Goal: Complete application form

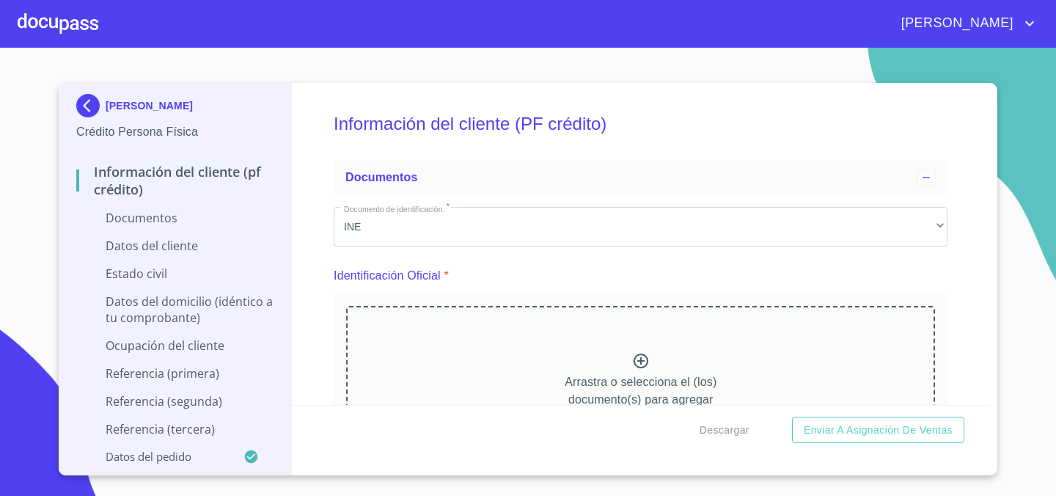
scroll to position [103, 0]
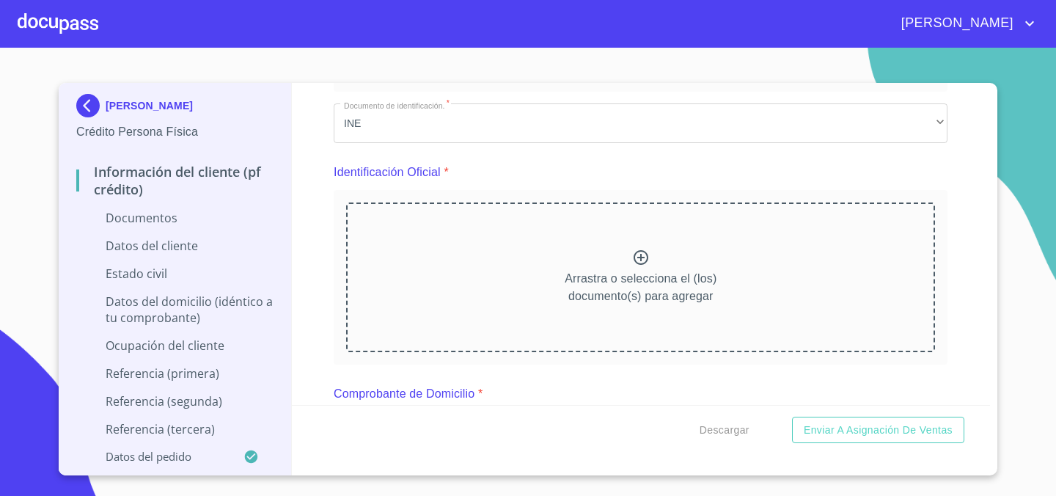
click at [641, 258] on icon at bounding box center [641, 257] width 15 height 15
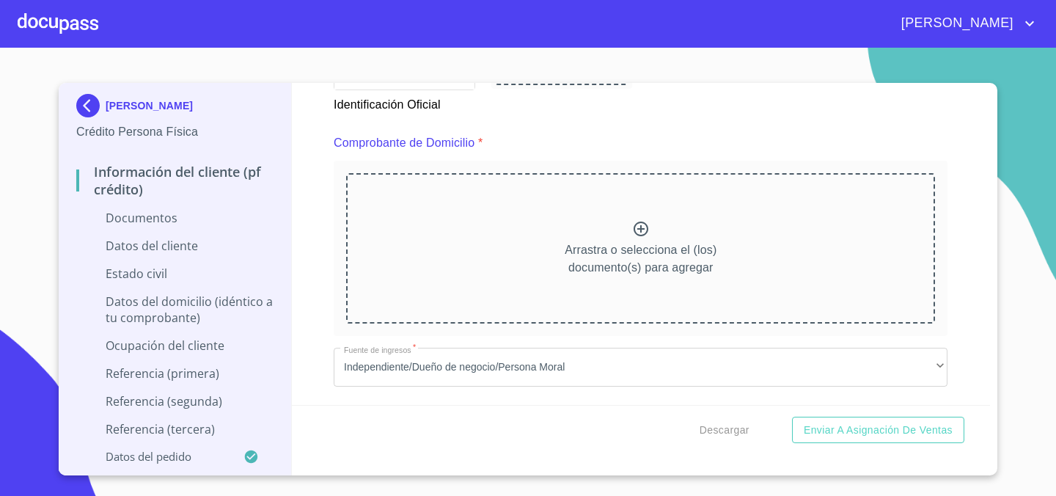
scroll to position [753, 0]
click at [641, 225] on icon at bounding box center [641, 226] width 15 height 15
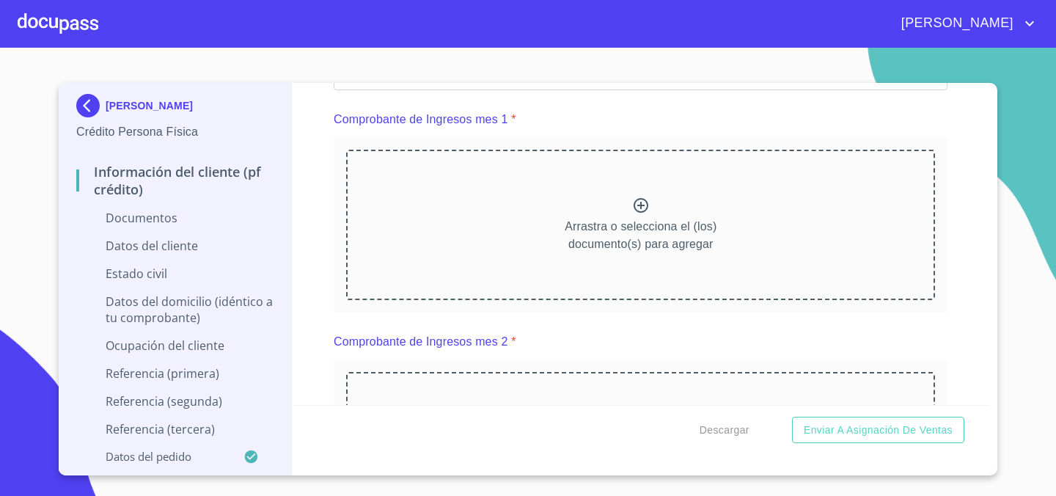
scroll to position [1459, 0]
click at [638, 209] on icon at bounding box center [641, 209] width 18 height 18
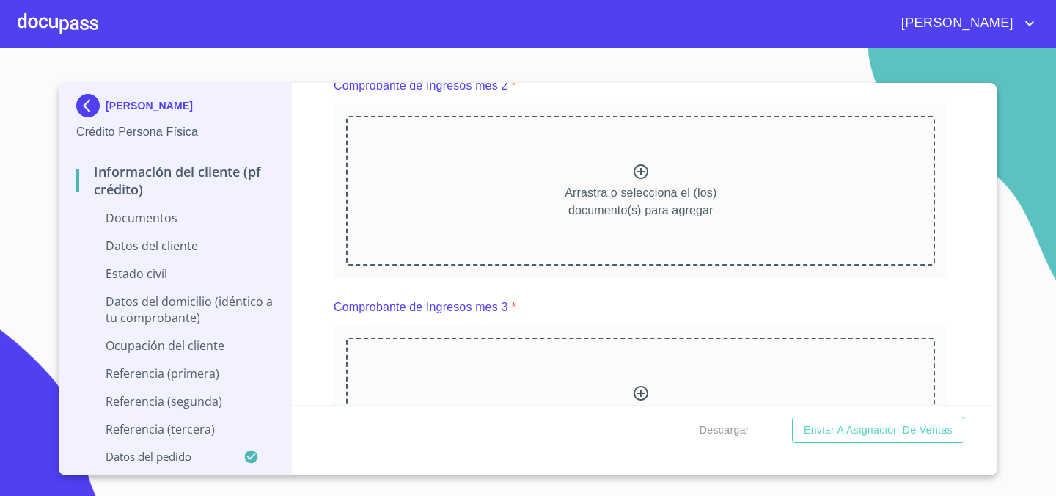
scroll to position [2147, 0]
click at [640, 180] on icon at bounding box center [641, 175] width 15 height 15
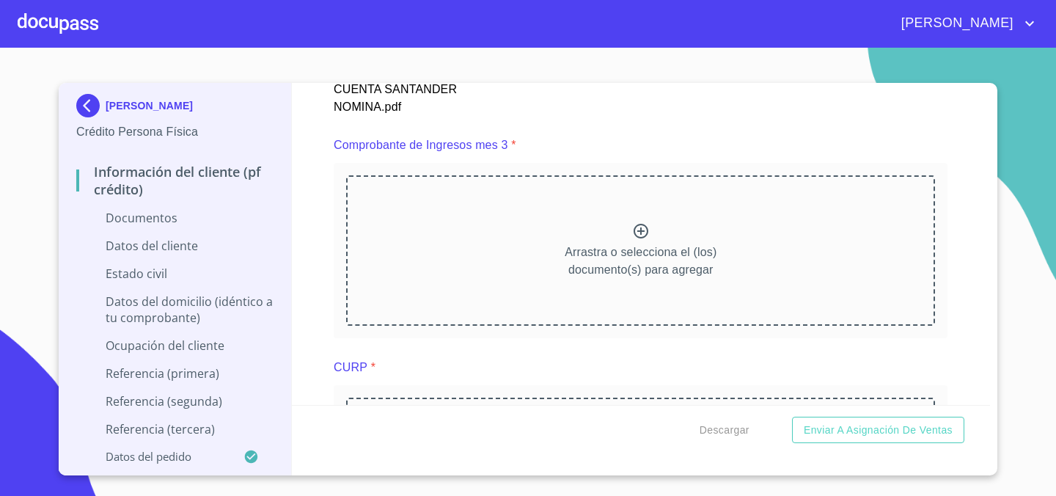
scroll to position [2742, 0]
click at [636, 233] on icon at bounding box center [641, 234] width 18 height 18
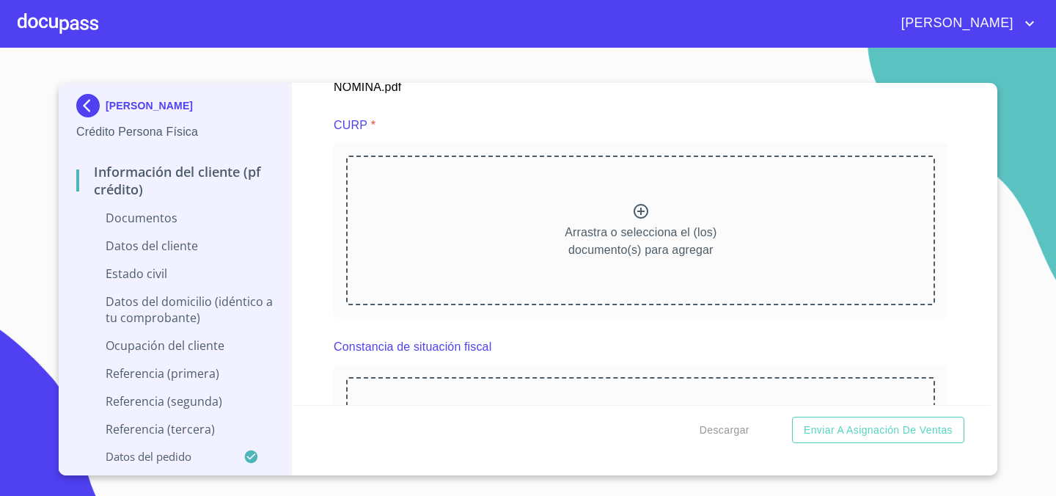
scroll to position [3412, 0]
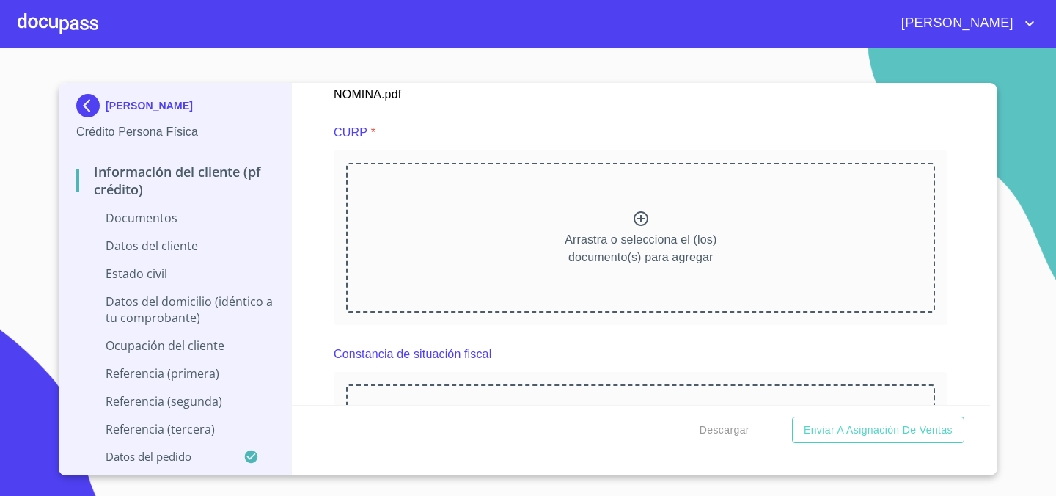
click at [640, 218] on icon at bounding box center [641, 218] width 15 height 15
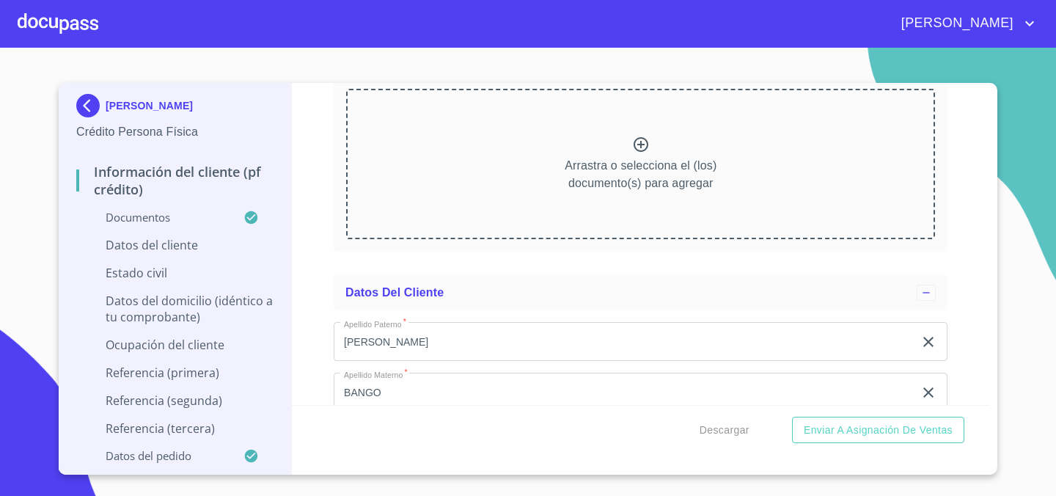
scroll to position [4051, 0]
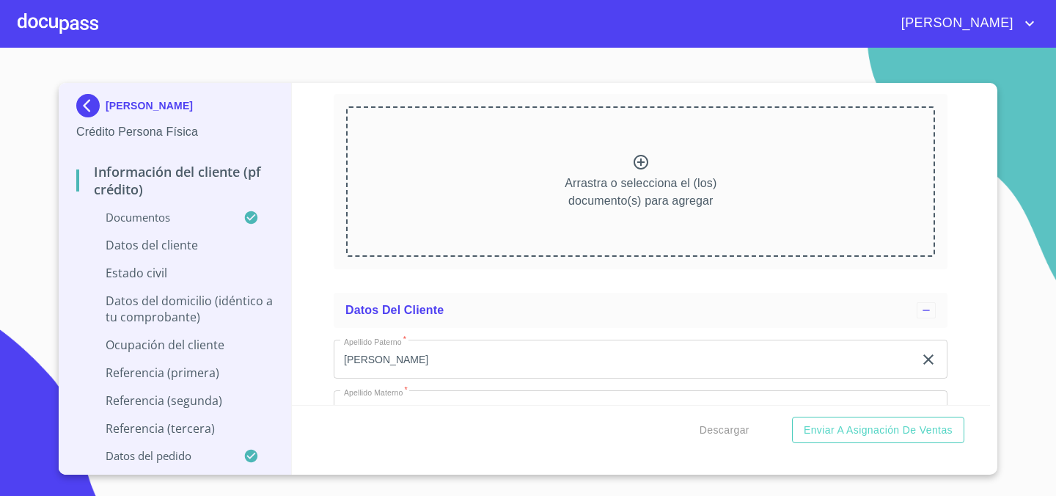
click at [641, 169] on icon at bounding box center [641, 162] width 15 height 15
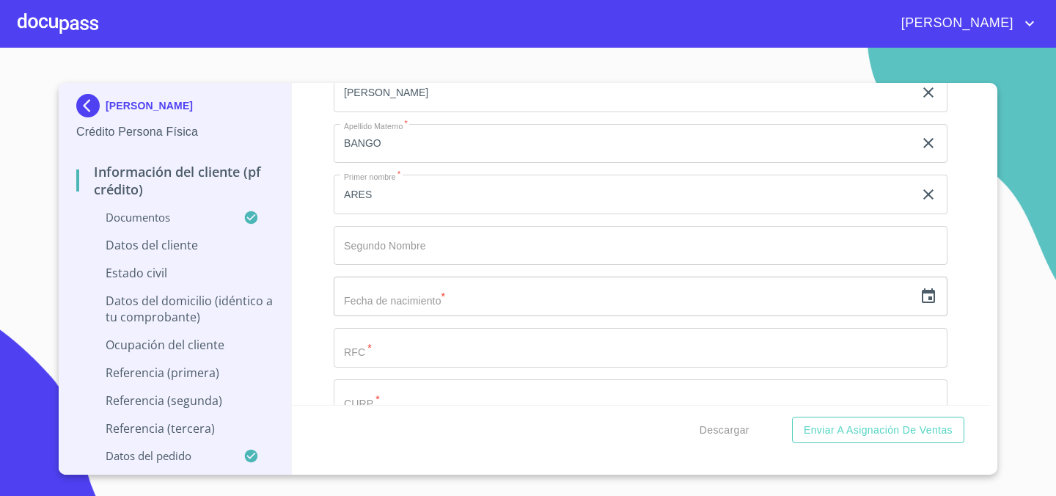
scroll to position [0, 0]
click at [930, 294] on icon "button" at bounding box center [929, 297] width 18 height 18
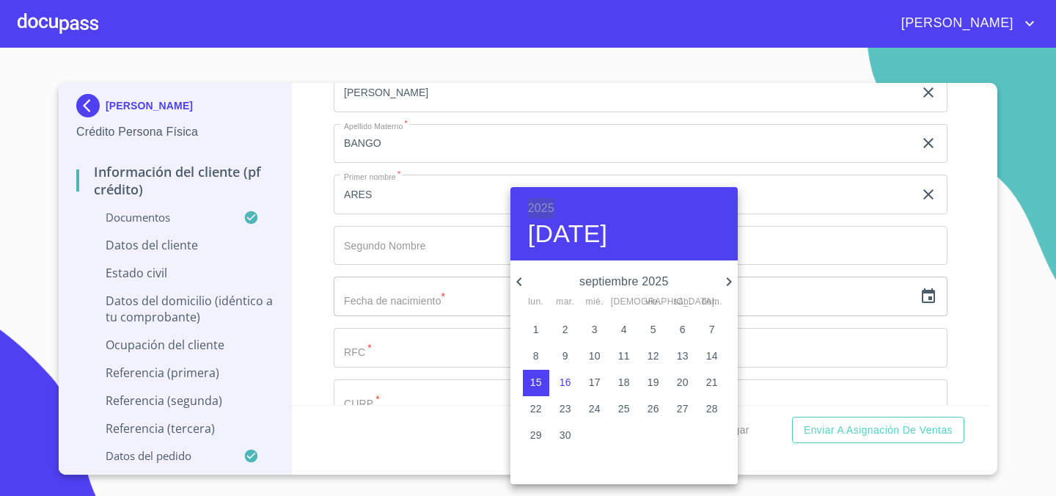
click at [540, 203] on h6 "2025" at bounding box center [541, 208] width 26 height 21
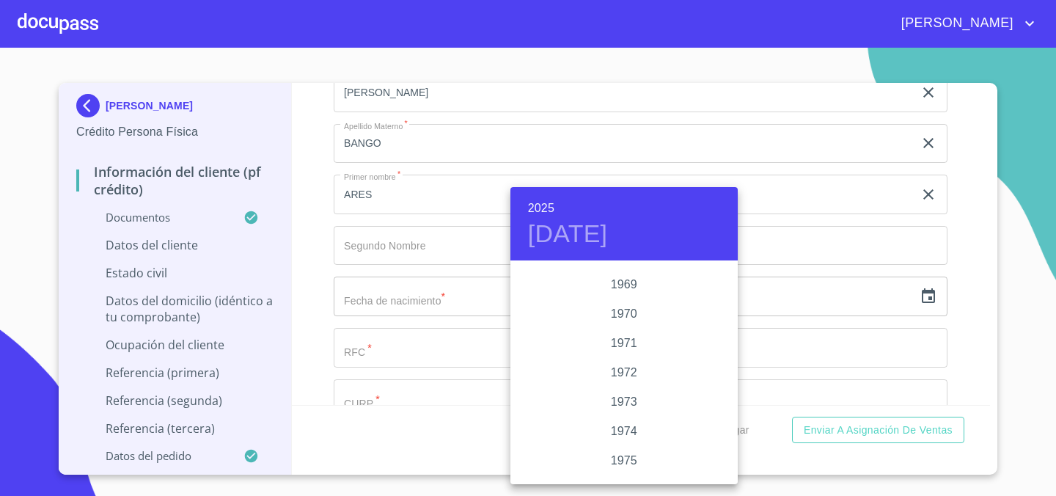
scroll to position [1280, 0]
click at [630, 320] on div "1970" at bounding box center [624, 318] width 227 height 29
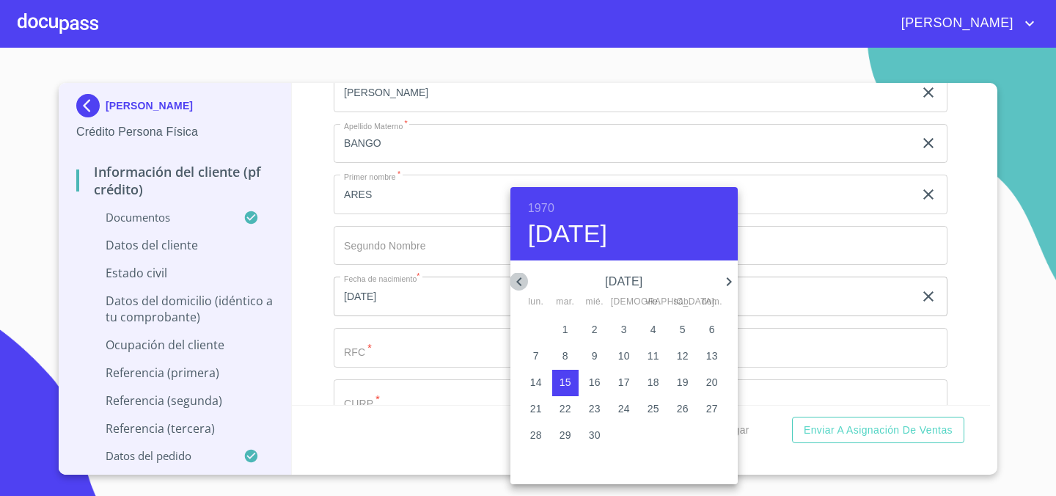
click at [522, 283] on icon "button" at bounding box center [520, 282] width 18 height 18
click at [681, 384] on p "15" at bounding box center [683, 382] width 12 height 15
type input "15 de ago. de 1970"
click at [1038, 331] on div at bounding box center [528, 248] width 1056 height 496
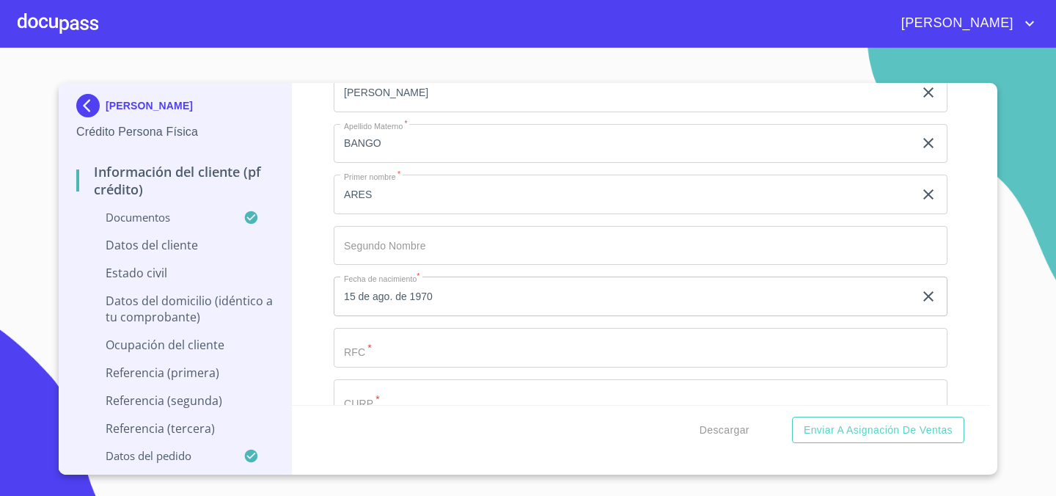
click at [438, 344] on input "Documento de identificación.   *" at bounding box center [641, 348] width 614 height 40
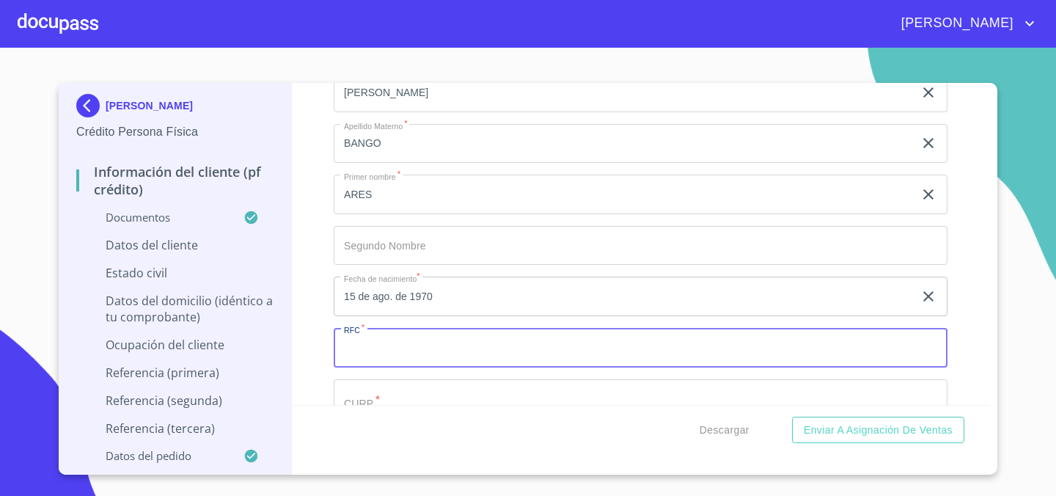
paste input "MABA700815AJ5"
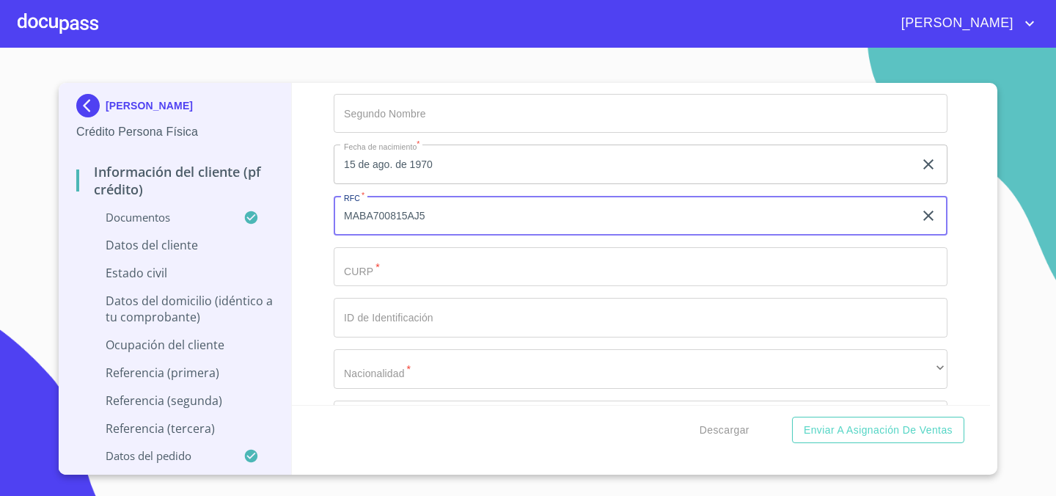
scroll to position [4875, 0]
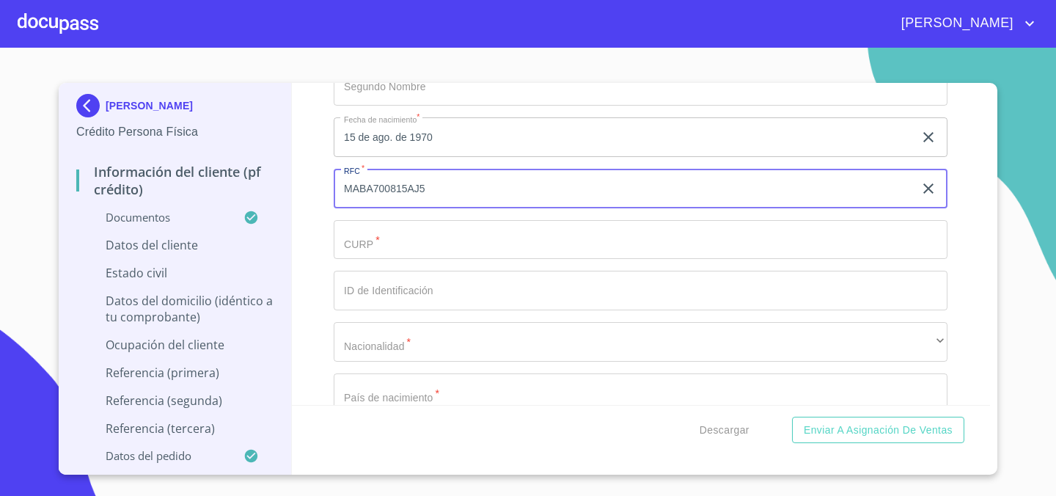
type input "MABA700815AJ5"
click at [485, 241] on input "Documento de identificación.   *" at bounding box center [641, 240] width 614 height 40
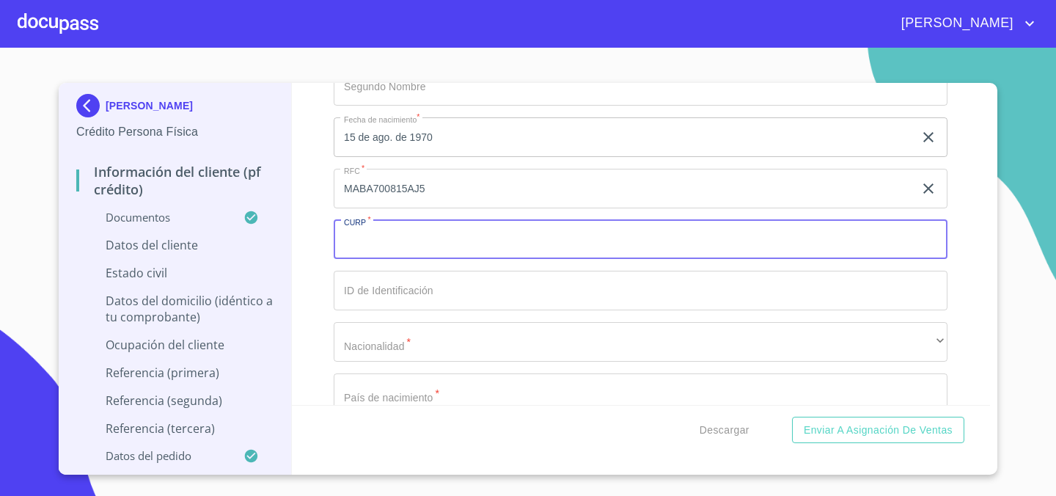
paste input "MABA700815HJCRNR00"
type input "MABA700815HJCRNR00"
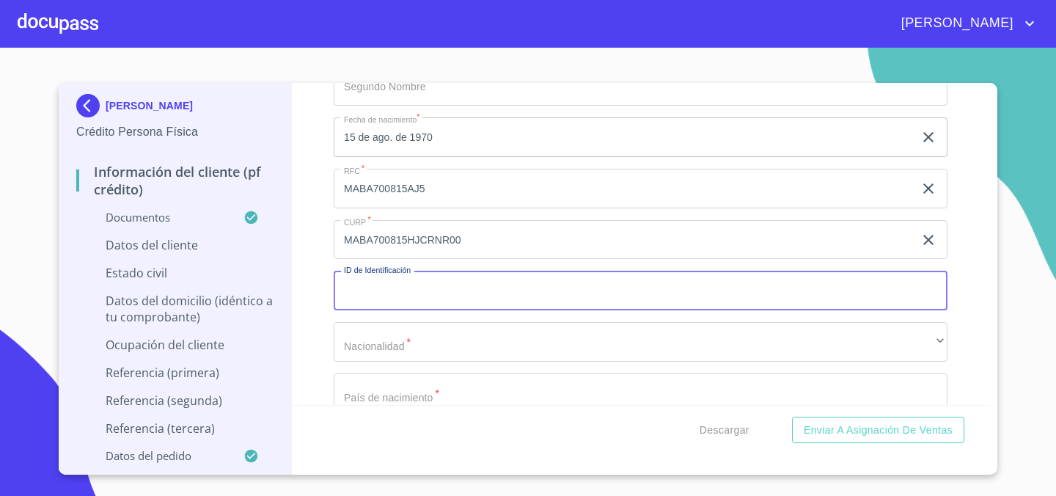
click at [472, 290] on input "Documento de identificación.   *" at bounding box center [641, 291] width 614 height 40
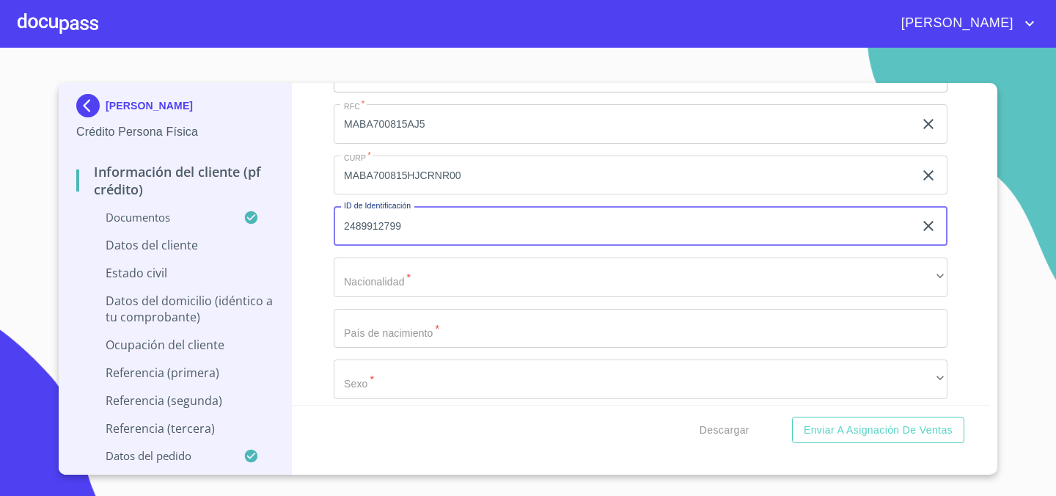
scroll to position [4946, 0]
type input "2489912799"
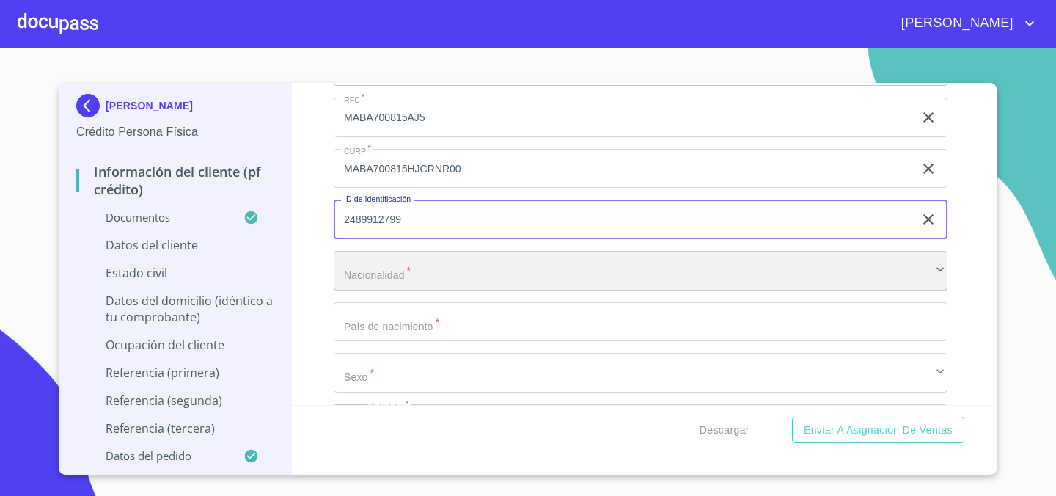
click at [426, 263] on div "​" at bounding box center [641, 271] width 614 height 40
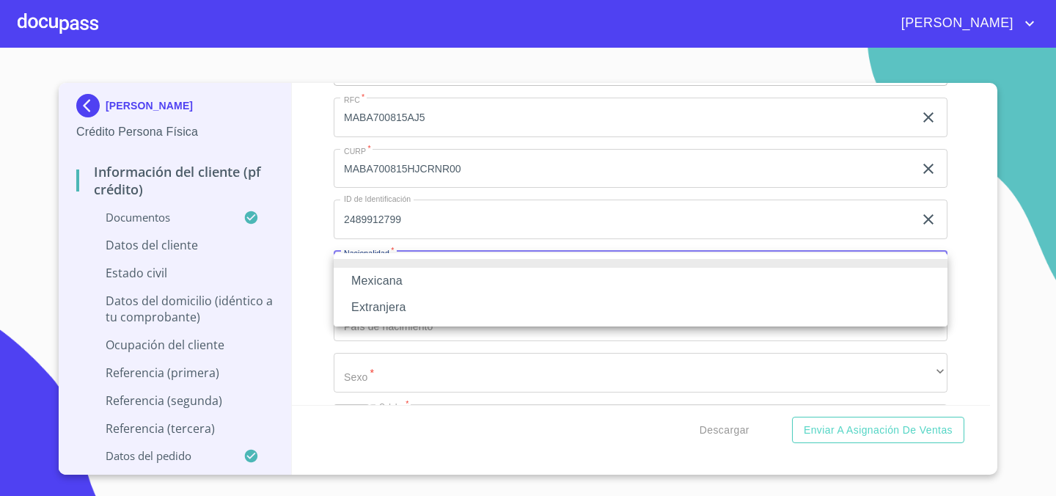
click at [414, 280] on li "Mexicana" at bounding box center [641, 281] width 614 height 26
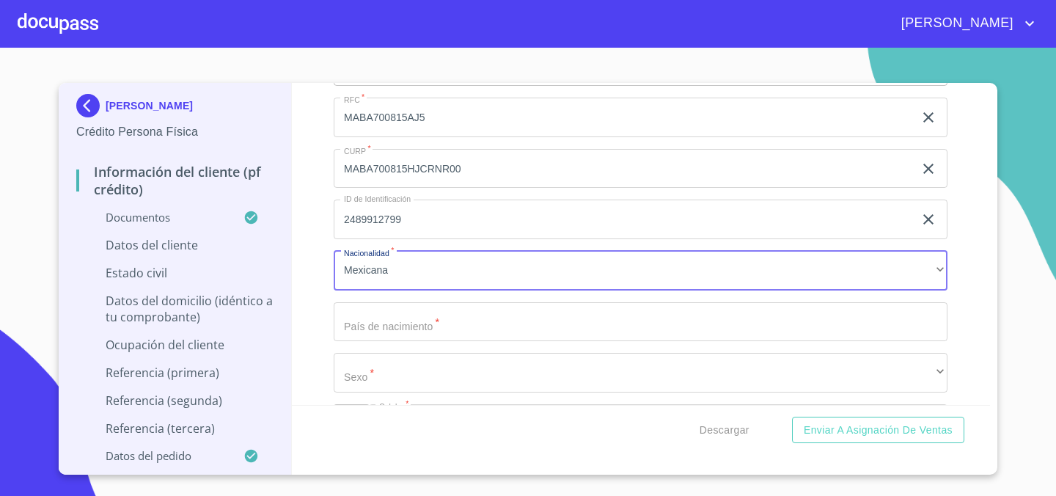
click at [398, 326] on input "Documento de identificación.   *" at bounding box center [641, 322] width 614 height 40
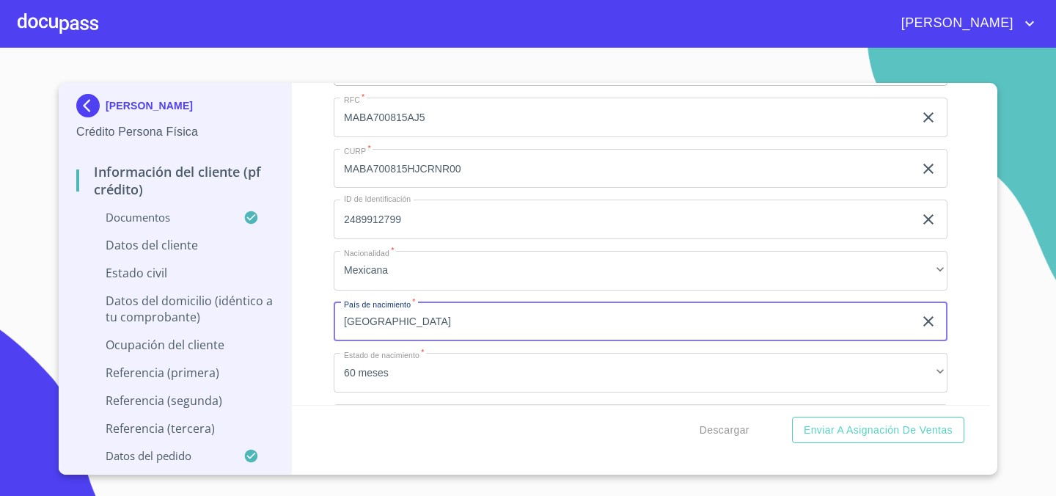
type input "[GEOGRAPHIC_DATA]"
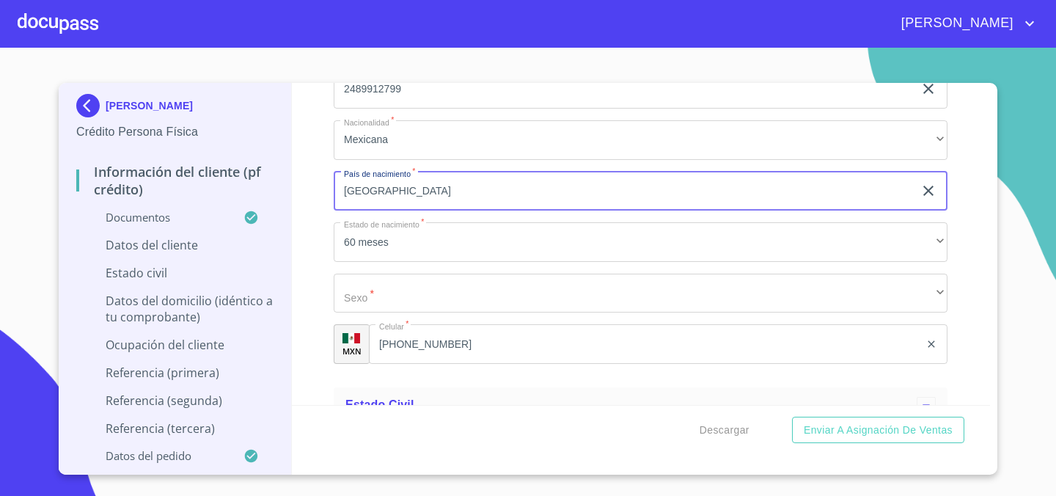
scroll to position [5079, 0]
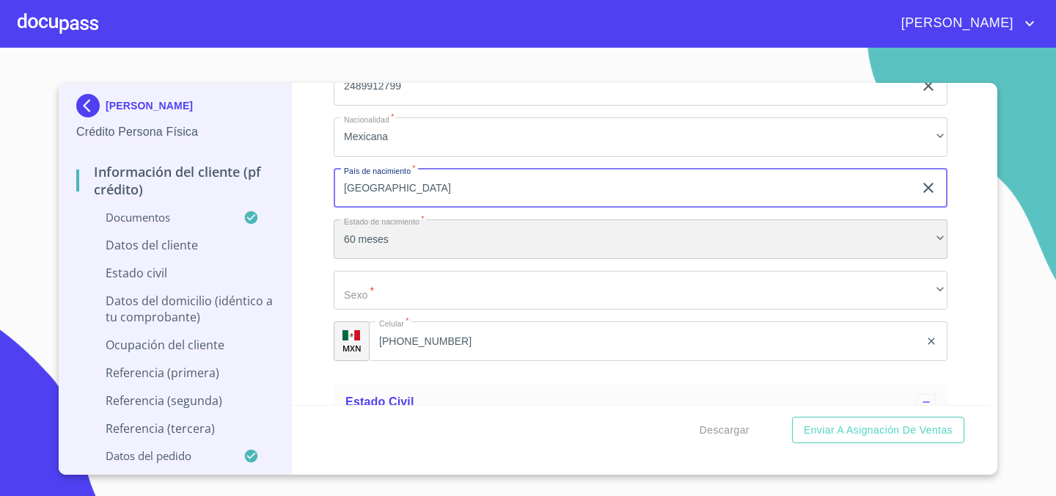
click at [430, 252] on div "60 meses" at bounding box center [641, 239] width 614 height 40
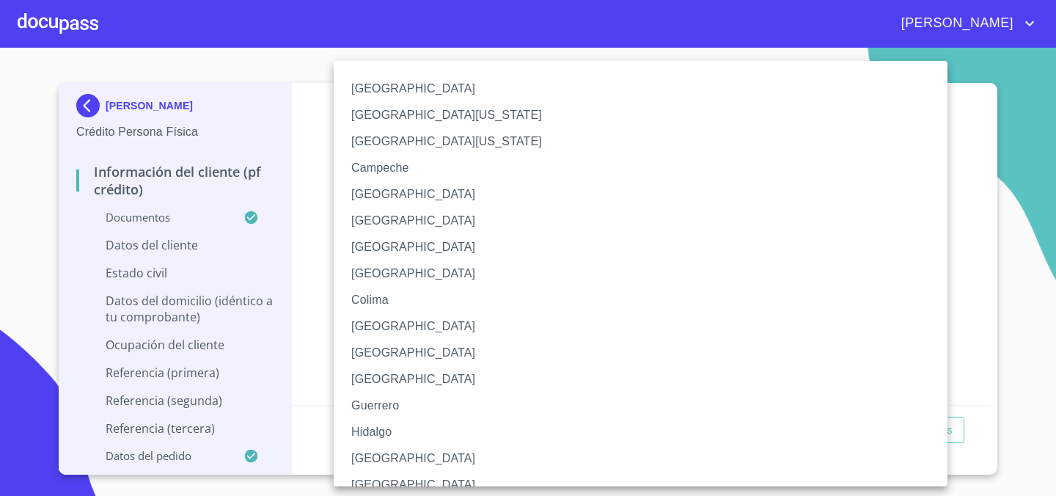
click at [373, 452] on li "[GEOGRAPHIC_DATA]" at bounding box center [641, 458] width 614 height 26
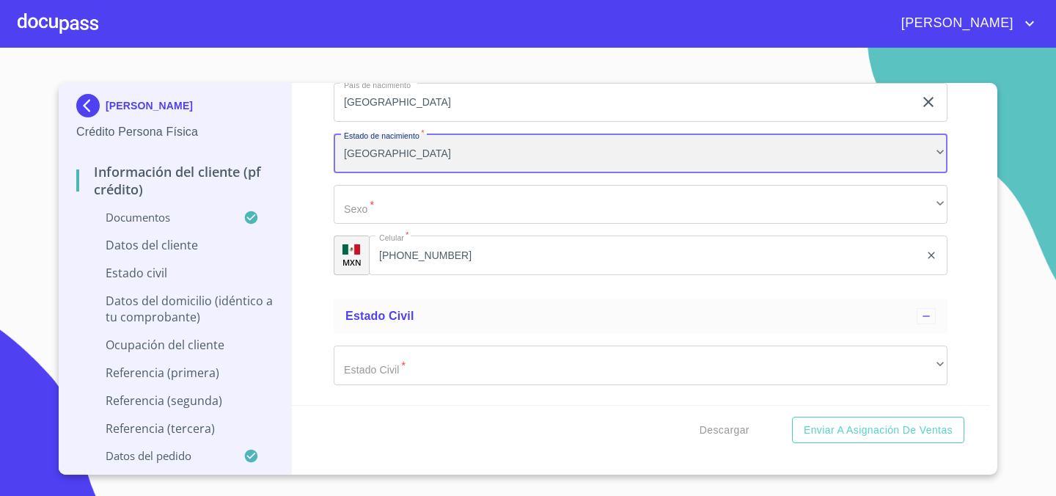
scroll to position [5167, 0]
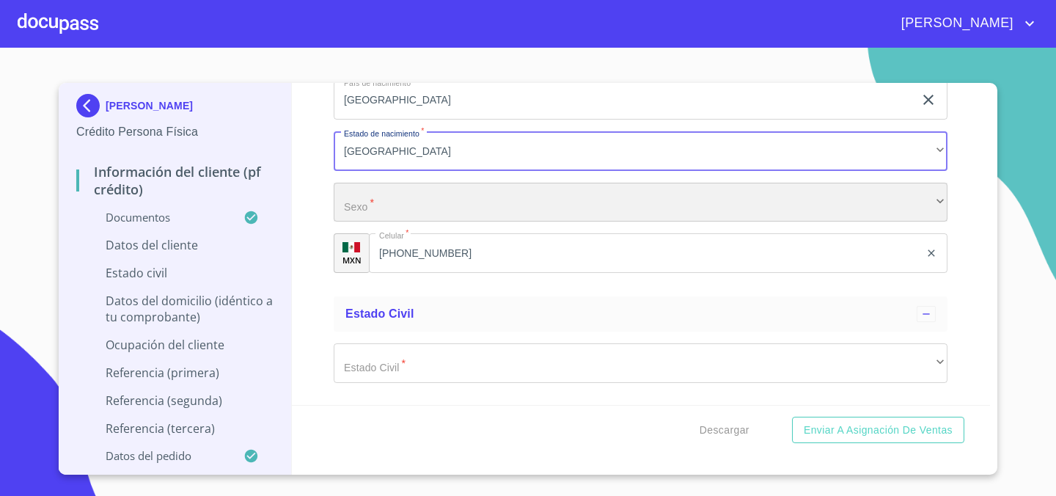
click at [470, 211] on div "​" at bounding box center [641, 203] width 614 height 40
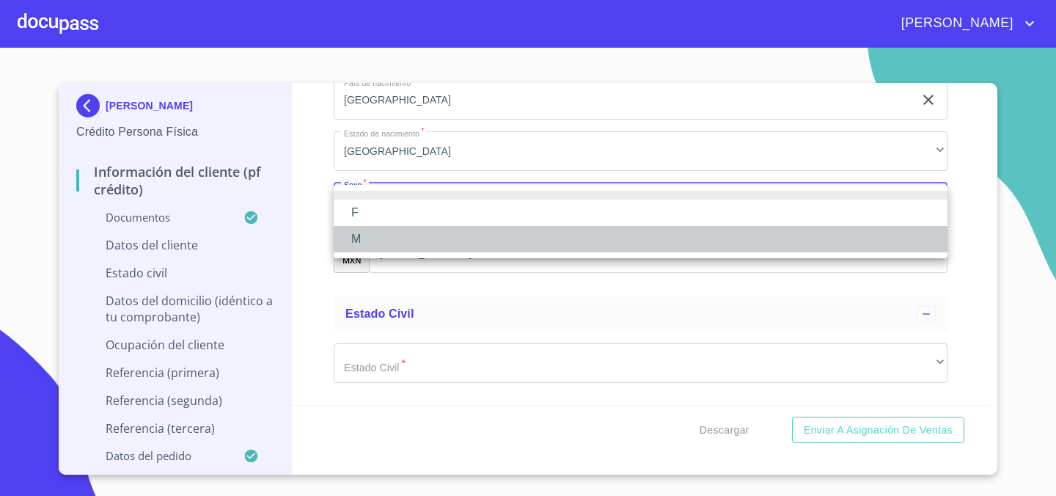
click at [465, 233] on li "M" at bounding box center [641, 239] width 614 height 26
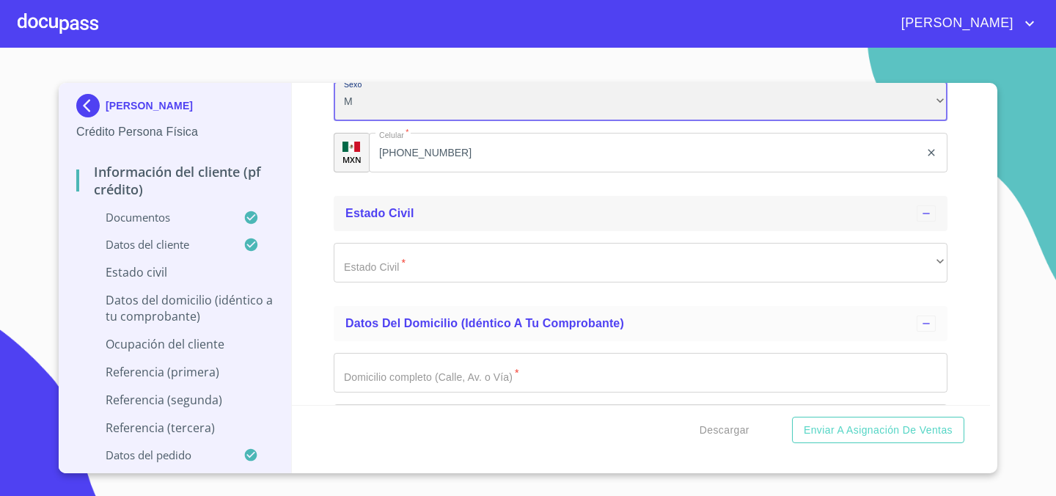
scroll to position [5276, 0]
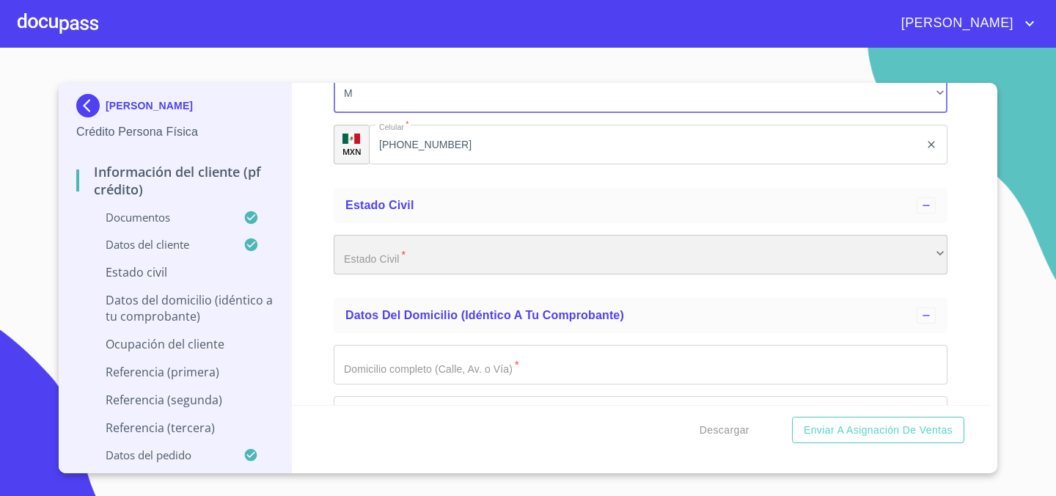
click at [460, 264] on div "​" at bounding box center [641, 255] width 614 height 40
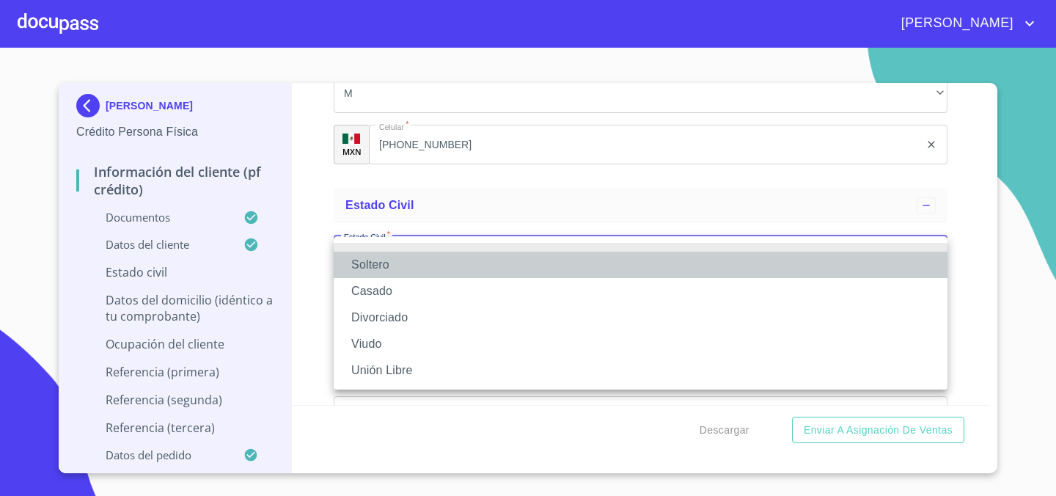
click at [448, 272] on li "Soltero" at bounding box center [641, 265] width 614 height 26
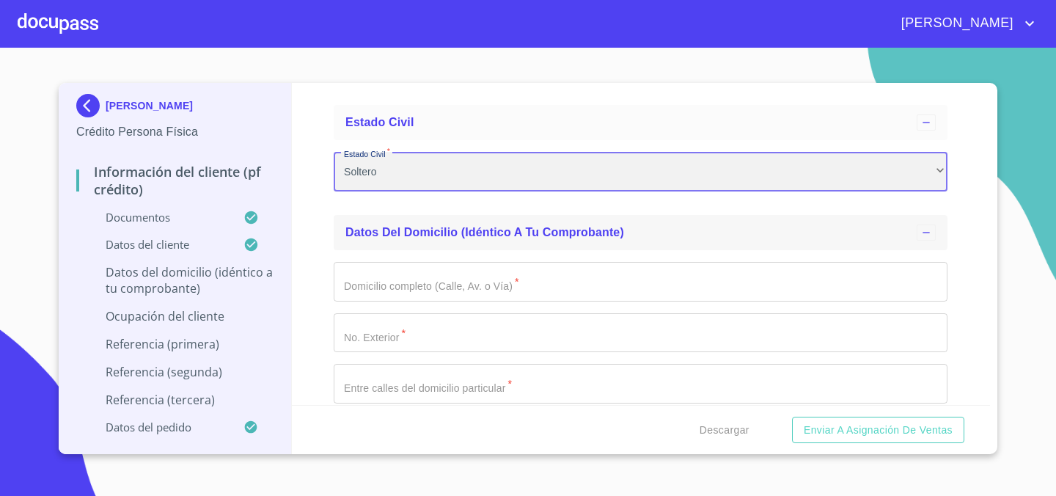
scroll to position [5369, 0]
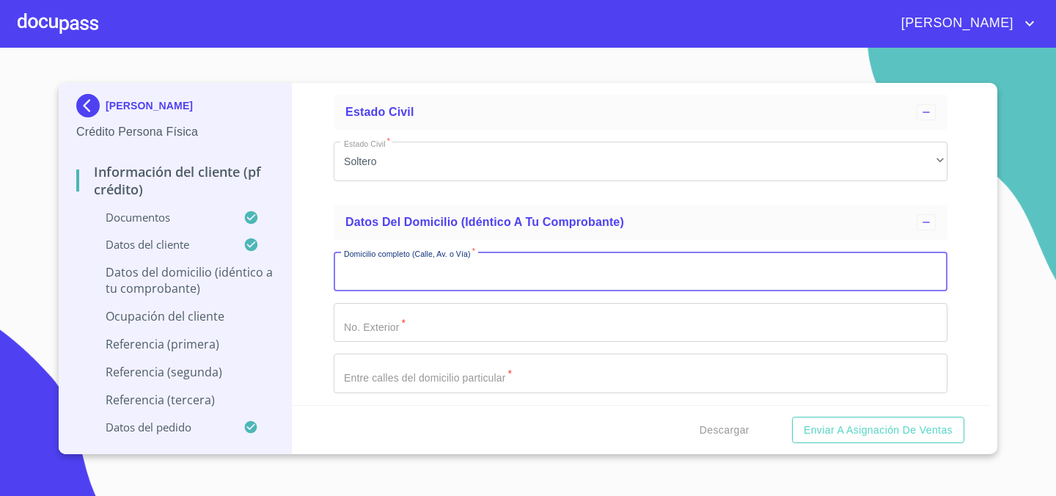
click at [420, 280] on input "Documento de identificación.   *" at bounding box center [641, 272] width 614 height 40
type input "c"
type input "CALLE [PERSON_NAME]"
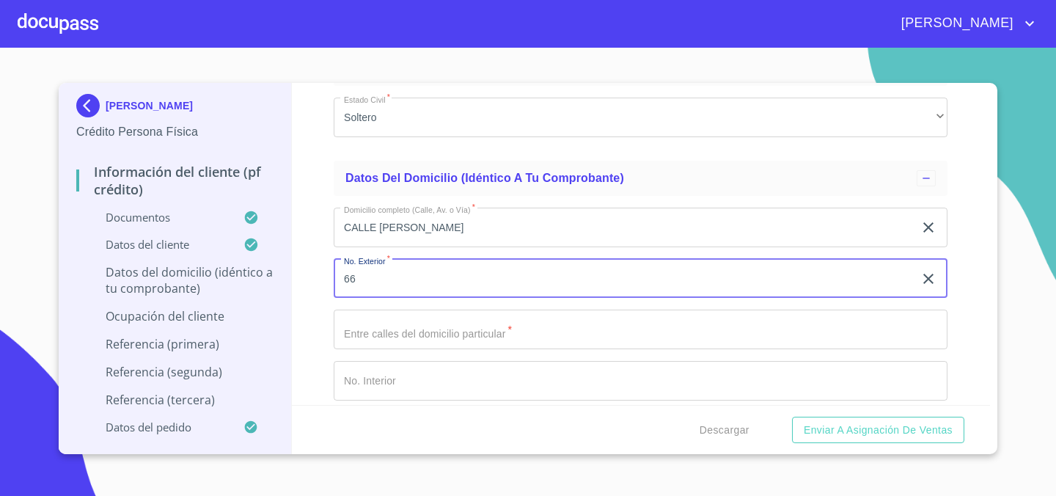
scroll to position [5422, 0]
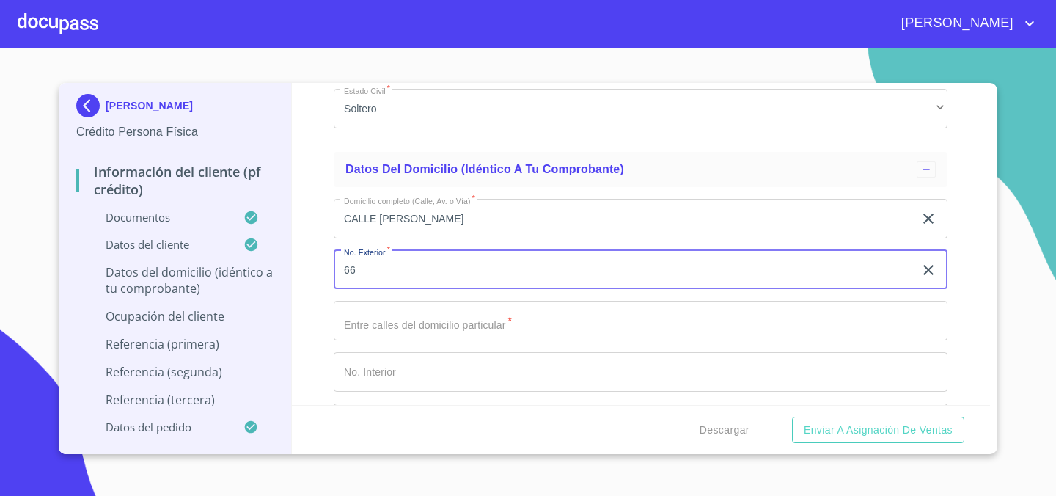
type input "66"
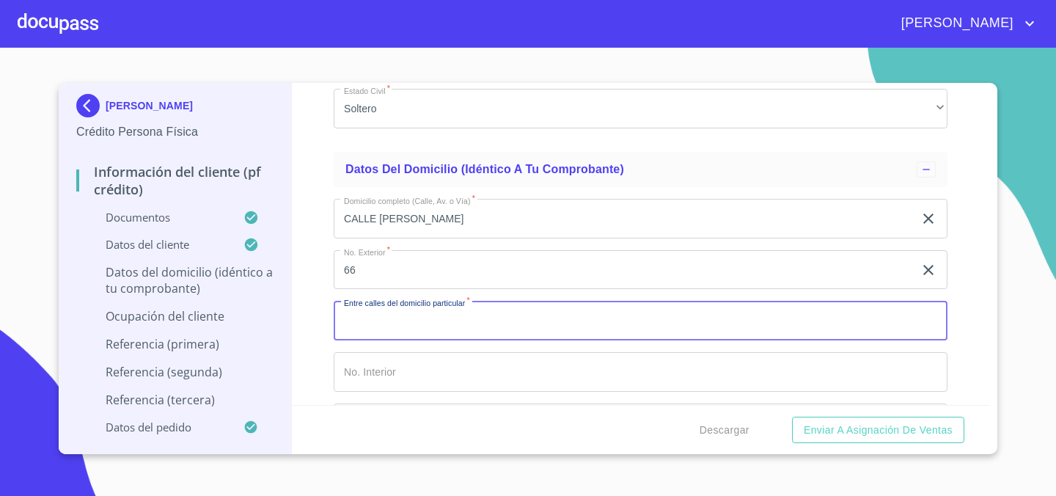
click at [356, 318] on input "Documento de identificación.   *" at bounding box center [641, 321] width 614 height 40
type input "S"
drag, startPoint x: 561, startPoint y: 330, endPoint x: 286, endPoint y: 322, distance: 274.5
click at [286, 322] on div "[PERSON_NAME] Crédito Persona Física Información del cliente (PF crédito) Docum…" at bounding box center [525, 268] width 932 height 371
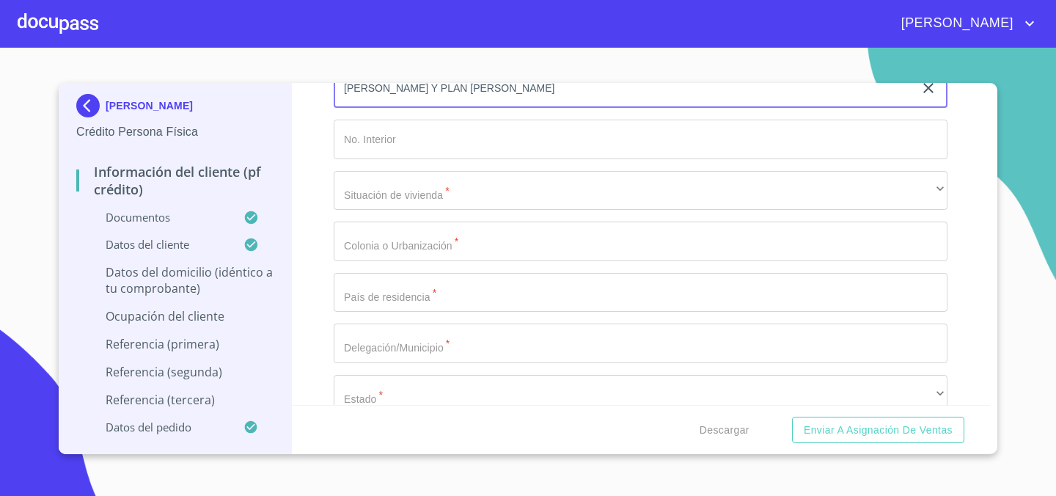
scroll to position [5655, 0]
type input "[PERSON_NAME] Y PLAN [PERSON_NAME]"
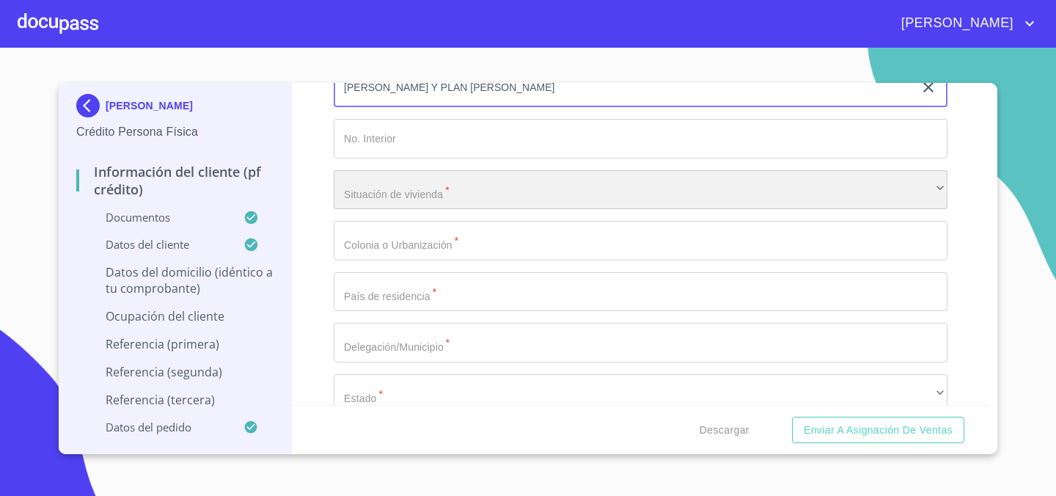
click at [392, 202] on div "​" at bounding box center [641, 190] width 614 height 40
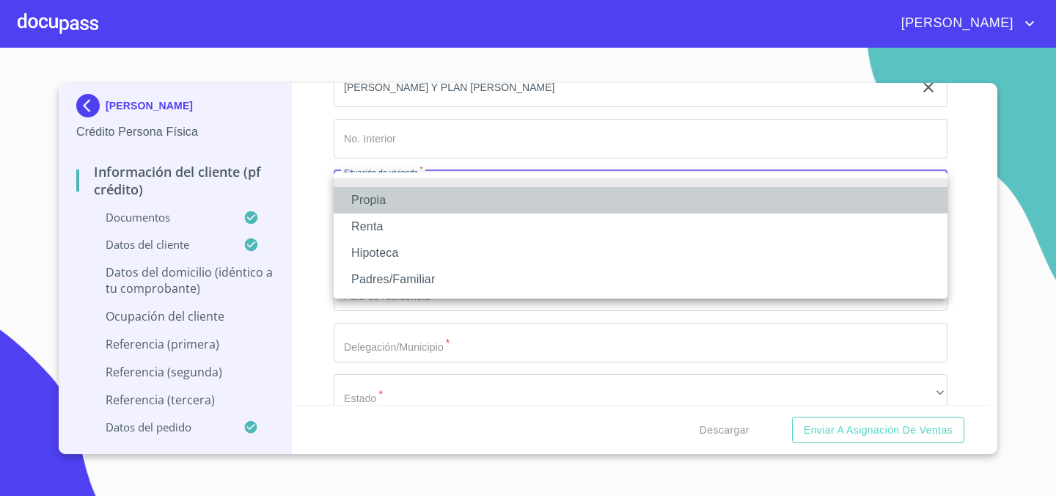
click at [392, 208] on li "Propia" at bounding box center [641, 200] width 614 height 26
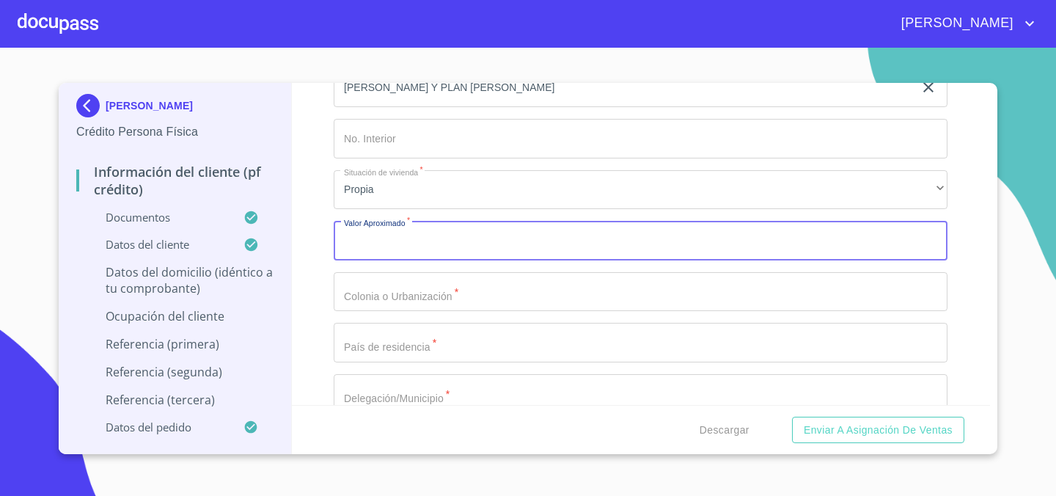
click at [394, 241] on input "Documento de identificación.   *" at bounding box center [641, 241] width 614 height 40
click at [394, 237] on input "Documento de identificación.   *" at bounding box center [641, 241] width 614 height 40
click at [380, 254] on input "Documento de identificación.   *" at bounding box center [641, 241] width 614 height 40
click at [379, 244] on input "Documento de identificación.   *" at bounding box center [641, 241] width 614 height 40
type input "$3,000,000"
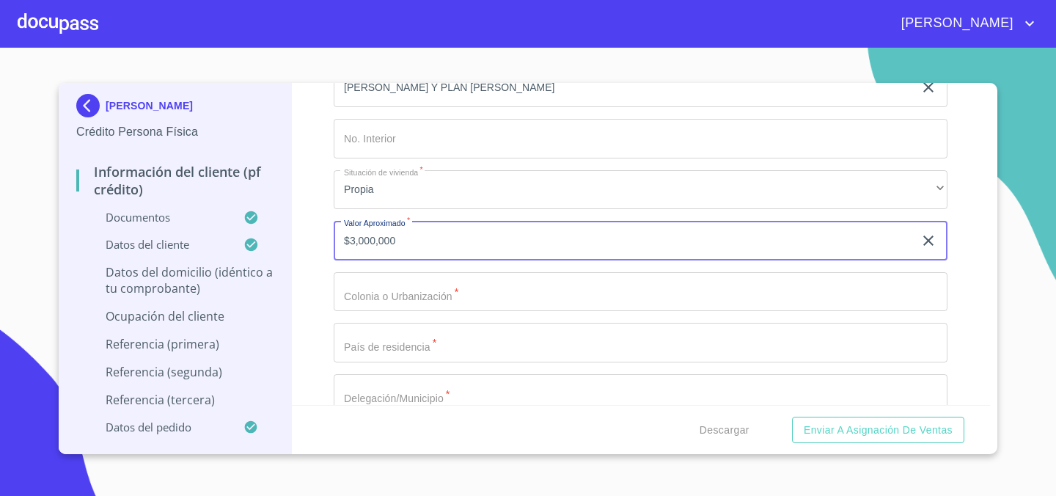
click at [365, 293] on input "Documento de identificación.   *" at bounding box center [641, 292] width 614 height 40
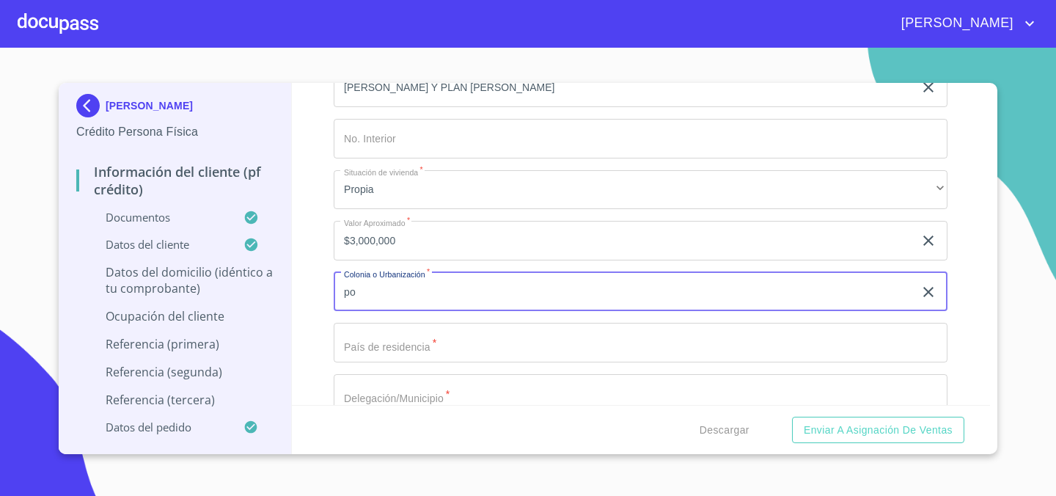
type input "p"
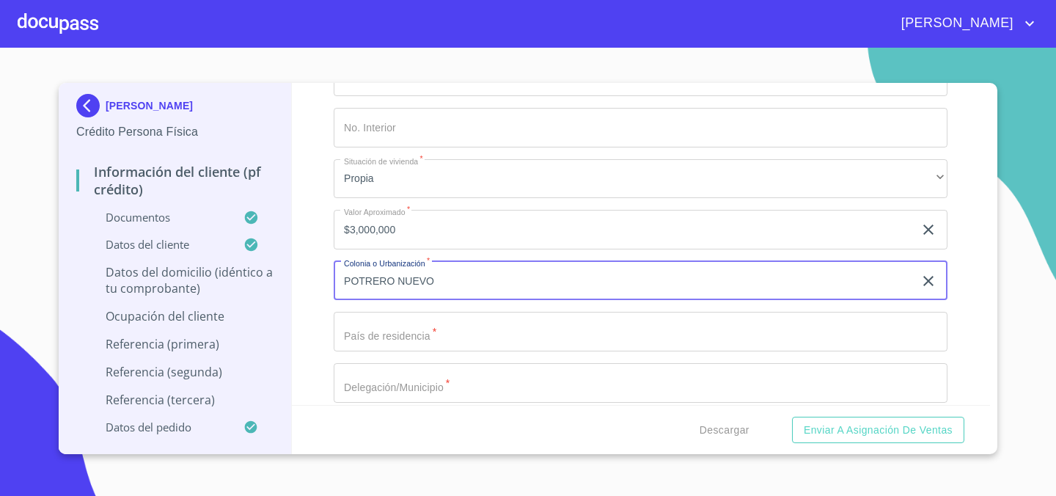
scroll to position [5669, 0]
type input "POTRERO NUEVO"
click at [360, 338] on input "Documento de identificación.   *" at bounding box center [641, 329] width 614 height 40
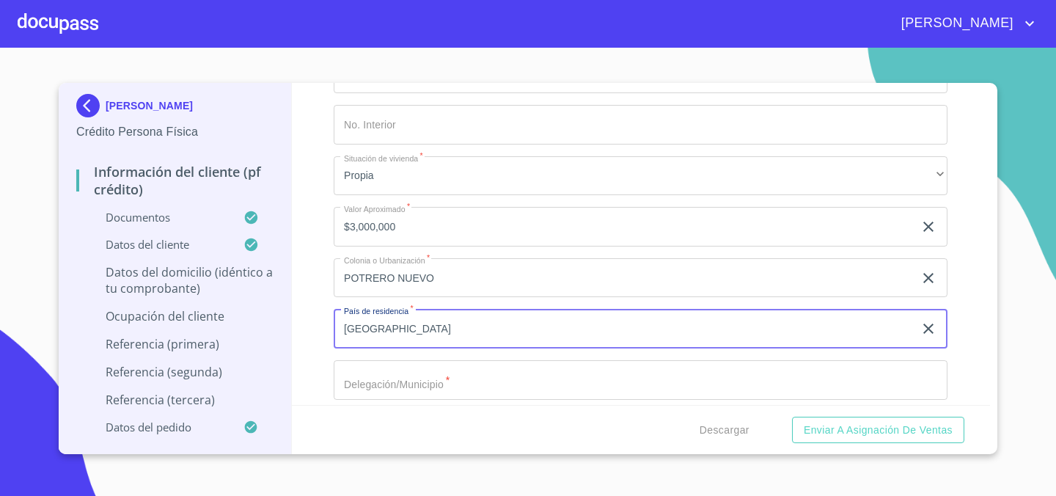
type input "[GEOGRAPHIC_DATA]"
click at [360, 387] on input "Documento de identificación.   *" at bounding box center [641, 380] width 614 height 40
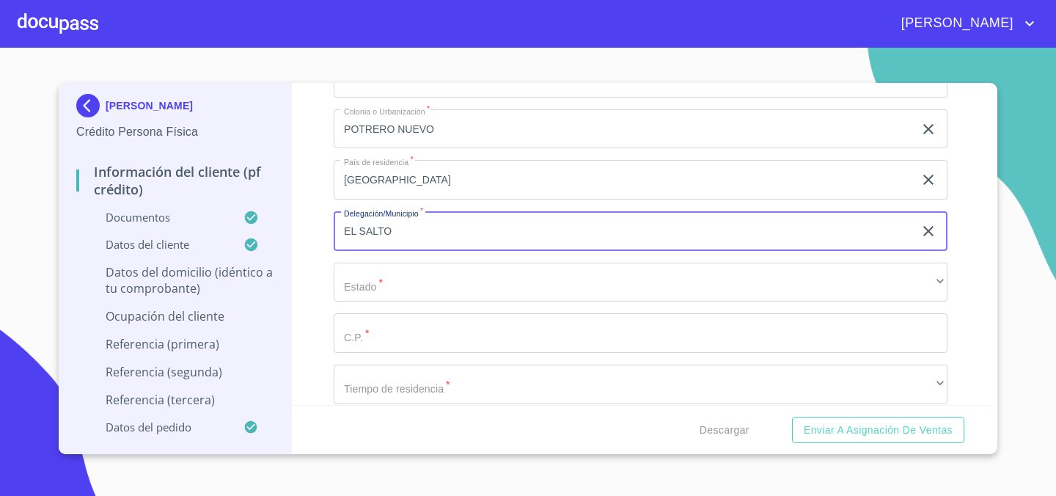
scroll to position [5829, 0]
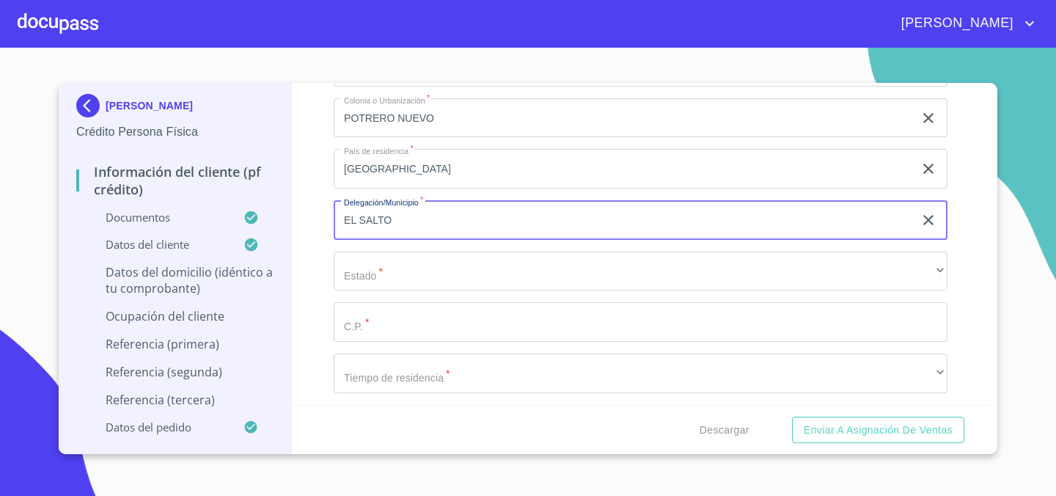
type input "EL SALTO"
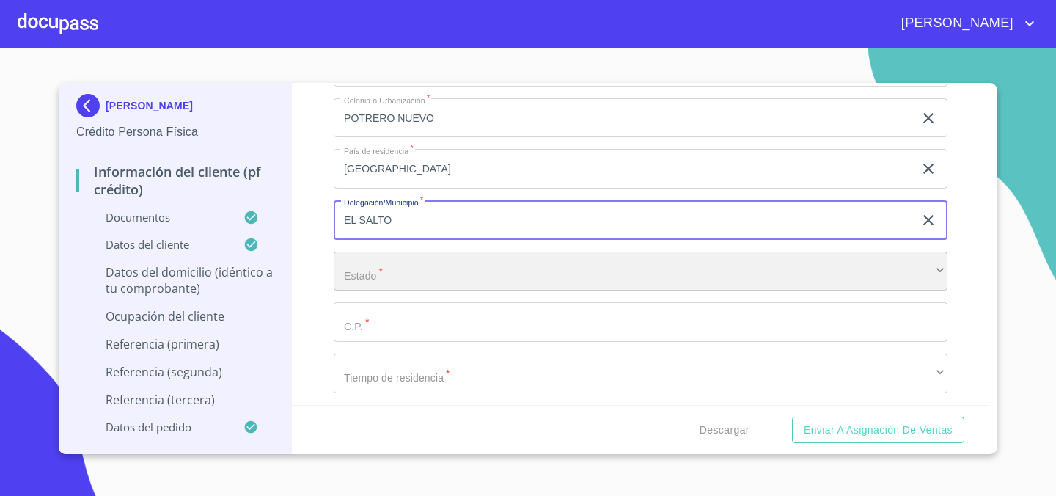
click at [408, 269] on div "​" at bounding box center [641, 272] width 614 height 40
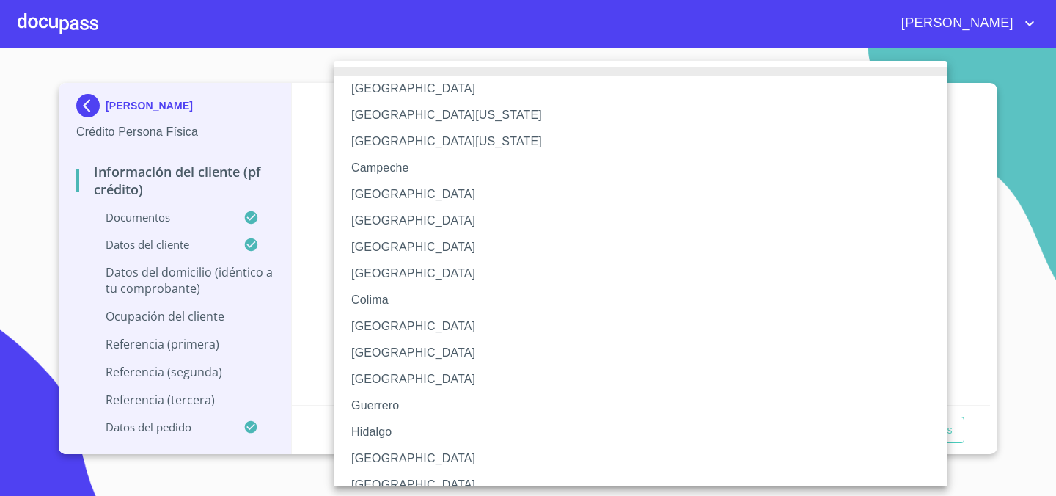
click at [384, 454] on li "[GEOGRAPHIC_DATA]" at bounding box center [641, 458] width 614 height 26
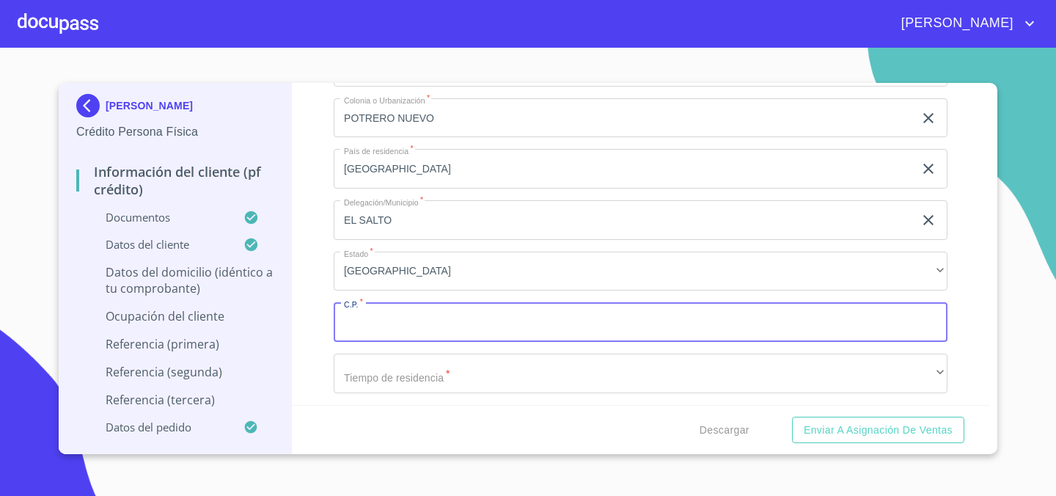
click at [420, 321] on input "Documento de identificación.   *" at bounding box center [641, 322] width 614 height 40
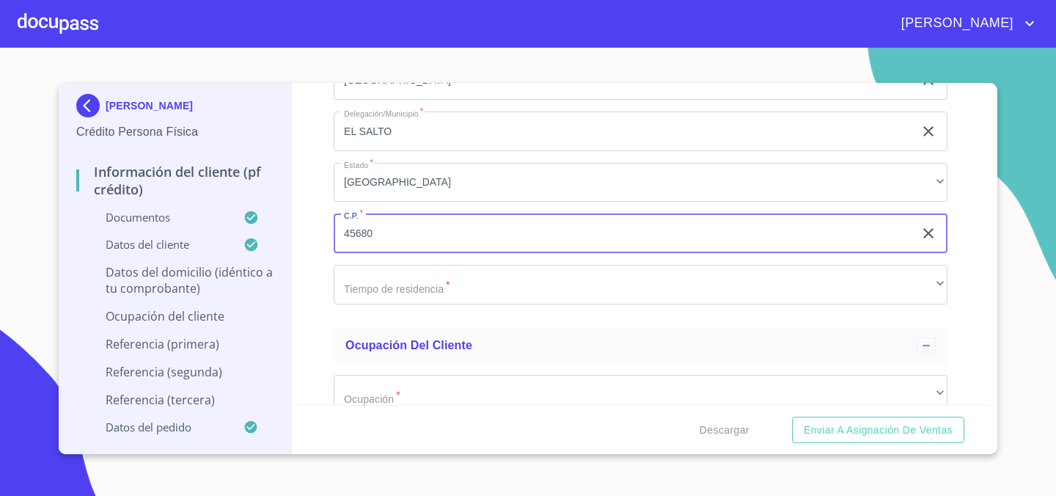
scroll to position [5929, 0]
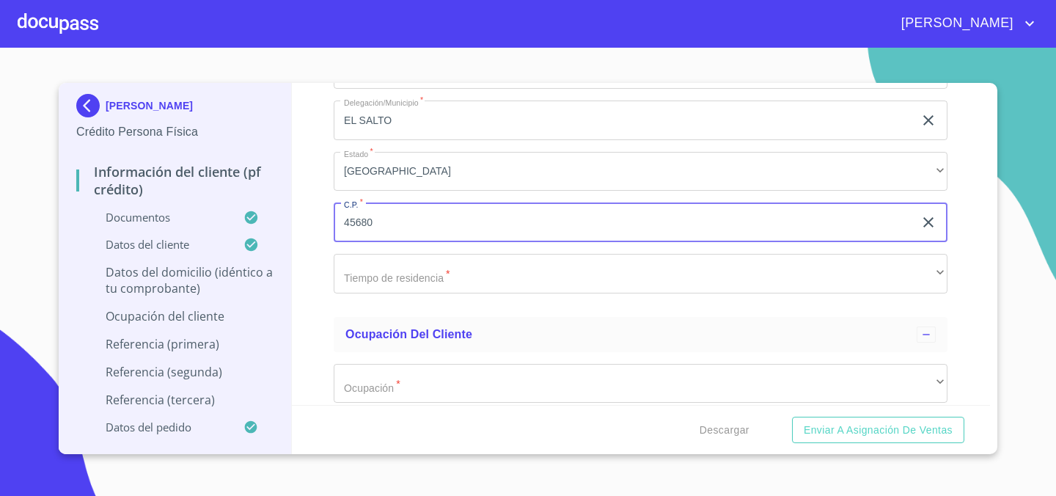
type input "45680"
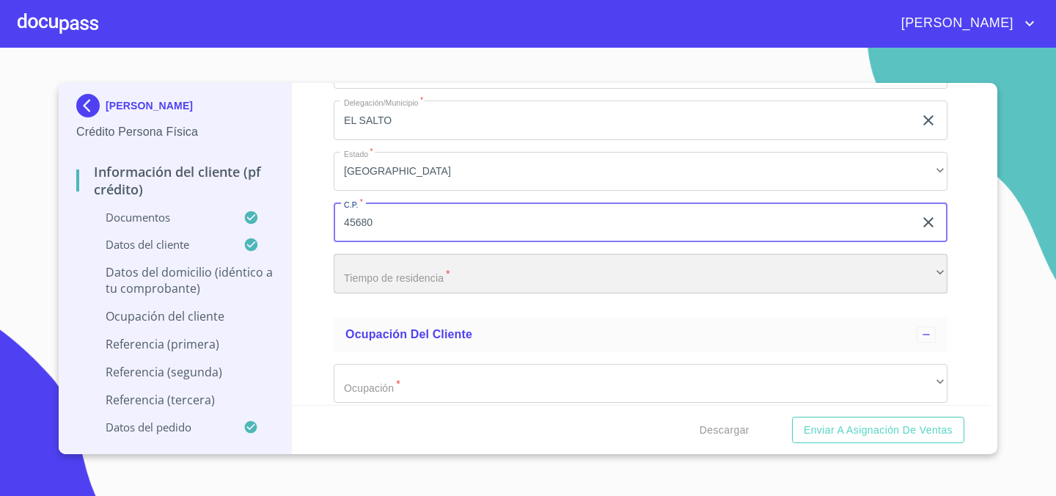
click at [388, 270] on div "​" at bounding box center [641, 274] width 614 height 40
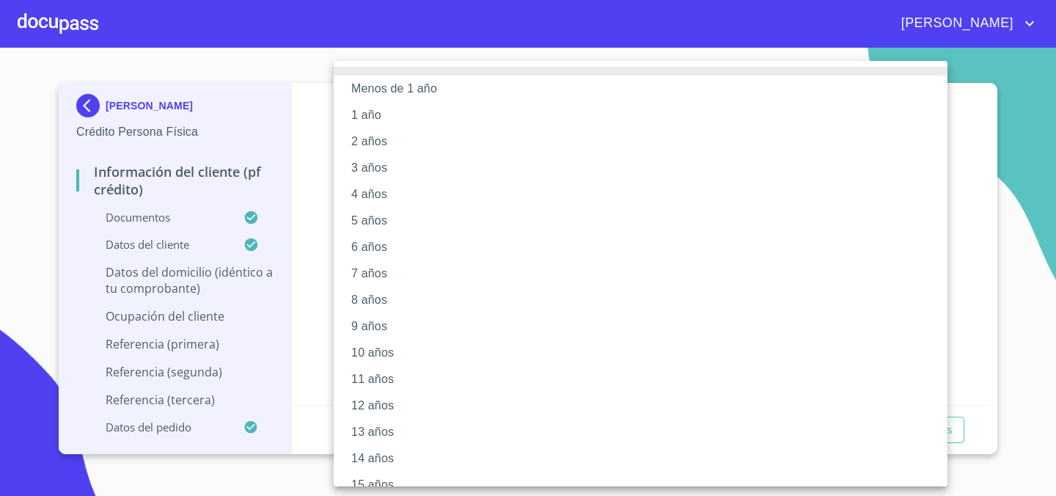
click at [315, 290] on div at bounding box center [528, 248] width 1056 height 496
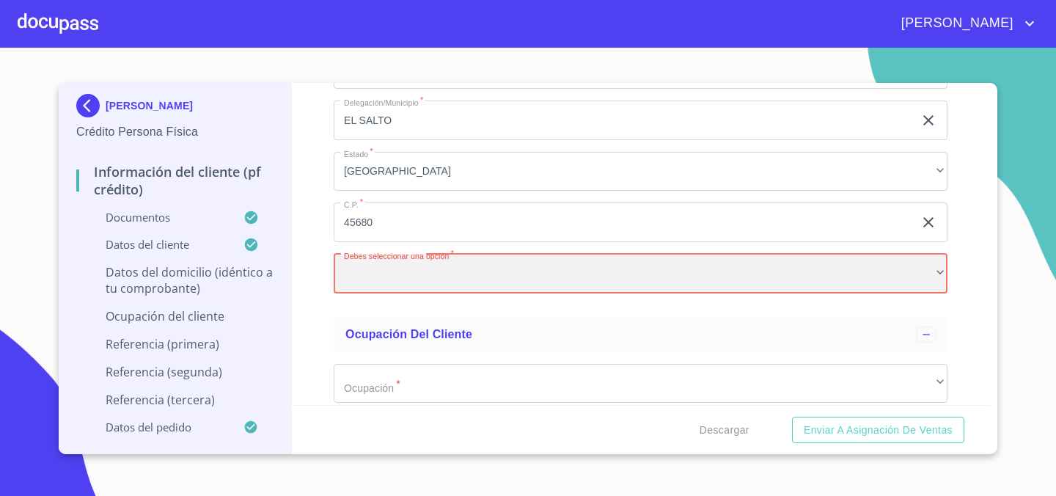
click at [409, 274] on div "​" at bounding box center [641, 274] width 614 height 40
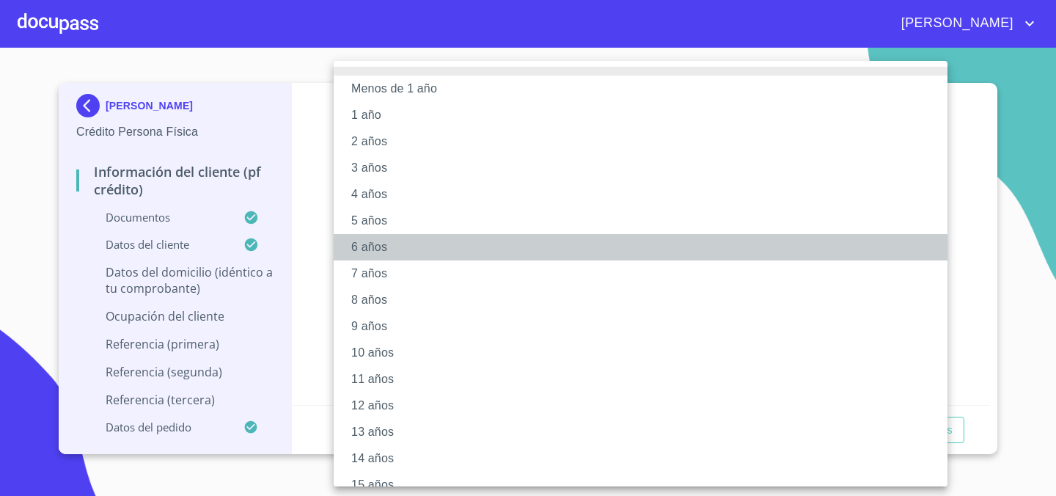
click at [400, 240] on li "6 años" at bounding box center [641, 247] width 614 height 26
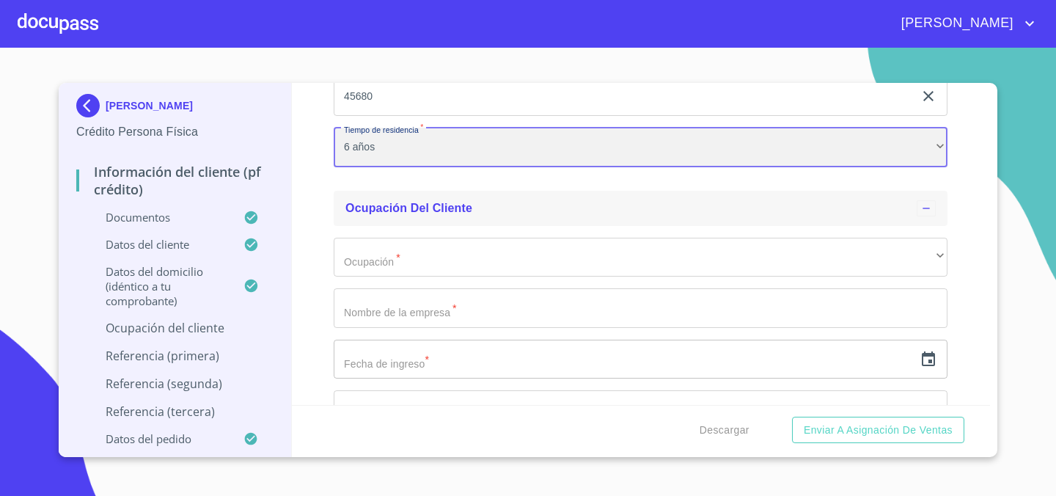
scroll to position [6059, 0]
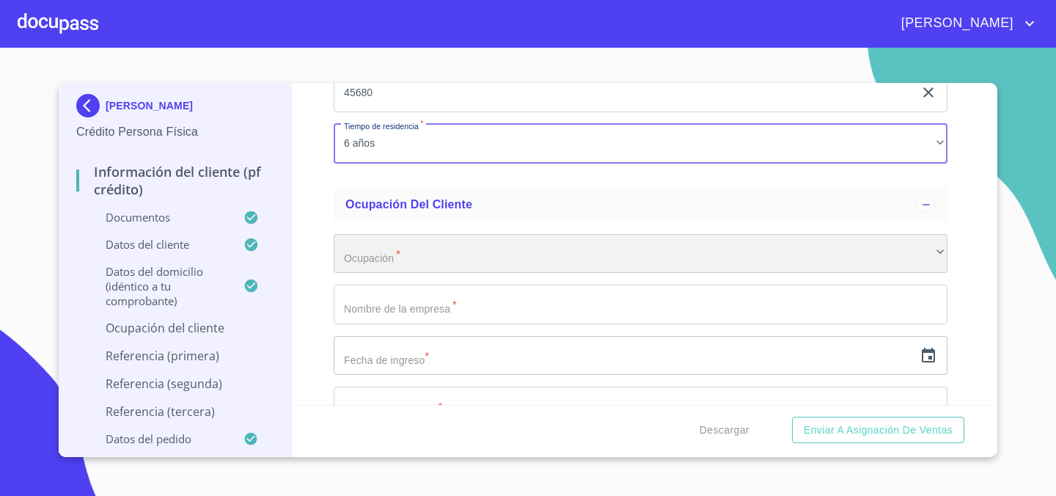
click at [451, 252] on div "​" at bounding box center [641, 254] width 614 height 40
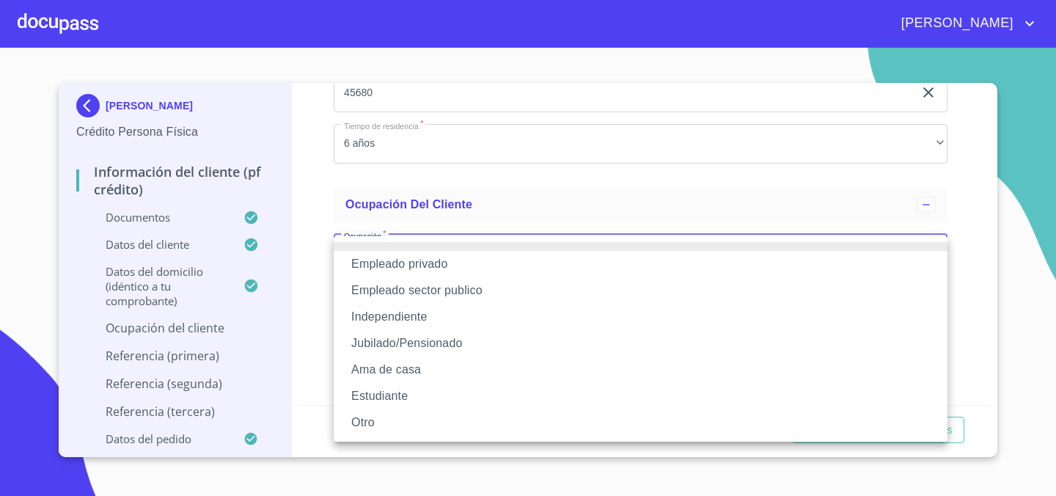
click at [446, 324] on li "Independiente" at bounding box center [641, 317] width 614 height 26
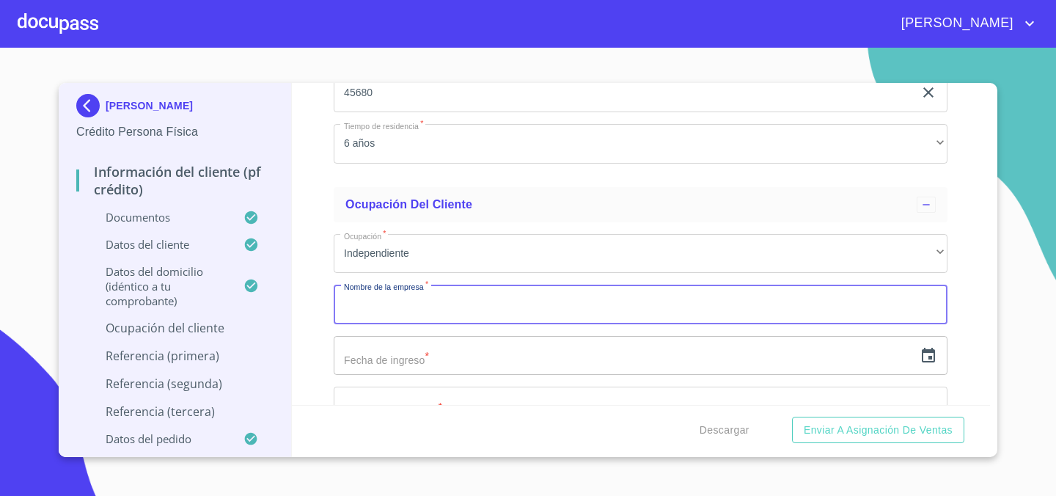
click at [478, 306] on input "Documento de identificación.   *" at bounding box center [641, 305] width 614 height 40
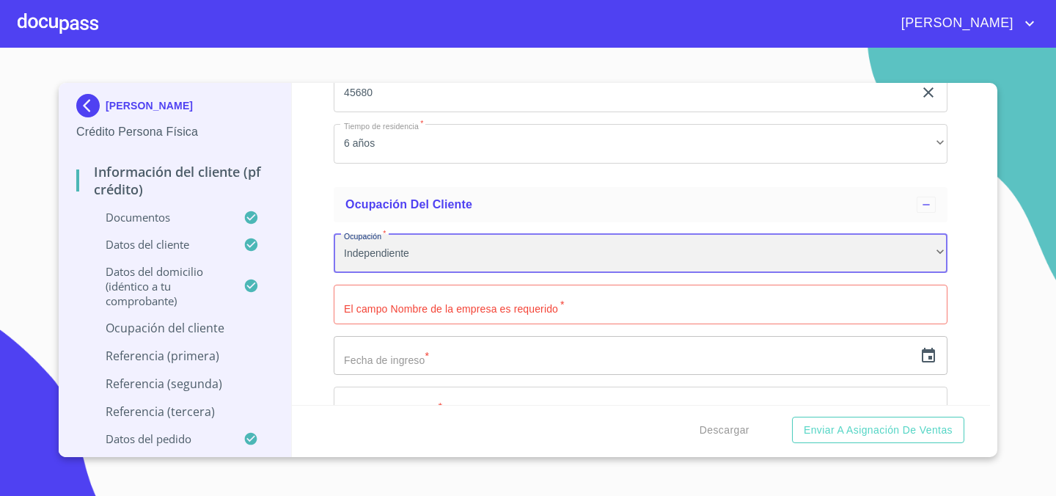
click at [482, 260] on div "Independiente" at bounding box center [641, 254] width 614 height 40
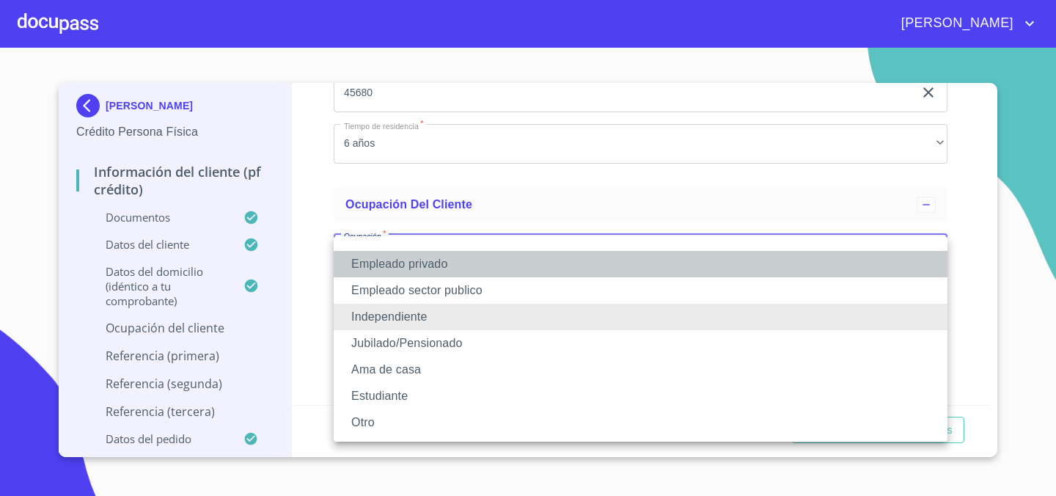
click at [465, 261] on li "Empleado privado" at bounding box center [641, 264] width 614 height 26
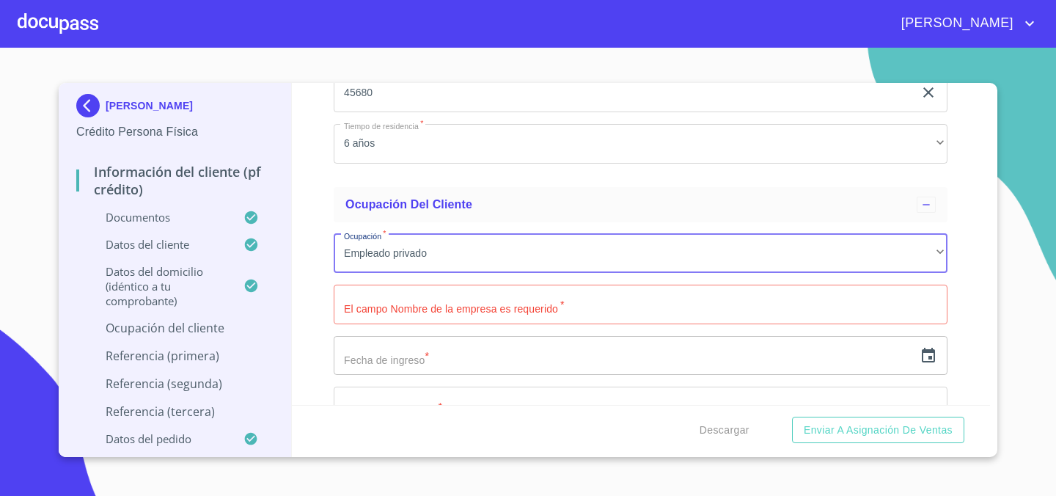
click at [547, 304] on input "Documento de identificación.   *" at bounding box center [641, 305] width 614 height 40
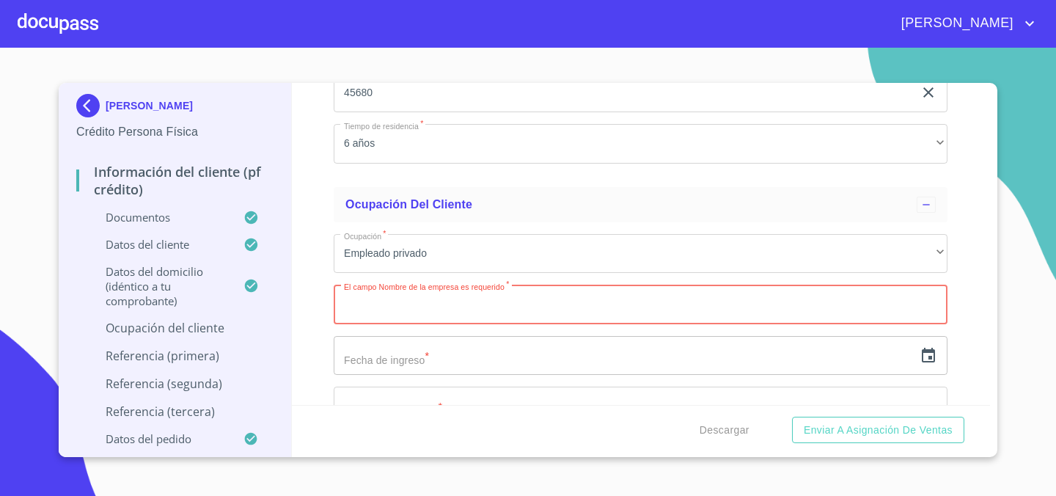
paste input "MABA700815HJCRNR00"
type input "MABA700815HJCRNR00"
type input "a"
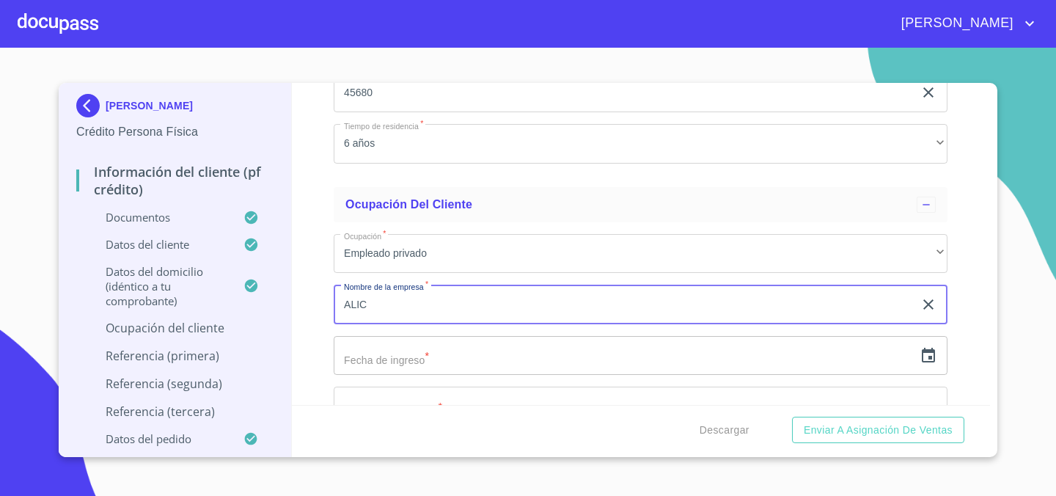
drag, startPoint x: 428, startPoint y: 304, endPoint x: 304, endPoint y: 304, distance: 123.3
click at [304, 304] on div "Información del cliente (PF crédito) Documentos Documento de identificación.   …" at bounding box center [641, 244] width 699 height 322
paste input "EACIONES DENTALES ZEYCO SA DE CV"
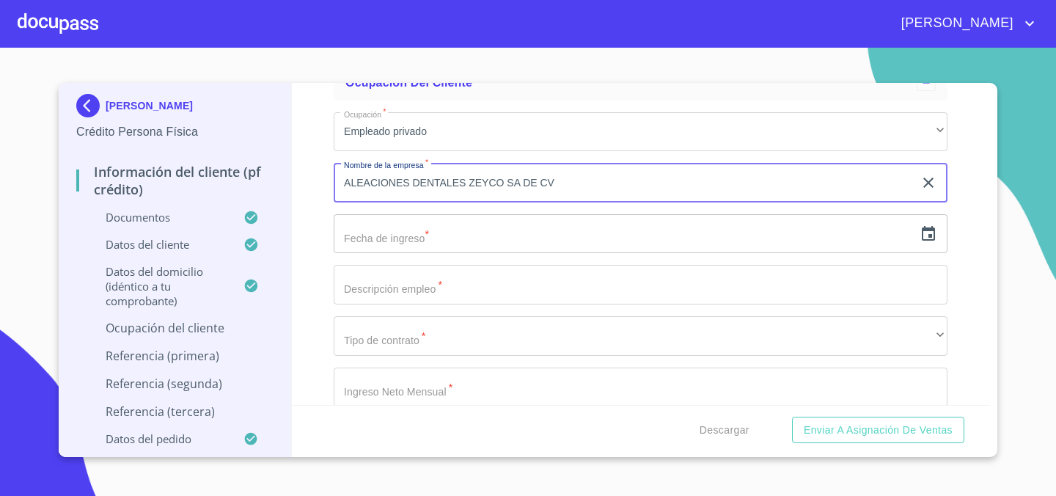
scroll to position [6183, 0]
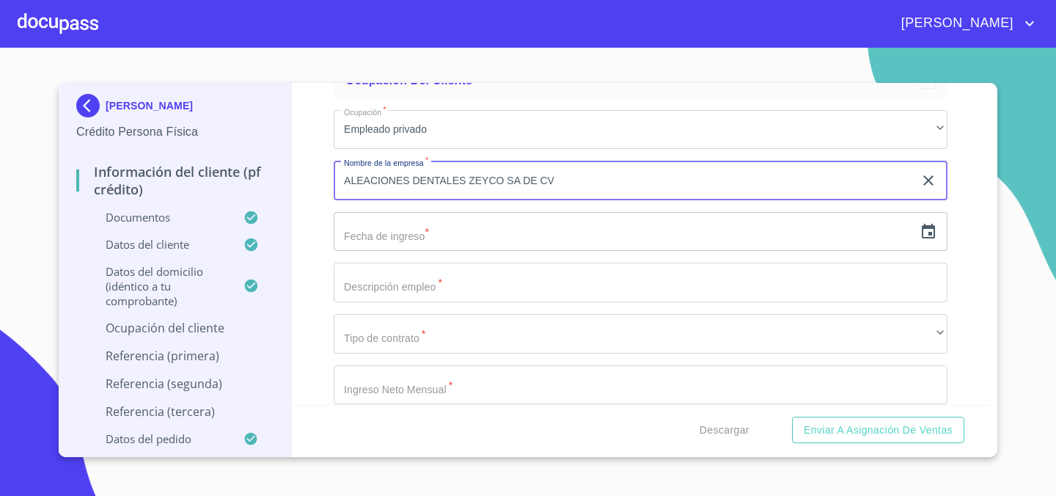
type input "ALEACIONES DENTALES ZEYCO SA DE CV"
click at [441, 228] on input "text" at bounding box center [624, 232] width 580 height 40
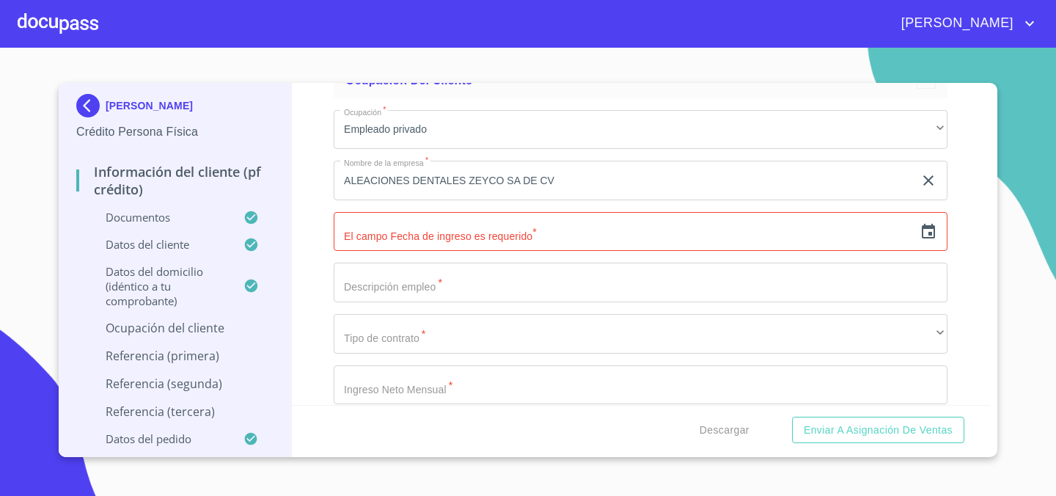
click at [938, 238] on div "​" at bounding box center [641, 232] width 614 height 40
click at [933, 235] on icon "button" at bounding box center [929, 232] width 18 height 18
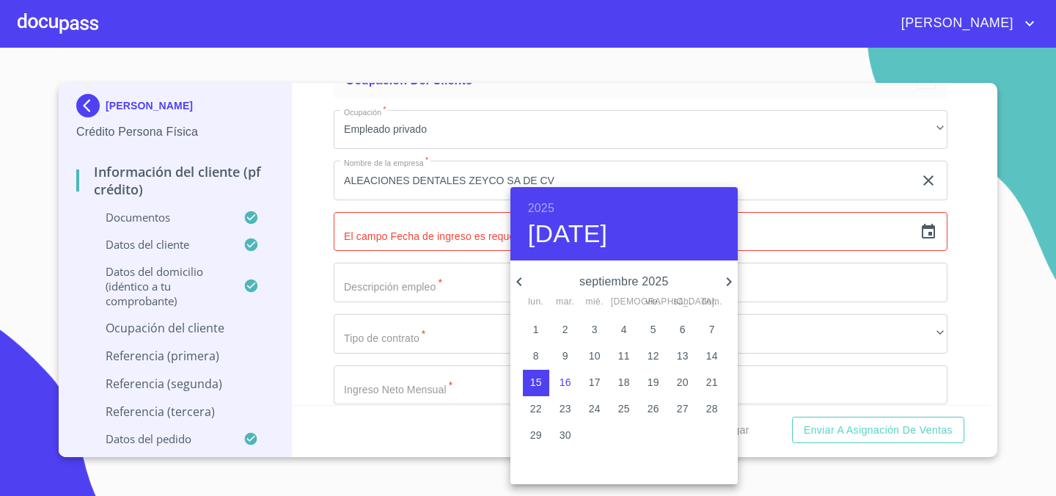
click at [547, 205] on h6 "2025" at bounding box center [541, 208] width 26 height 21
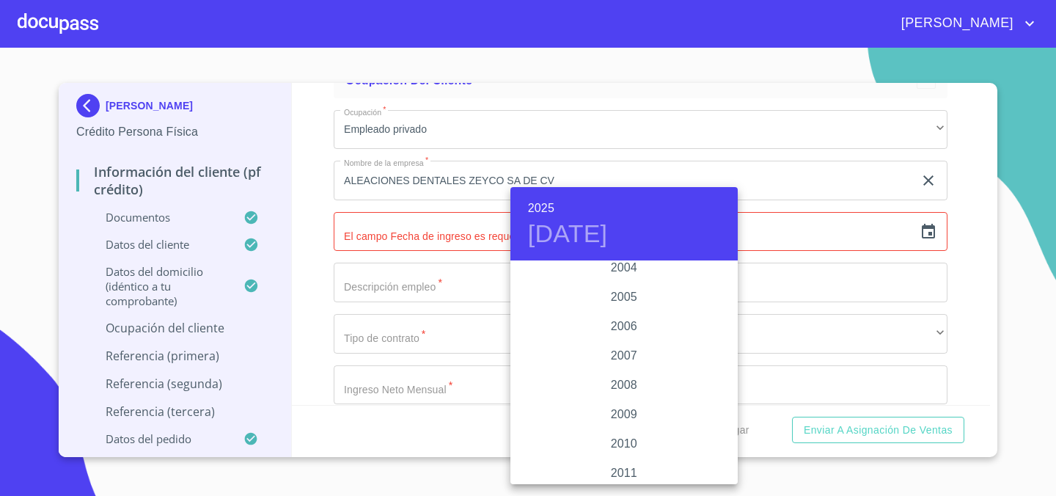
scroll to position [2325, 0]
click at [627, 302] on div "2005" at bounding box center [624, 299] width 227 height 29
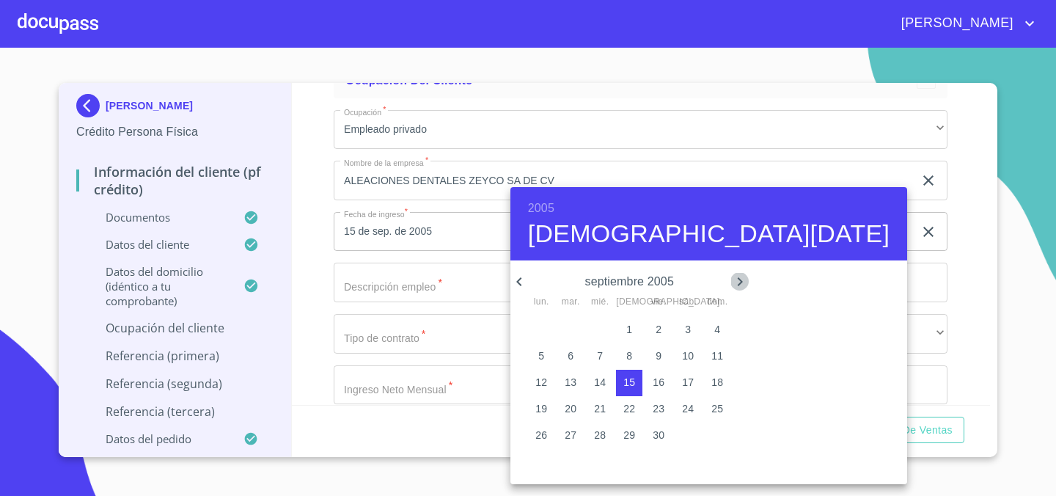
click at [731, 275] on icon "button" at bounding box center [740, 282] width 18 height 18
click at [715, 330] on p "6" at bounding box center [718, 329] width 6 height 15
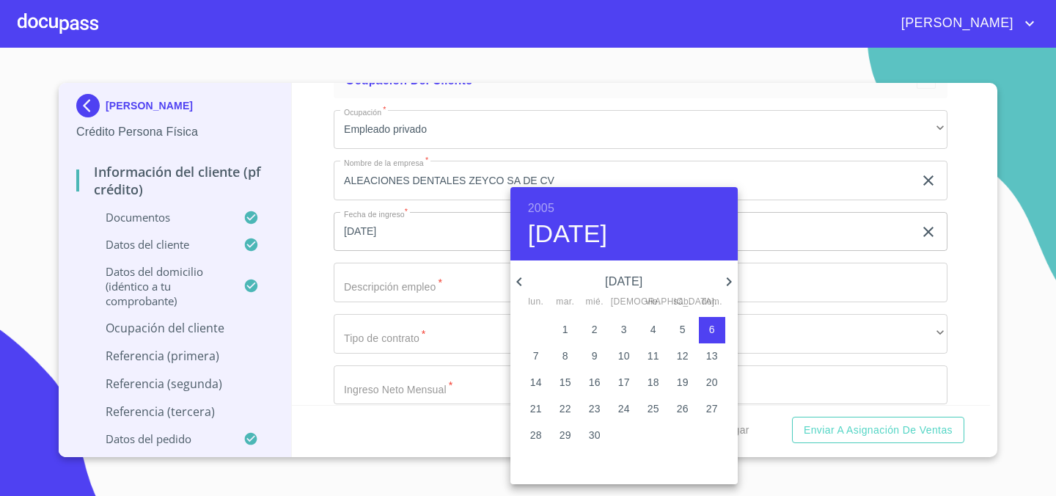
click at [519, 280] on icon "button" at bounding box center [520, 282] width 18 height 18
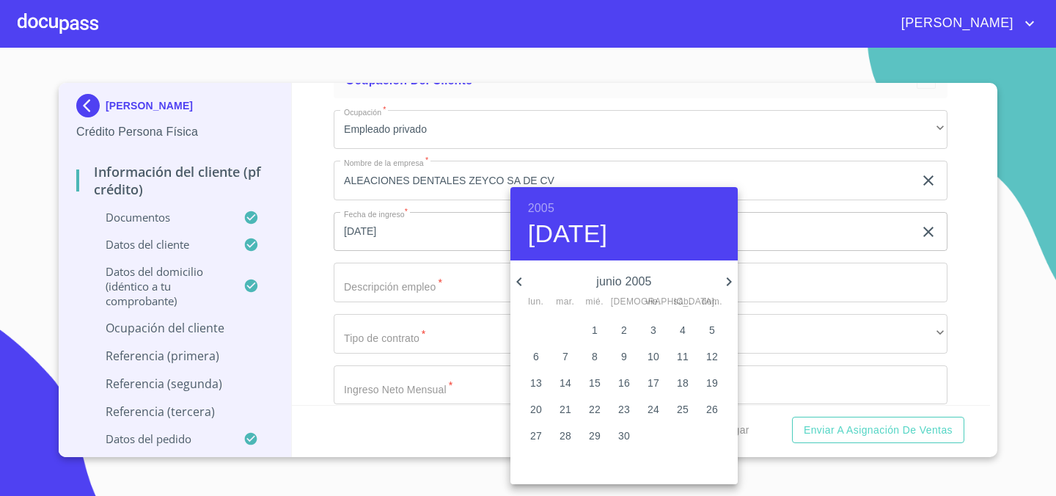
click at [519, 280] on icon "button" at bounding box center [520, 282] width 18 height 18
click at [593, 357] on p "6" at bounding box center [595, 355] width 6 height 15
type input "6 de abr. de 2005"
click at [312, 266] on div at bounding box center [528, 248] width 1056 height 496
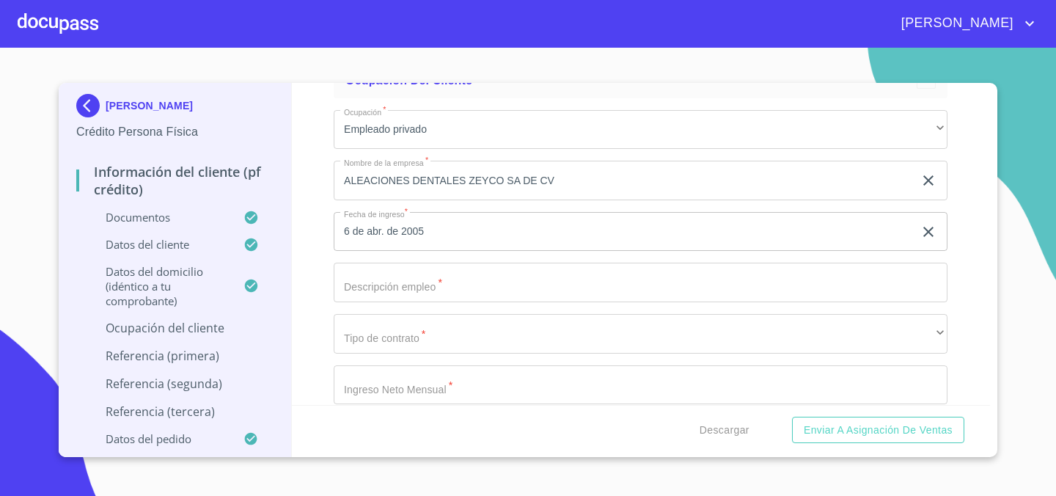
click at [402, 282] on input "Documento de identificación.   *" at bounding box center [641, 283] width 614 height 40
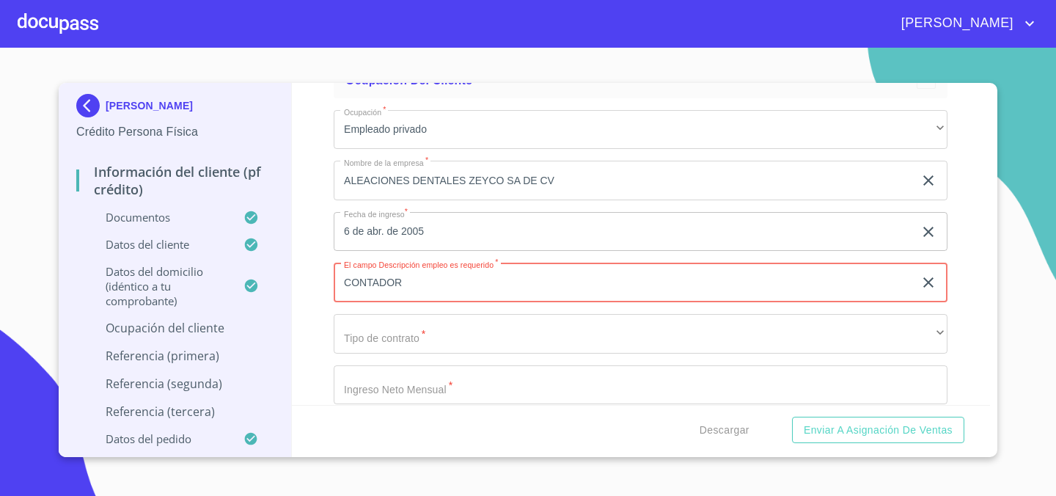
type input "CONTADOR"
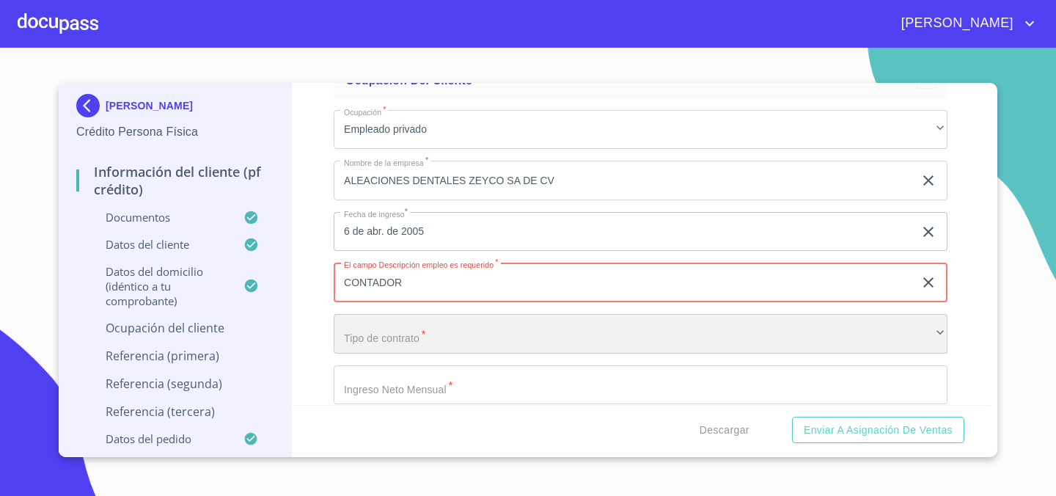
click at [364, 339] on div "​" at bounding box center [641, 334] width 614 height 40
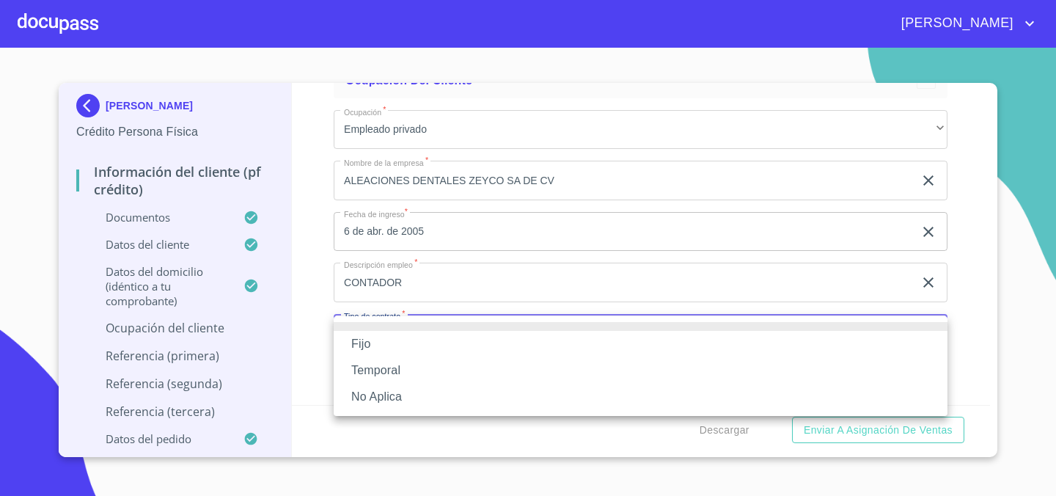
click at [364, 339] on li "Fijo" at bounding box center [641, 344] width 614 height 26
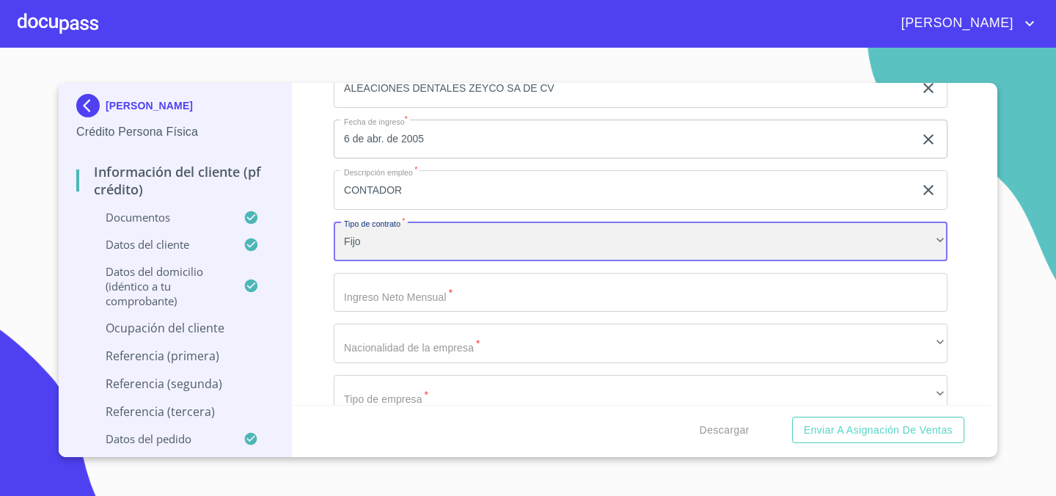
scroll to position [6281, 0]
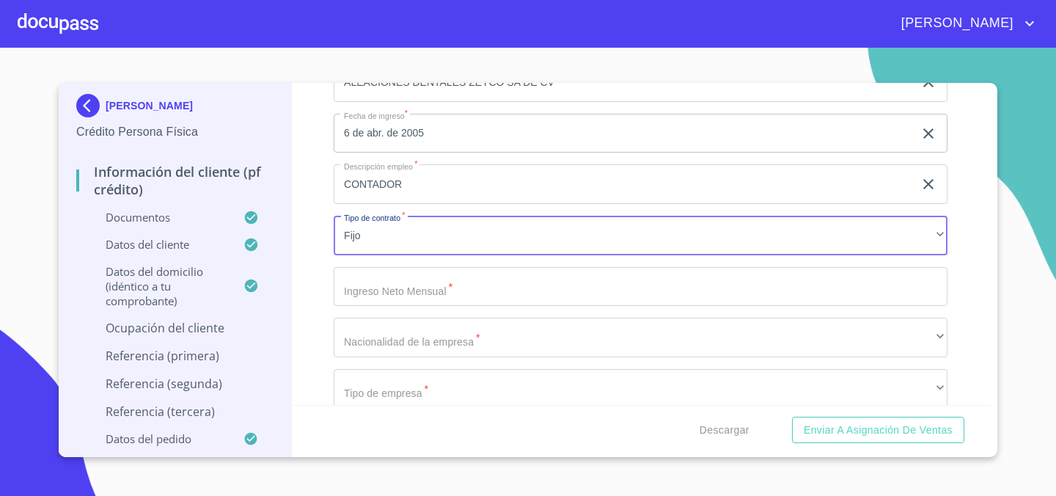
click at [398, 292] on input "Documento de identificación.   *" at bounding box center [641, 287] width 614 height 40
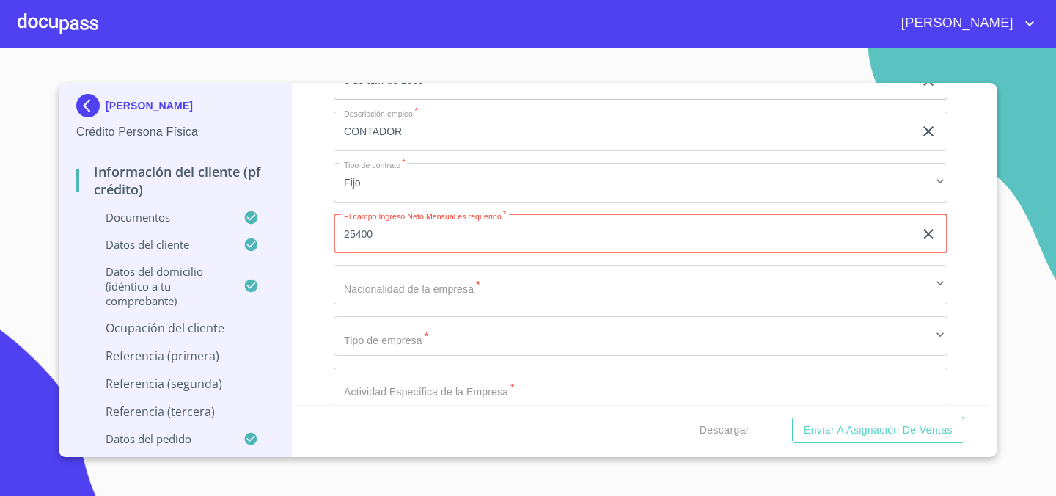
type input "25400"
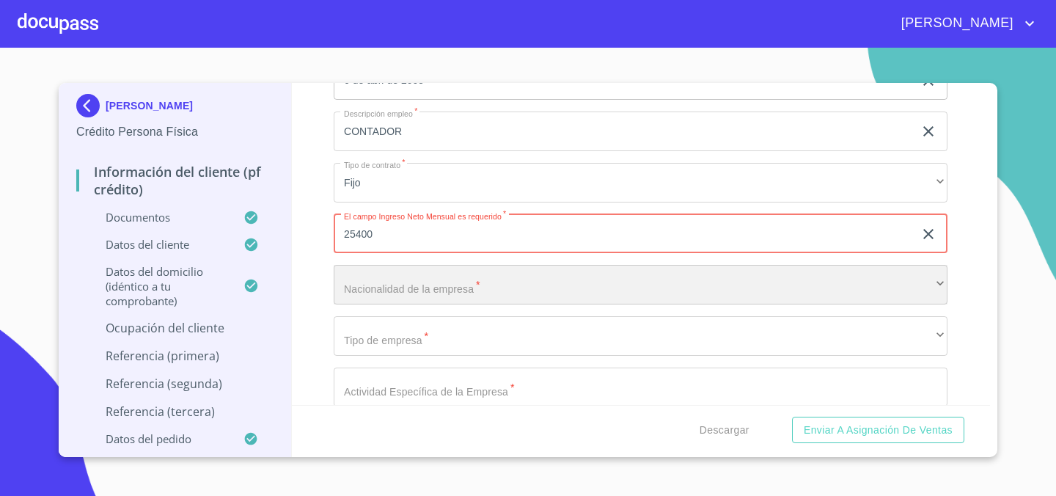
click at [538, 293] on div "​" at bounding box center [641, 285] width 614 height 40
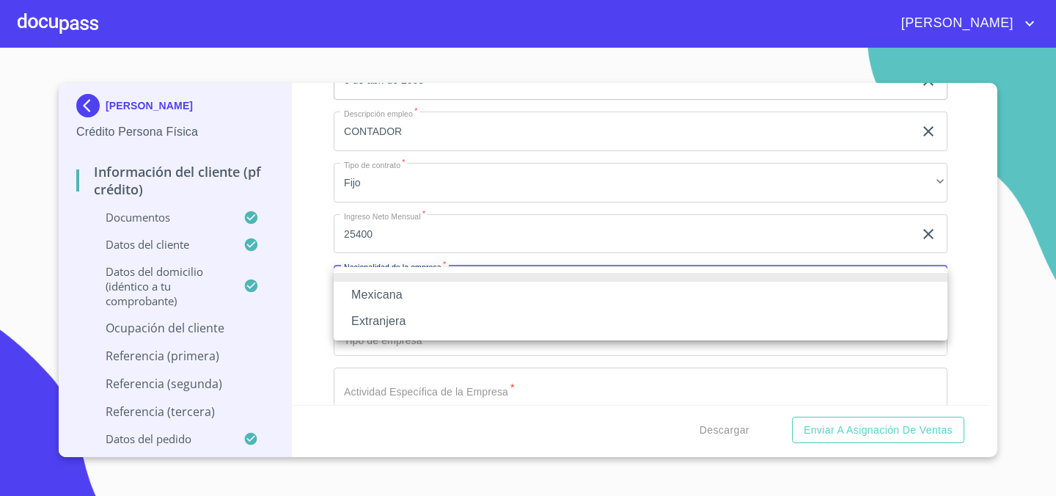
click at [525, 297] on li "Mexicana" at bounding box center [641, 295] width 614 height 26
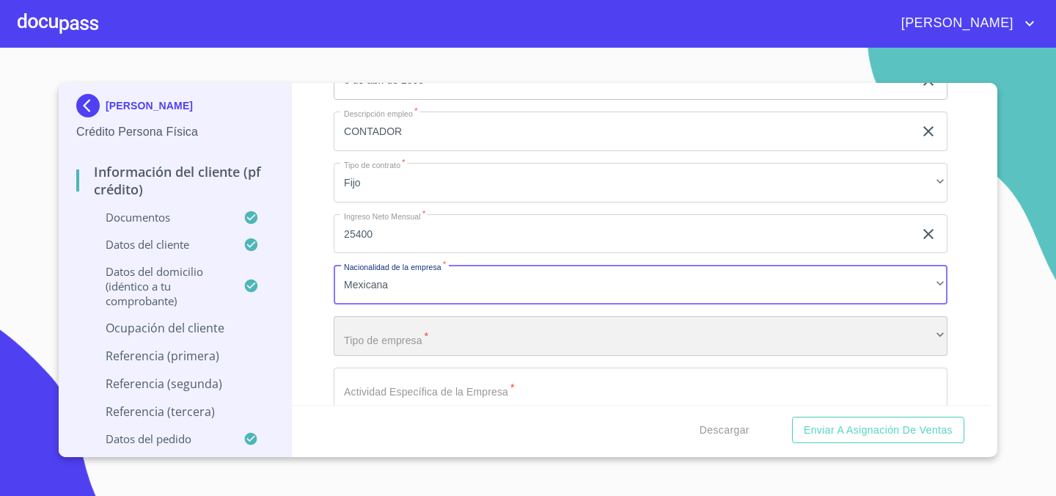
click at [454, 335] on div "​" at bounding box center [641, 336] width 614 height 40
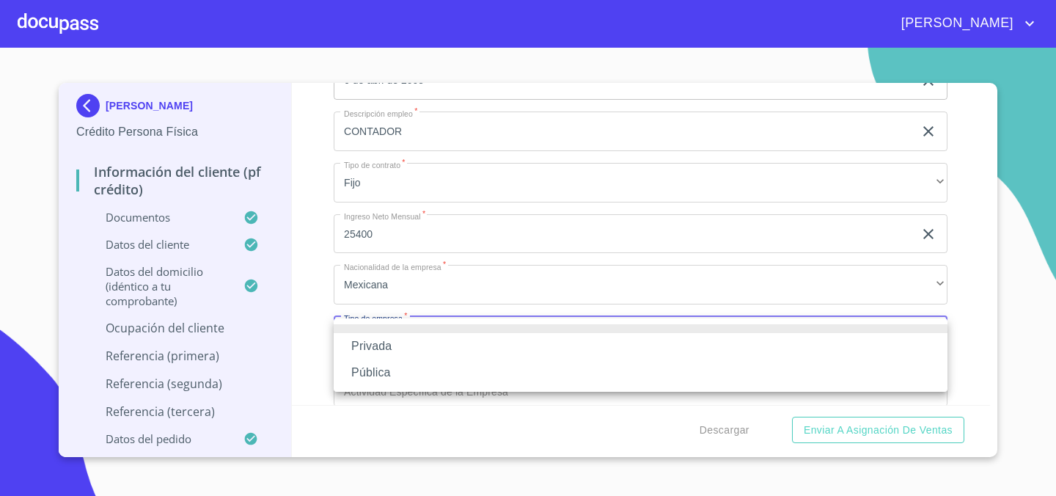
click at [450, 339] on li "Privada" at bounding box center [641, 346] width 614 height 26
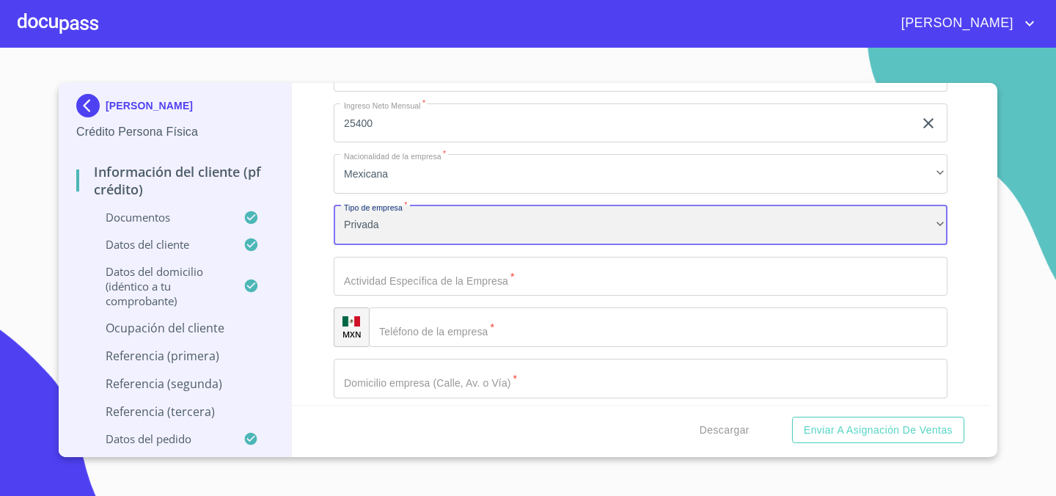
scroll to position [6447, 0]
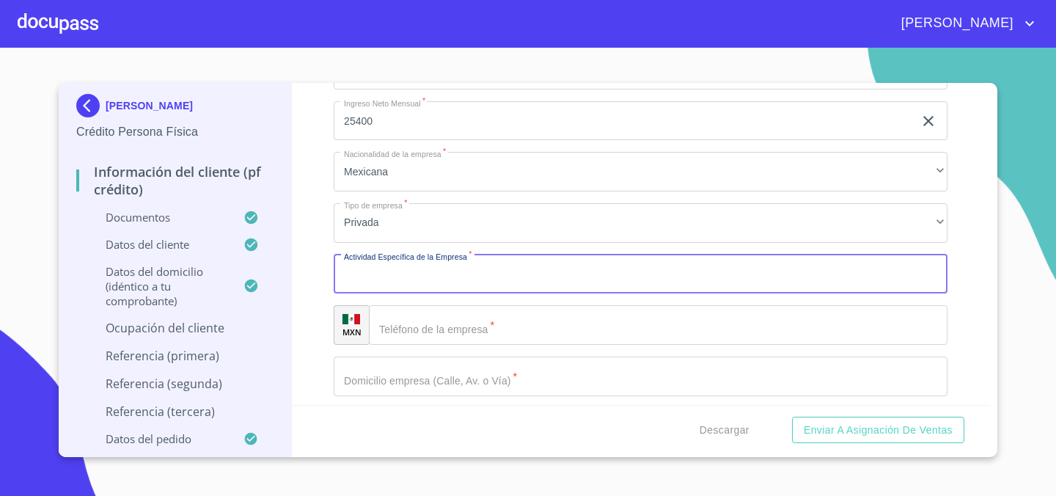
click at [468, 279] on input "Documento de identificación.   *" at bounding box center [641, 275] width 614 height 40
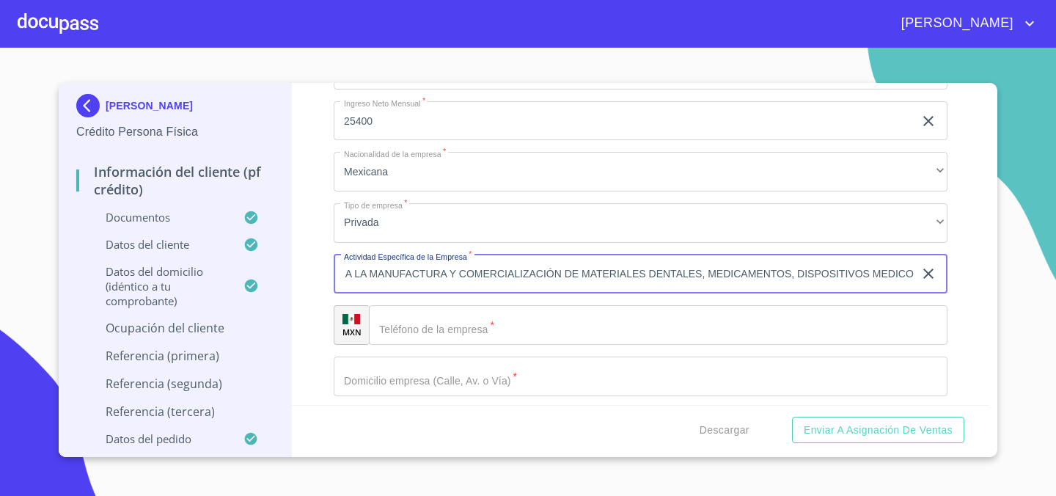
scroll to position [0, 114]
click at [795, 274] on input "EMPRESA DEDICADO A LA MANUFACTURA Y COMERCIALIZACIÓN DE MATERIALES DENTALES, ME…" at bounding box center [624, 275] width 580 height 40
type input "EMPRESA DEDICADO A LA MANUFACTURA Y COMERCIALIZACIÓN DE MATERIALES DENTALES, ME…"
click at [492, 318] on input "Documento de identificación.   *" at bounding box center [658, 325] width 579 height 40
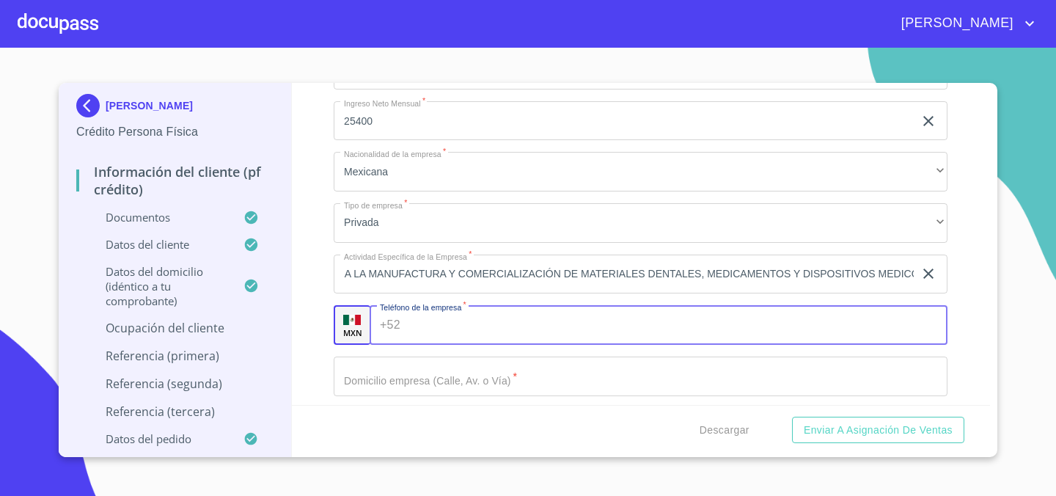
scroll to position [0, 0]
type input "[PHONE_NUMBER]"
click at [305, 330] on div "Información del cliente (PF crédito) Documentos Documento de identificación.   …" at bounding box center [641, 244] width 699 height 322
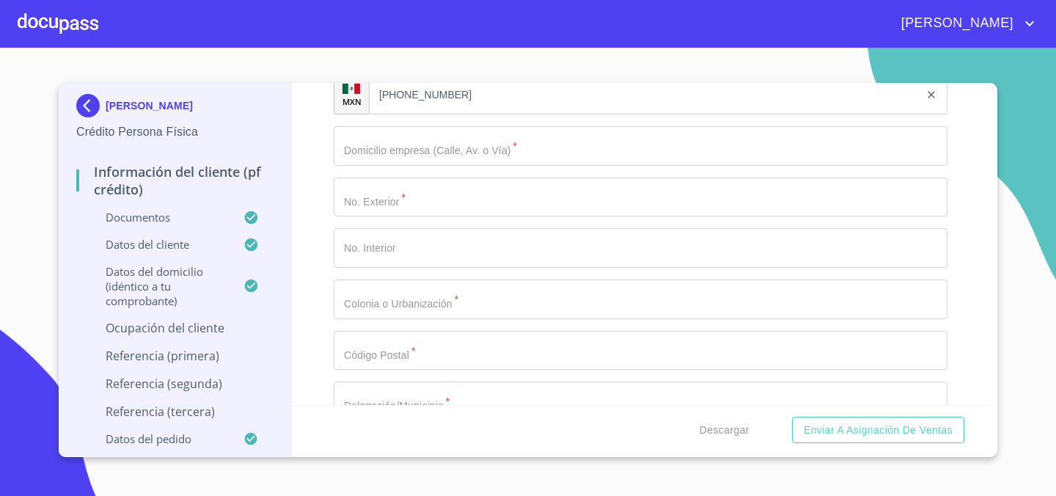
scroll to position [6682, 0]
click at [437, 145] on input "Documento de identificación.   *" at bounding box center [641, 142] width 614 height 40
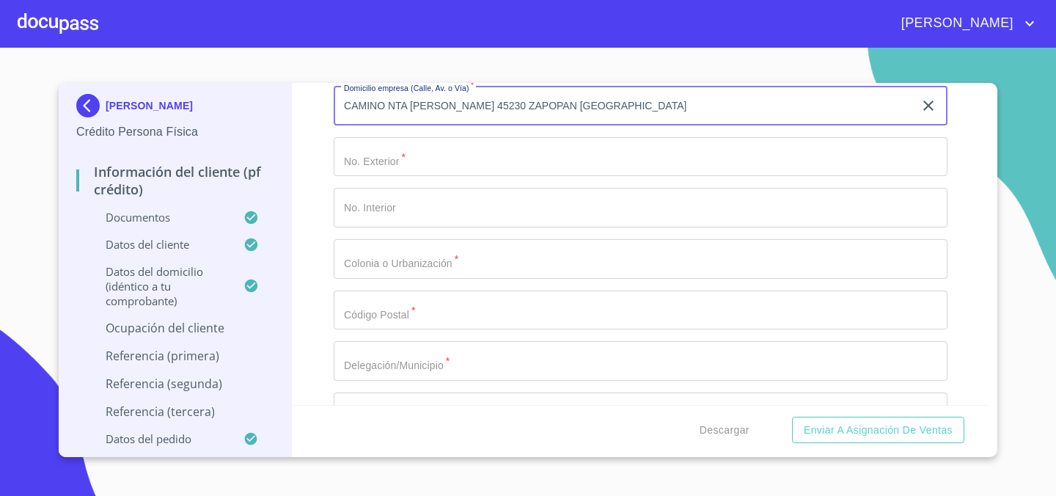
scroll to position [6719, 0]
click at [393, 103] on input "CAMINO NTA [PERSON_NAME] 45230 ZAPOPAN [GEOGRAPHIC_DATA]" at bounding box center [624, 104] width 580 height 40
click at [384, 104] on input "CAMINO NTA [PERSON_NAME] 45230 ZAPOPAN [GEOGRAPHIC_DATA]" at bounding box center [624, 104] width 580 height 40
click at [388, 104] on input "CAMINO NTA [PERSON_NAME] 45230 ZAPOPAN [GEOGRAPHIC_DATA]" at bounding box center [624, 104] width 580 height 40
drag, startPoint x: 498, startPoint y: 102, endPoint x: 618, endPoint y: 115, distance: 120.3
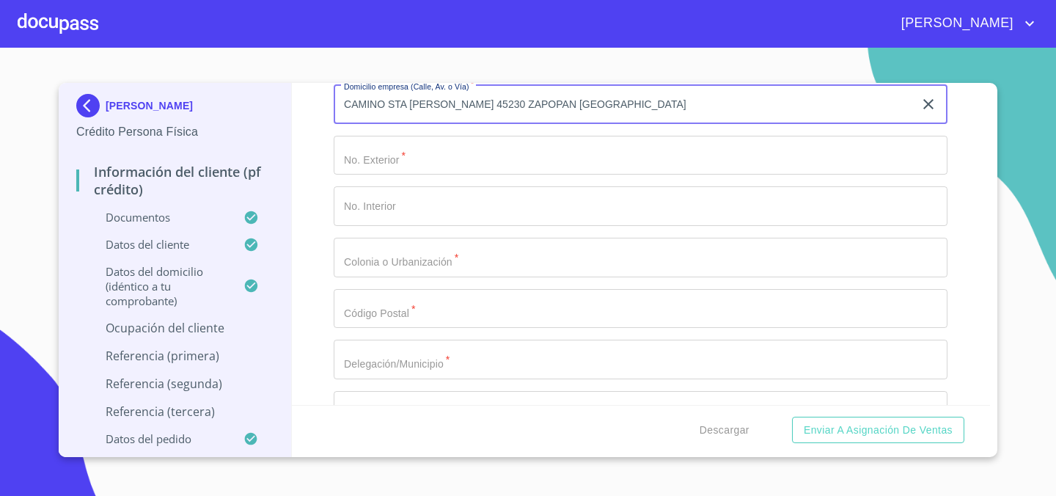
click at [618, 115] on input "CAMINO STA [PERSON_NAME] 45230 ZAPOPAN [GEOGRAPHIC_DATA]" at bounding box center [624, 104] width 580 height 40
type input "CAMINO STA [PERSON_NAME]"
click at [429, 147] on input "Documento de identificación.   *" at bounding box center [641, 156] width 614 height 40
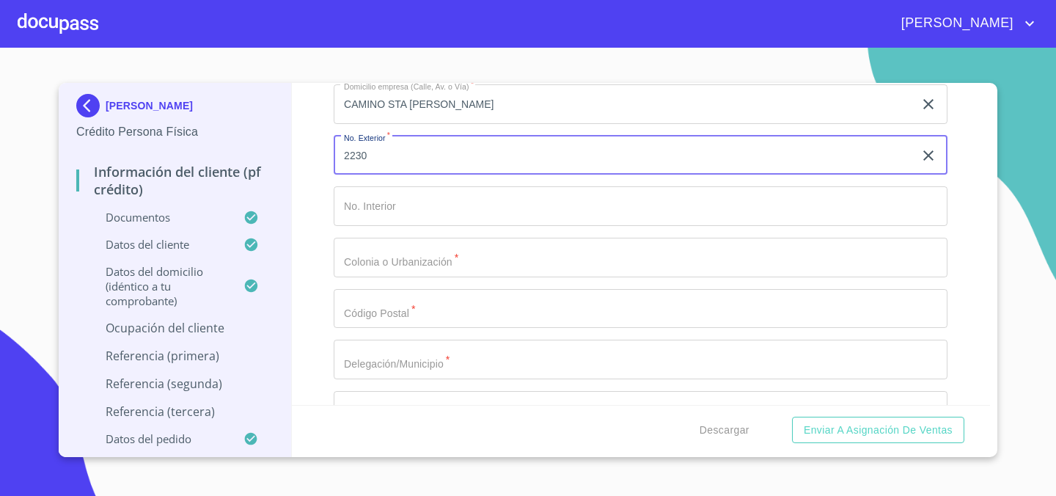
type input "2230"
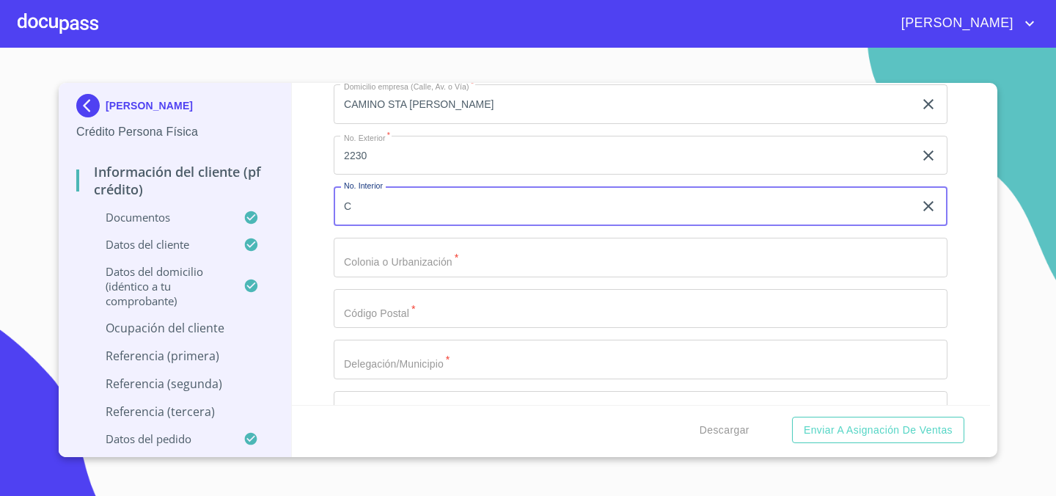
type input "C"
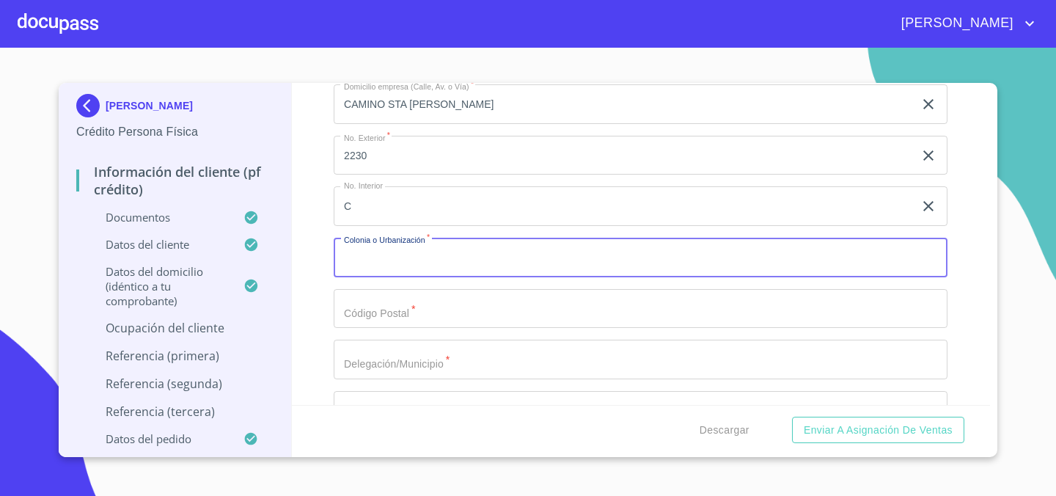
click at [462, 261] on input "Documento de identificación.   *" at bounding box center [641, 258] width 614 height 40
type input "[GEOGRAPHIC_DATA][PERSON_NAME]"
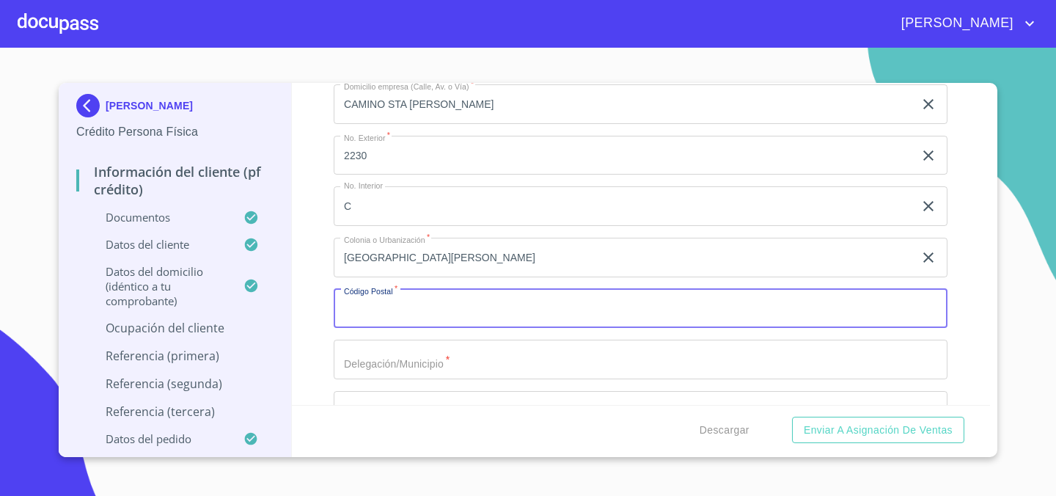
click at [792, 417] on button "Enviar a Asignación de Ventas" at bounding box center [878, 430] width 172 height 27
click at [423, 305] on input "Documento de identificación.   *" at bounding box center [641, 309] width 614 height 40
type input "45230"
click at [383, 354] on input "Documento de identificación.   *" at bounding box center [641, 360] width 614 height 40
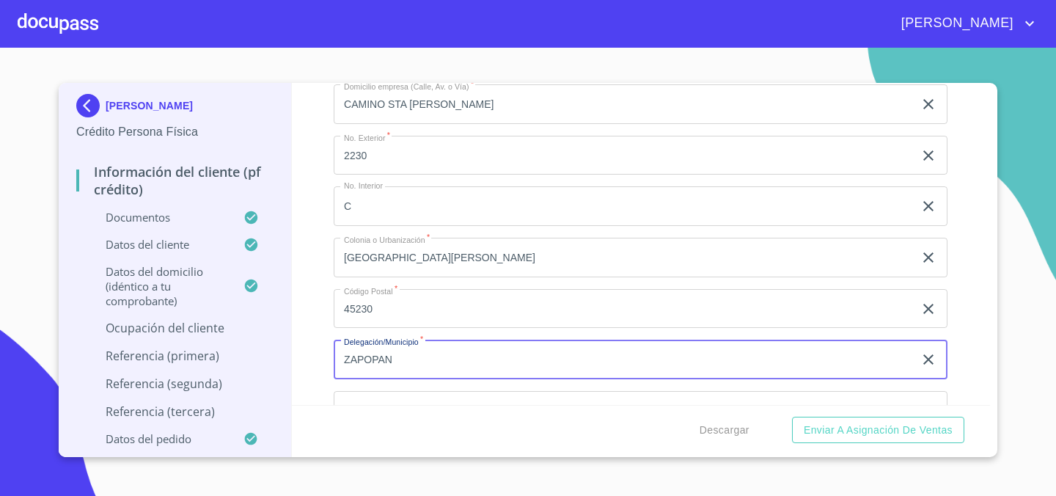
type input "ZAPOPAN"
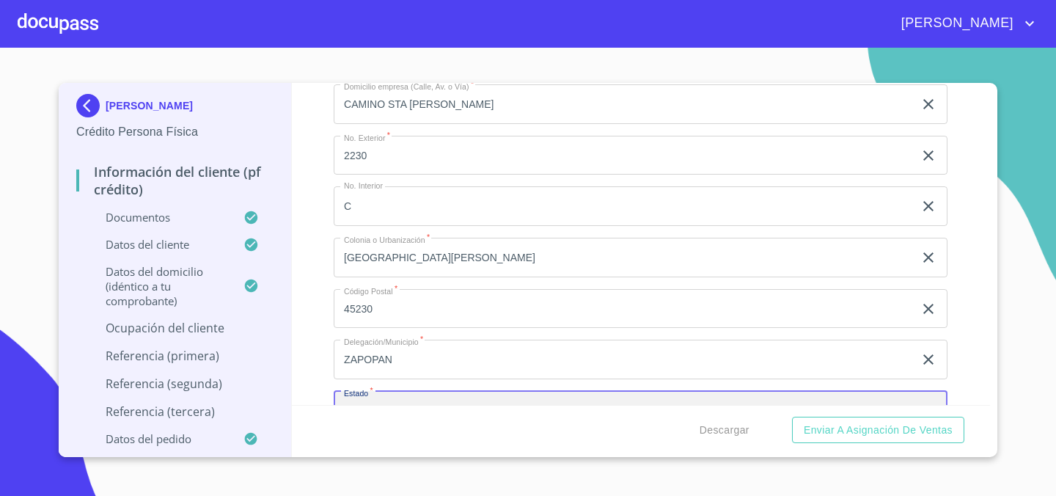
scroll to position [6745, 0]
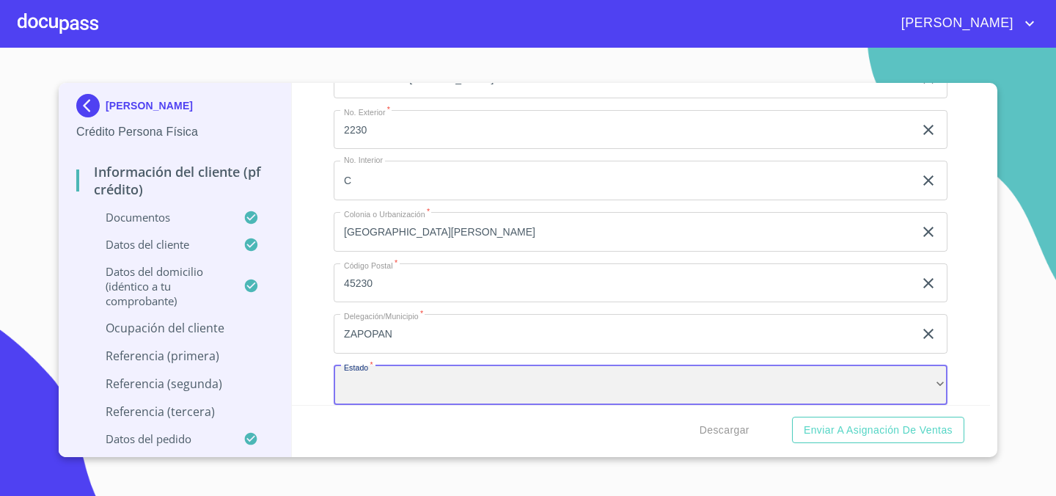
click at [441, 391] on div "​" at bounding box center [641, 385] width 614 height 40
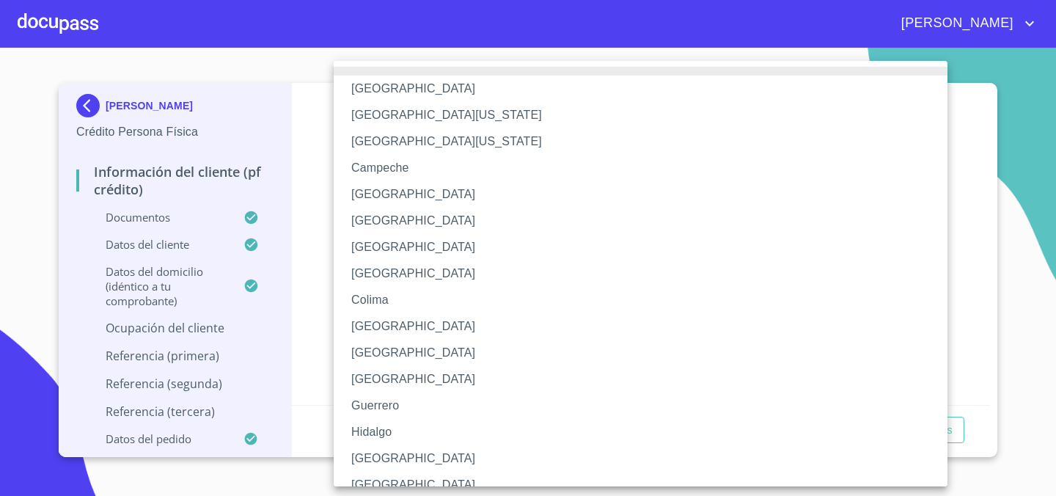
click at [391, 459] on li "[GEOGRAPHIC_DATA]" at bounding box center [641, 458] width 614 height 26
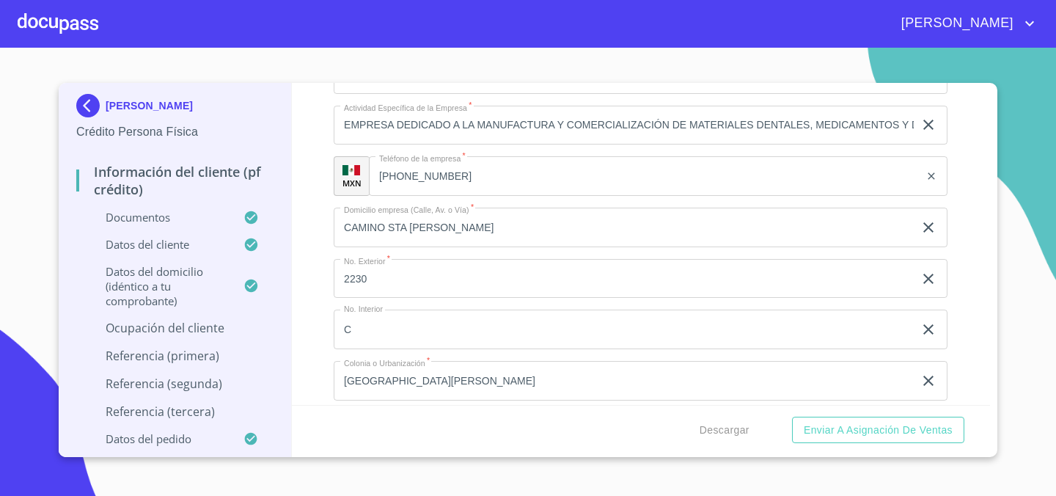
scroll to position [6588, 0]
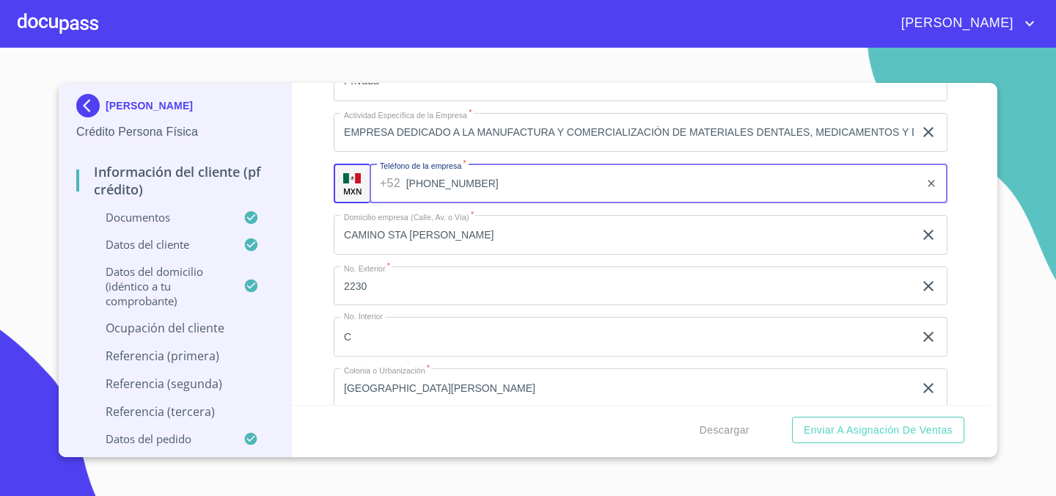
drag, startPoint x: 456, startPoint y: 195, endPoint x: 384, endPoint y: 186, distance: 72.4
click at [384, 186] on div "[PHONE_NUMBER] ​" at bounding box center [659, 184] width 578 height 40
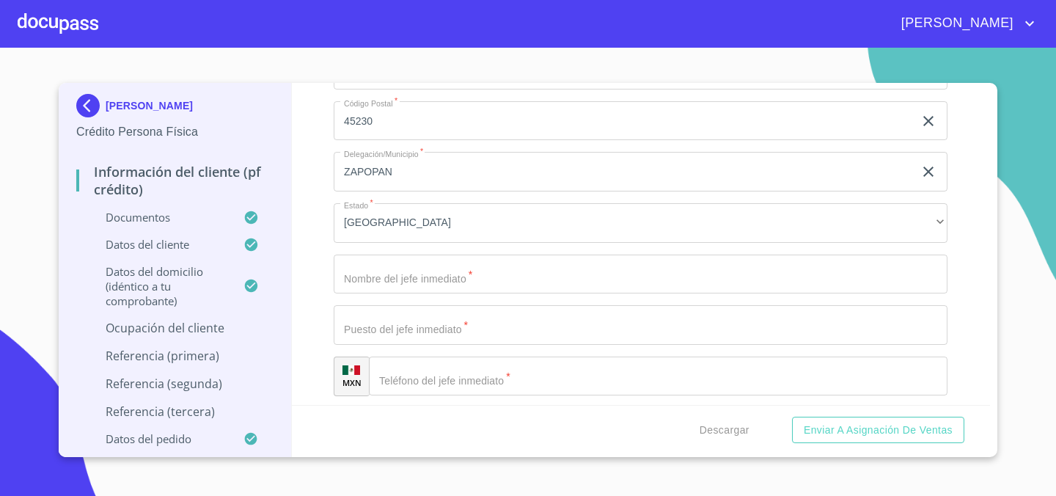
scroll to position [6908, 0]
click at [420, 379] on input "Documento de identificación.   *" at bounding box center [658, 376] width 579 height 40
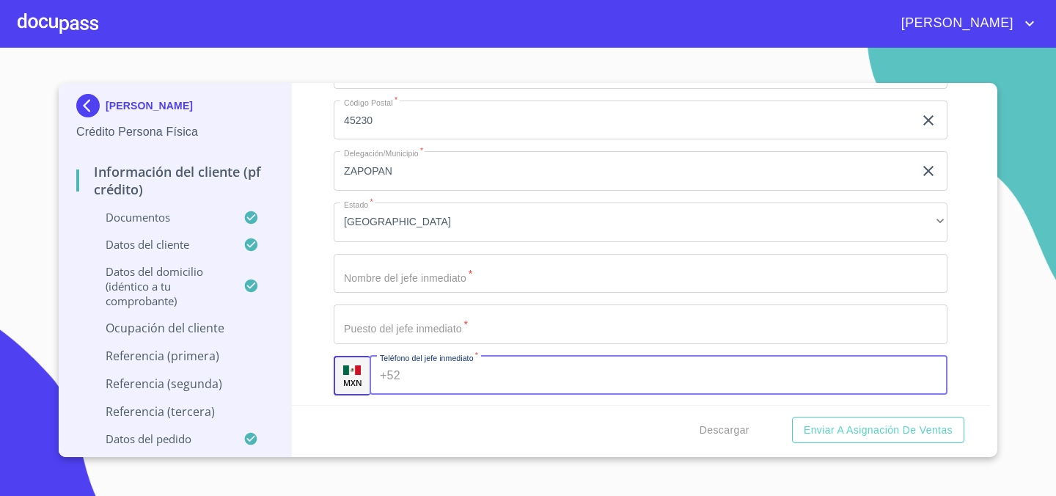
paste input "[PHONE_NUMBER]"
type input "[PHONE_NUMBER]"
click at [299, 291] on div "Información del cliente (PF crédito) Documentos Documento de identificación.   …" at bounding box center [641, 244] width 699 height 322
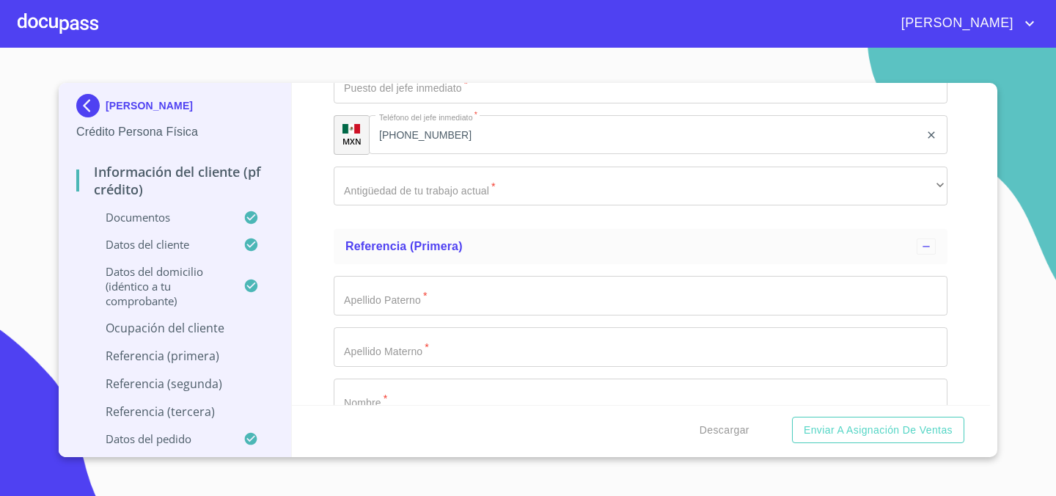
scroll to position [7152, 0]
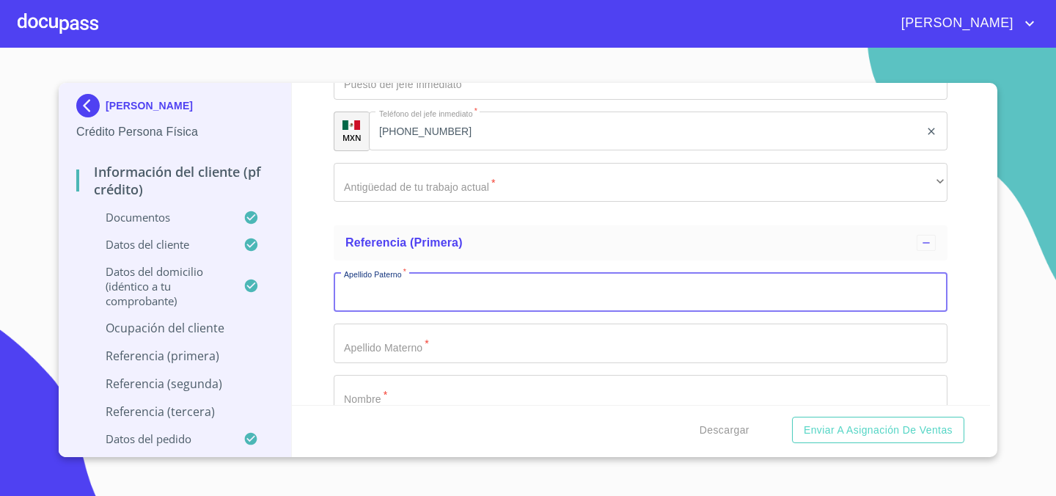
click at [401, 304] on input "Documento de identificación.   *" at bounding box center [641, 292] width 614 height 40
type input "C"
type input "[PERSON_NAME]"
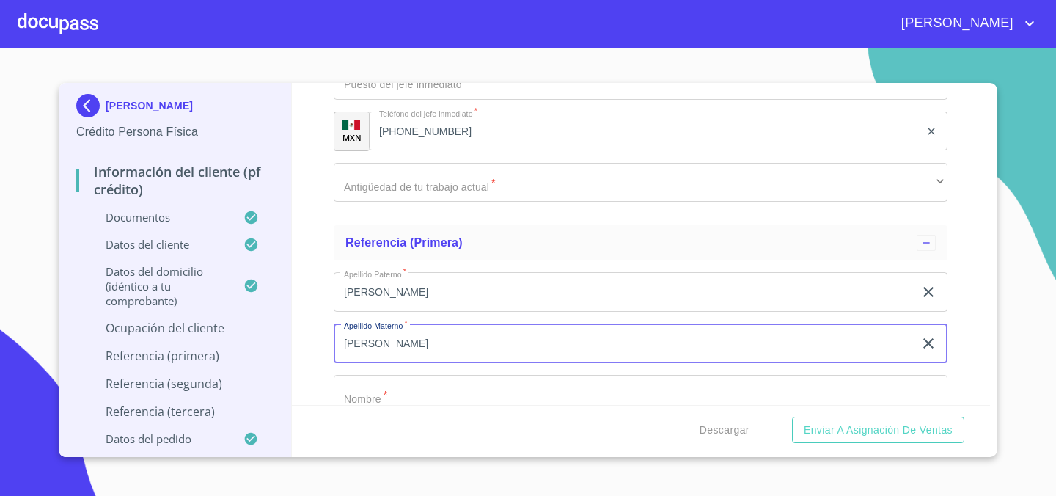
type input "[PERSON_NAME]"
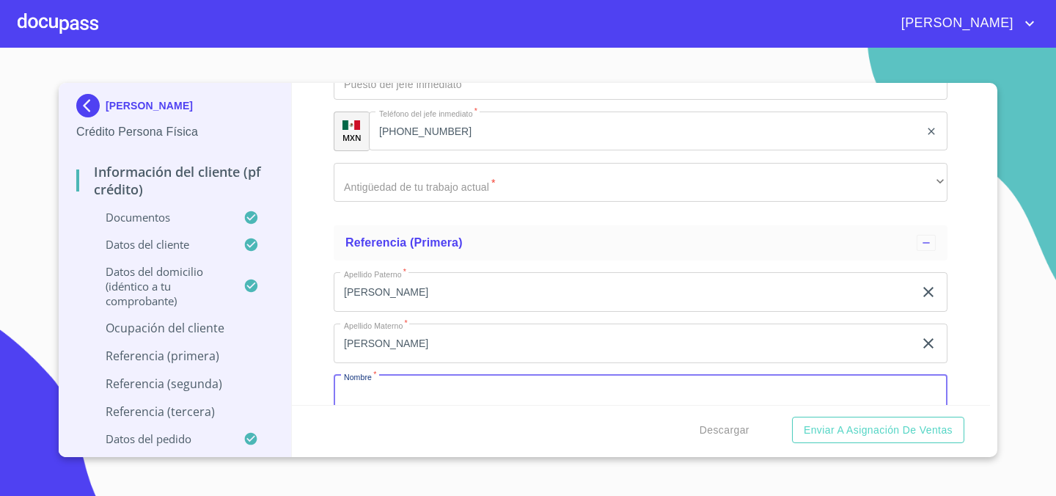
scroll to position [7161, 0]
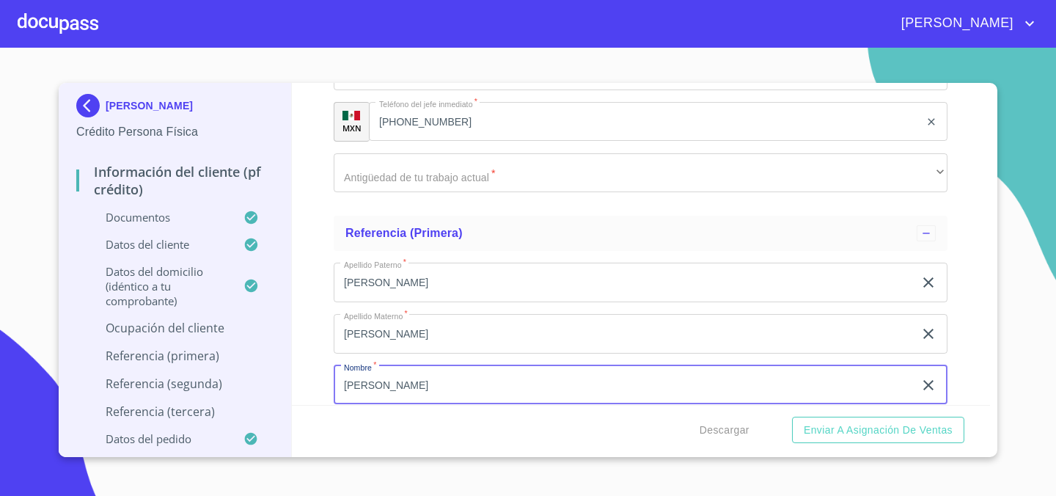
type input "[PERSON_NAME]"
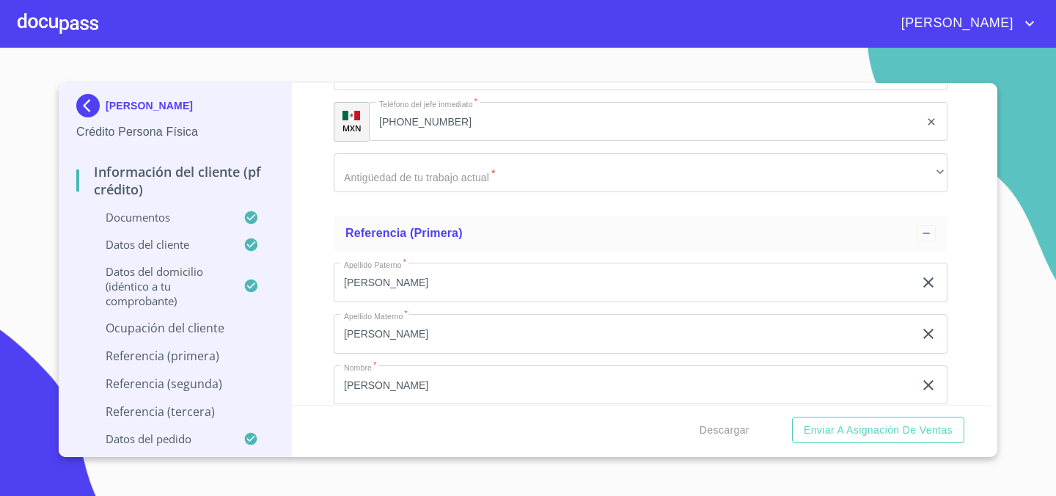
scroll to position [7354, 0]
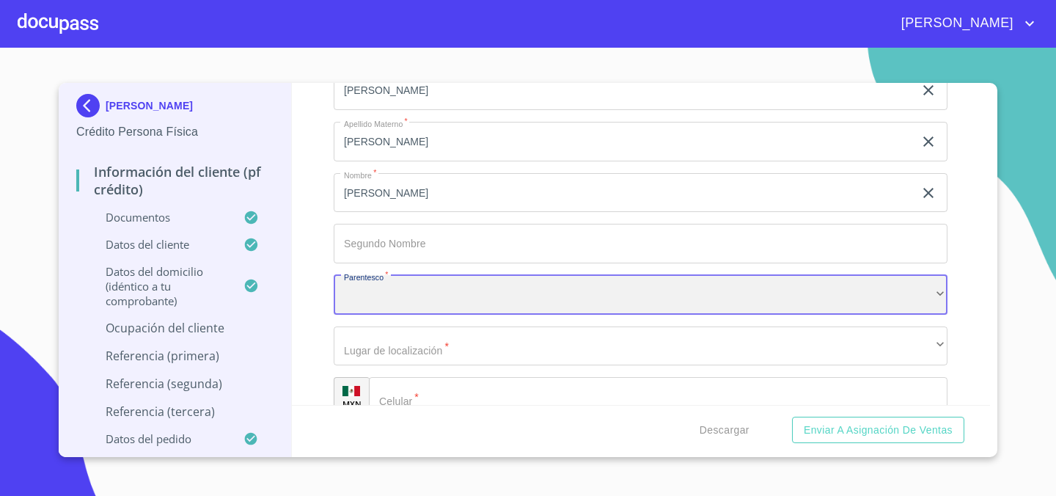
click at [464, 301] on div "​" at bounding box center [641, 295] width 614 height 40
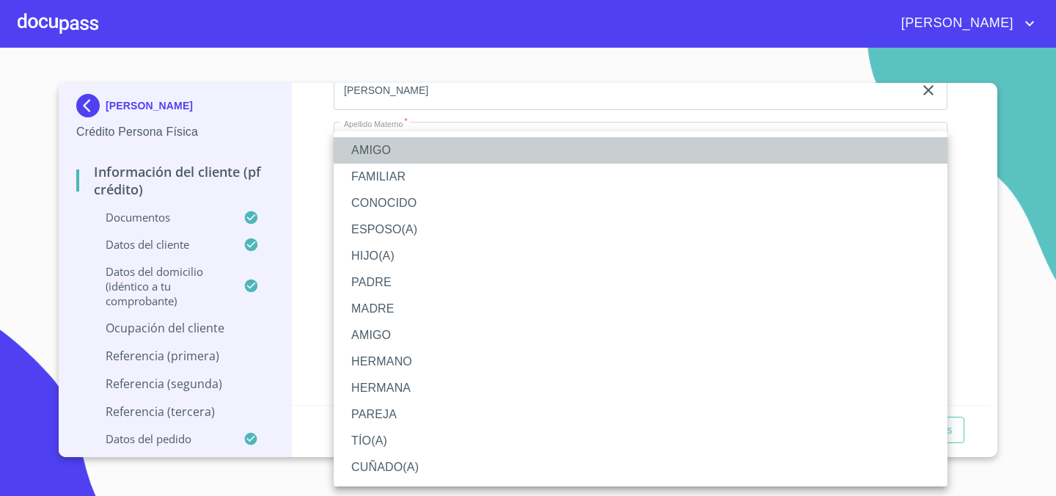
click at [435, 150] on li "AMIGO" at bounding box center [641, 150] width 614 height 26
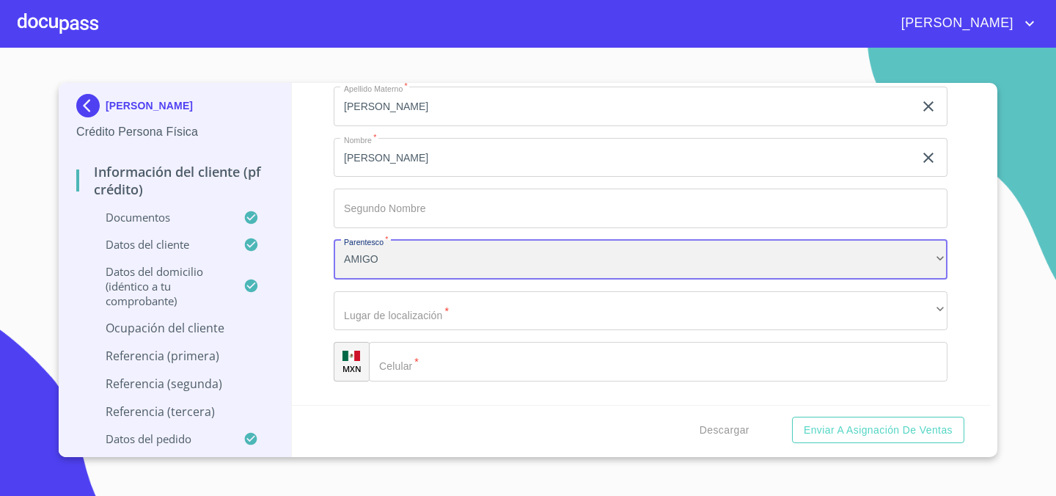
scroll to position [7404, 0]
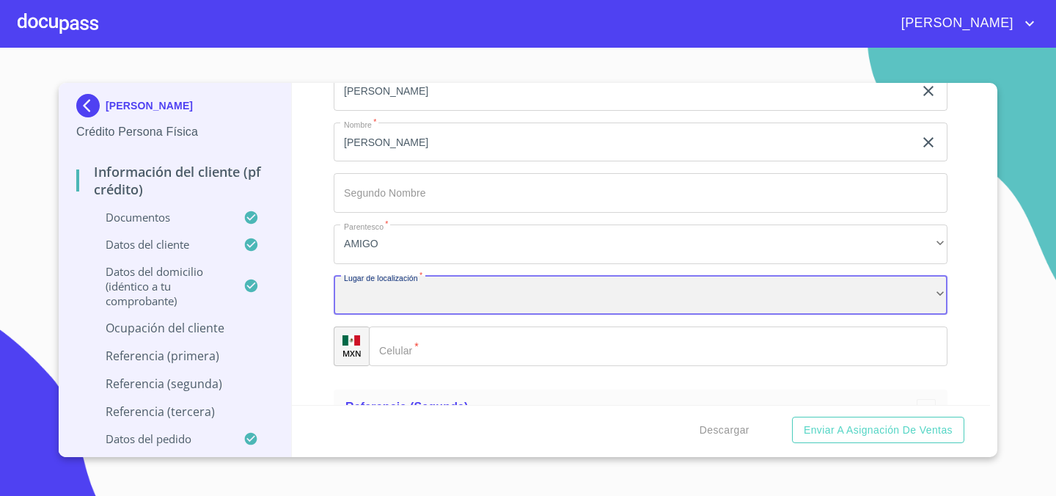
click at [449, 291] on div "​" at bounding box center [641, 296] width 614 height 40
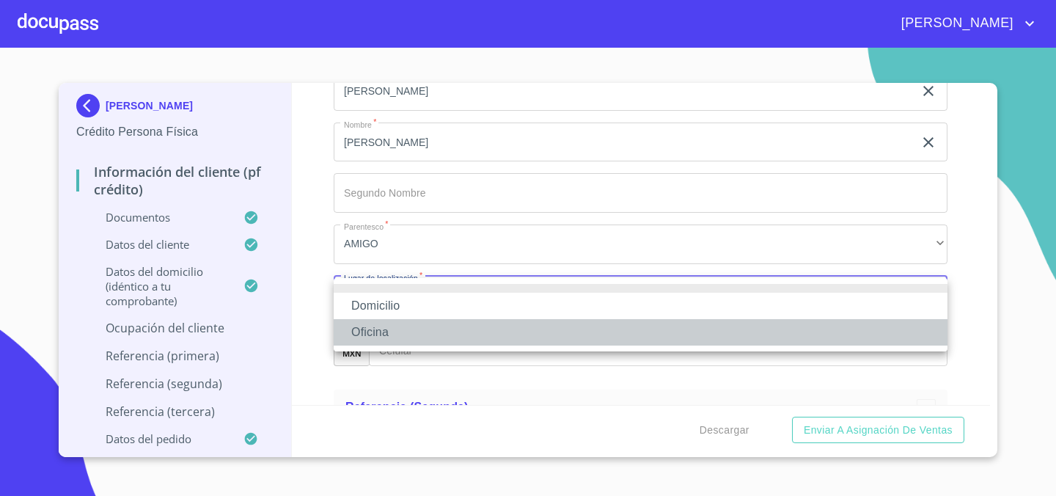
click at [404, 328] on li "Oficina" at bounding box center [641, 332] width 614 height 26
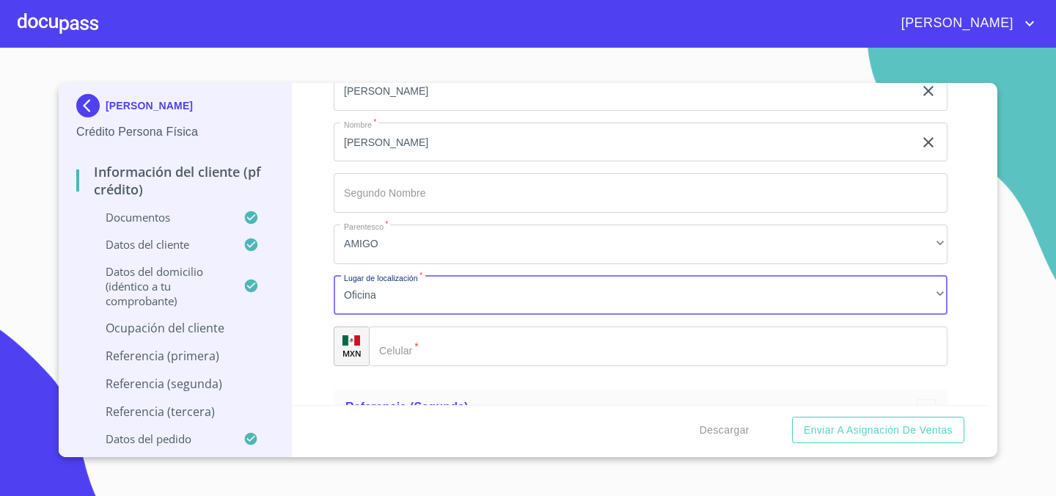
click at [417, 357] on input "Documento de identificación.   *" at bounding box center [658, 346] width 579 height 40
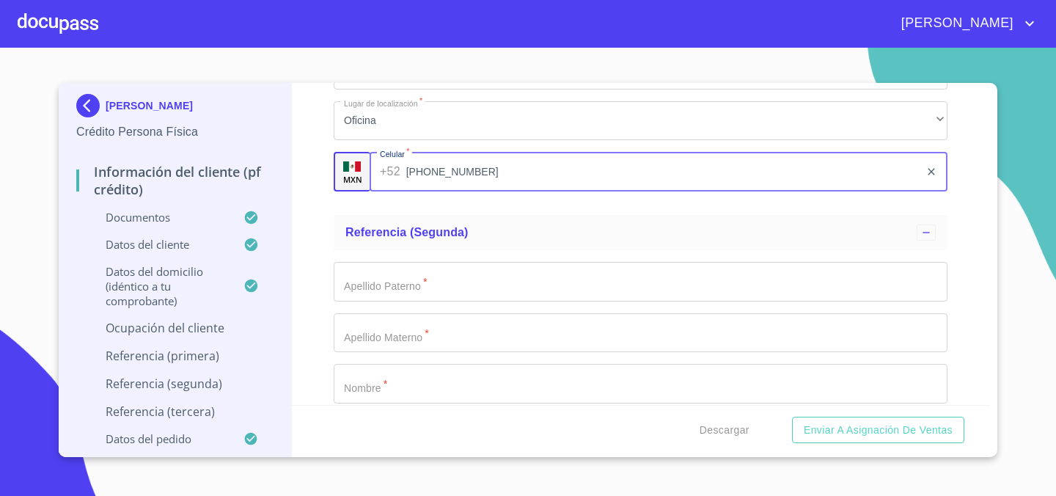
scroll to position [7584, 0]
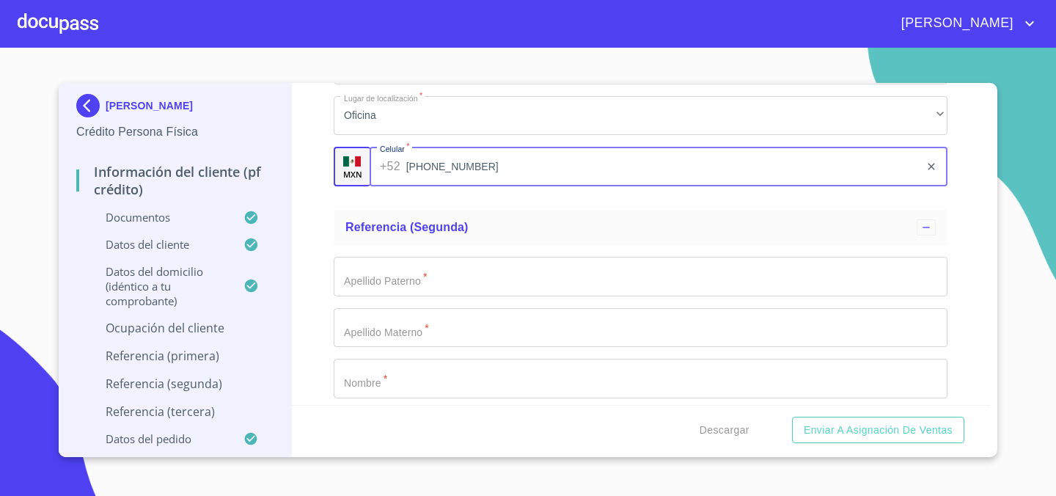
type input "[PHONE_NUMBER]"
click at [427, 269] on input "Documento de identificación.   *" at bounding box center [641, 277] width 614 height 40
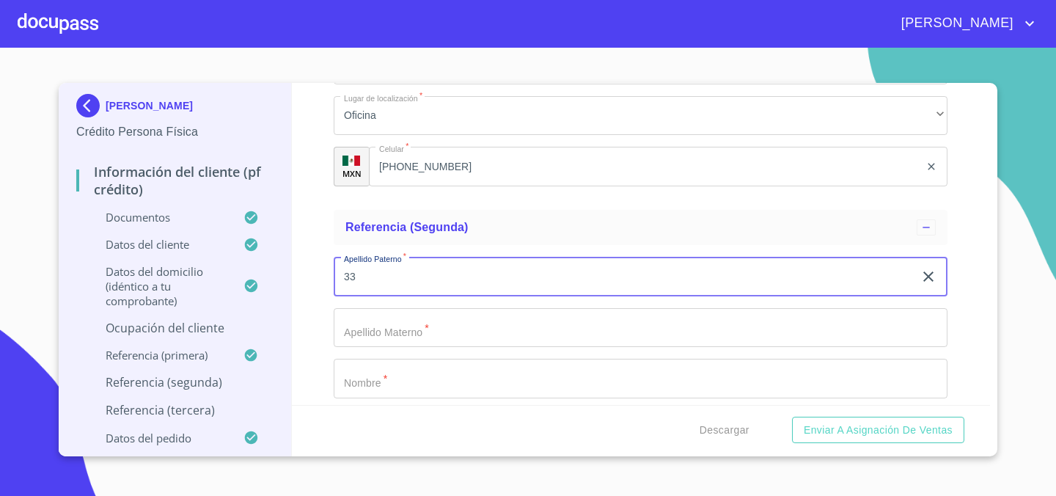
type input "3"
type input "[PERSON_NAME]"
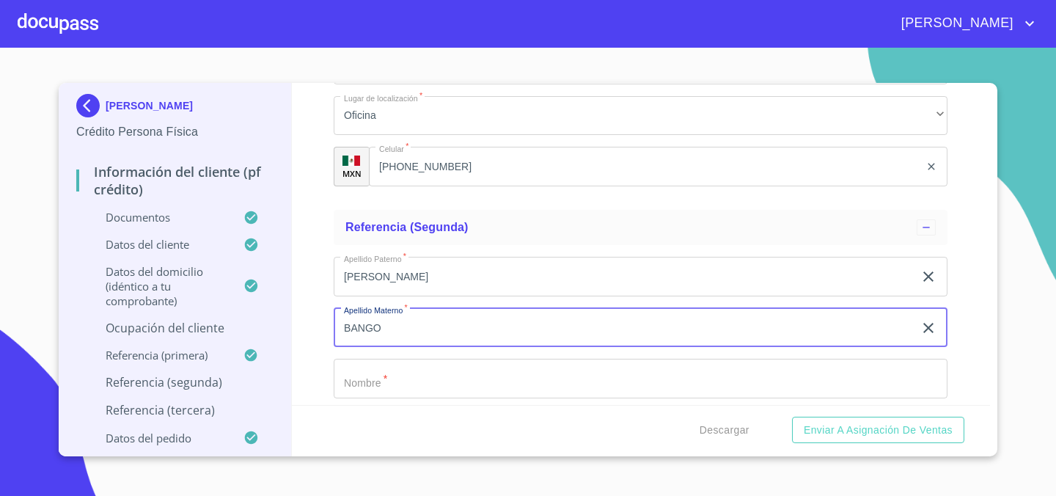
type input "BANGO"
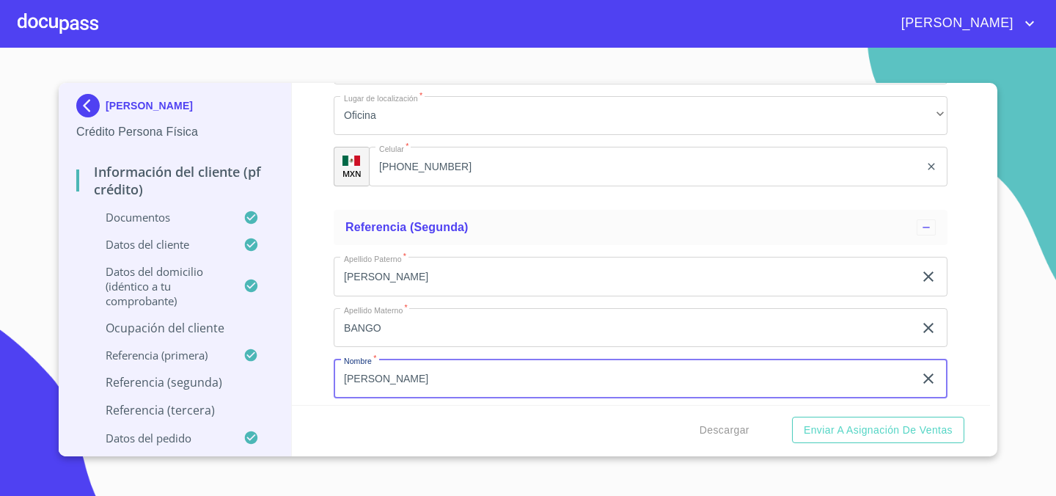
type input "[PERSON_NAME]"
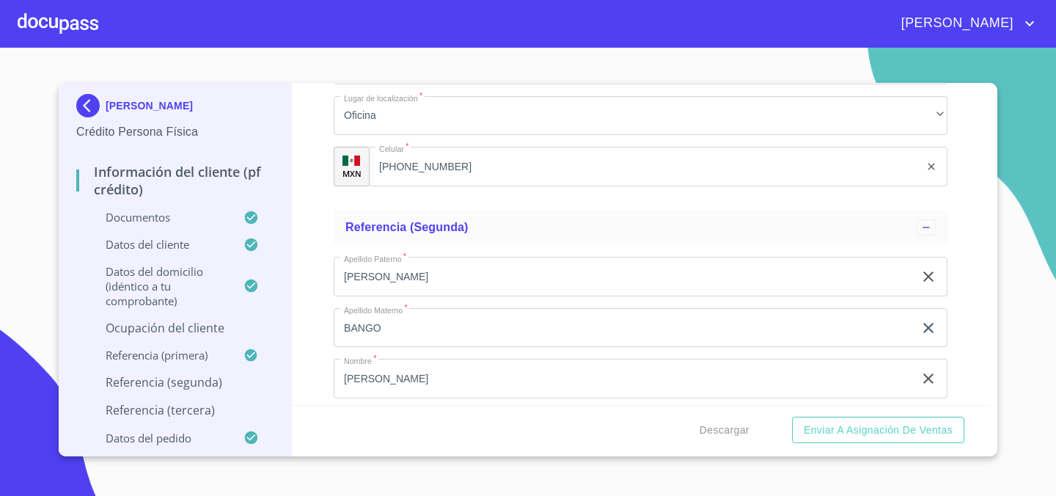
scroll to position [7770, 0]
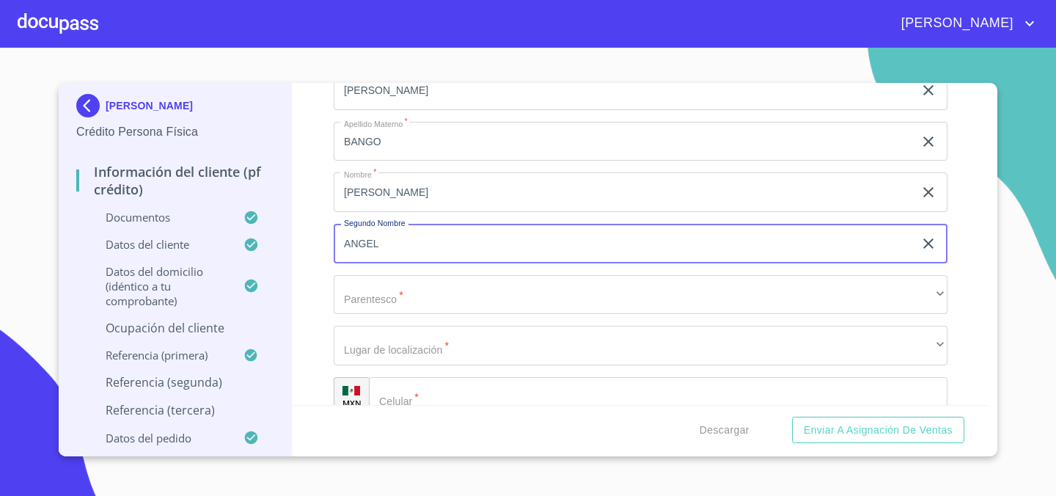
type input "ANGEL"
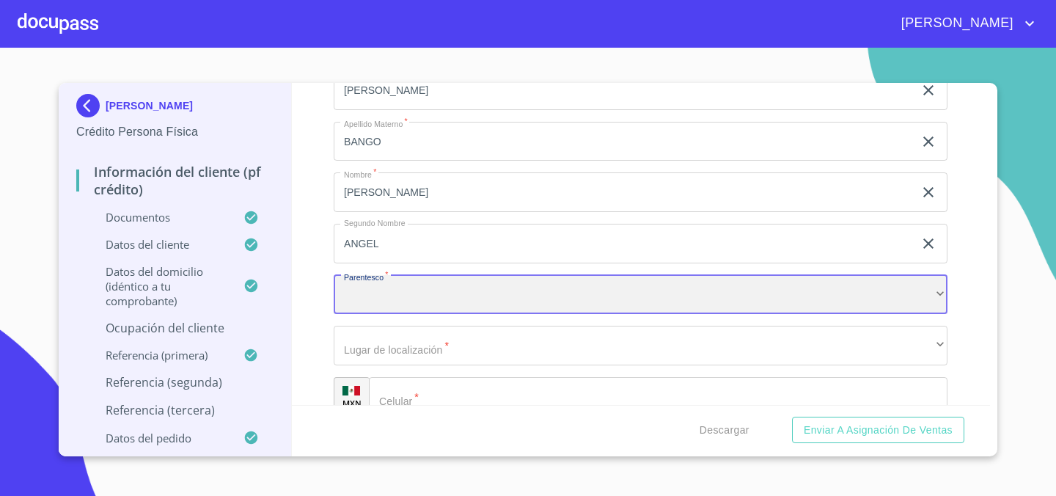
click at [459, 283] on div "​" at bounding box center [641, 295] width 614 height 40
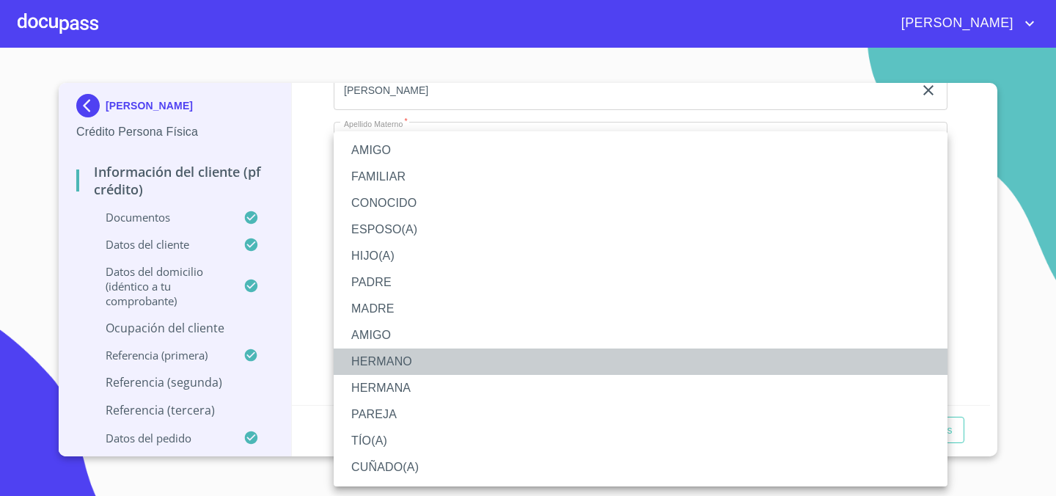
click at [388, 364] on li "HERMANO" at bounding box center [641, 361] width 614 height 26
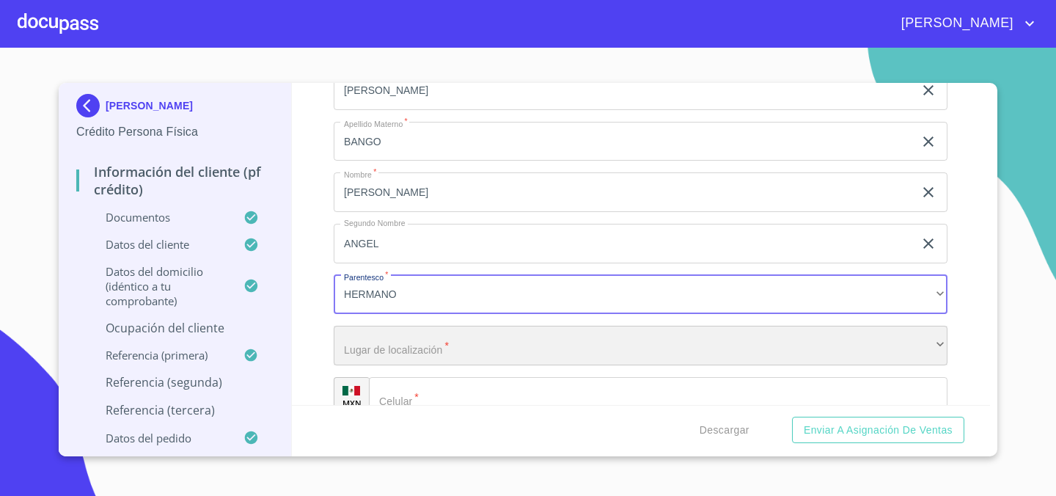
click at [434, 348] on div "​" at bounding box center [641, 346] width 614 height 40
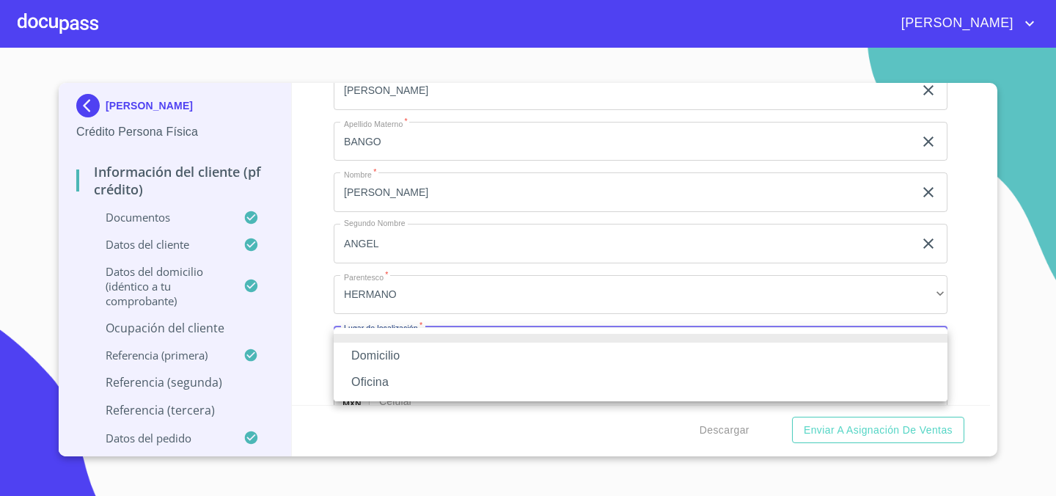
click at [421, 360] on li "Domicilio" at bounding box center [641, 356] width 614 height 26
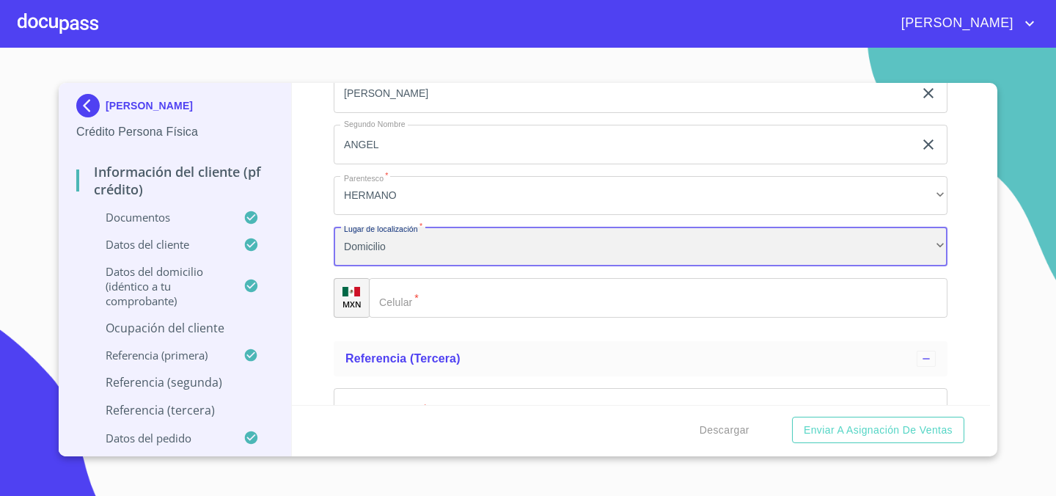
scroll to position [7926, 0]
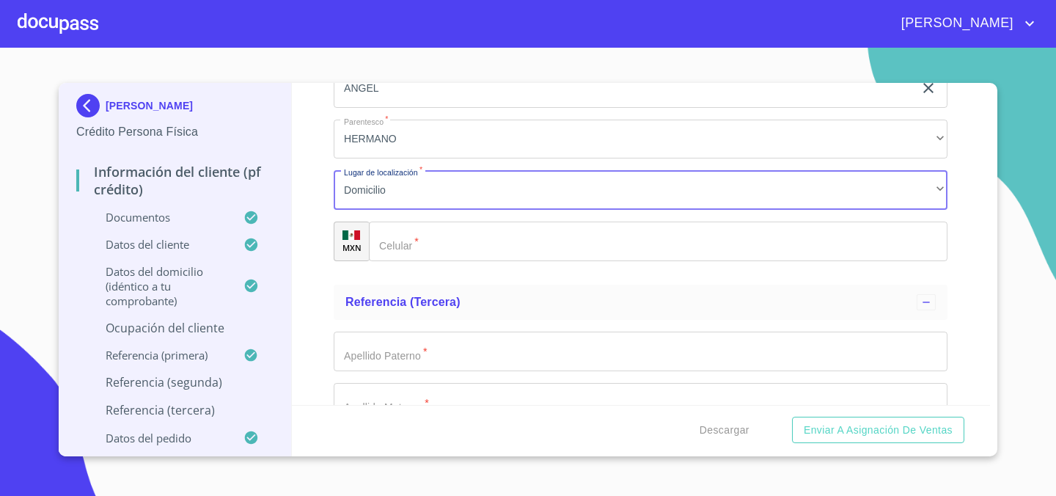
click at [494, 249] on input "Documento de identificación.   *" at bounding box center [658, 242] width 579 height 40
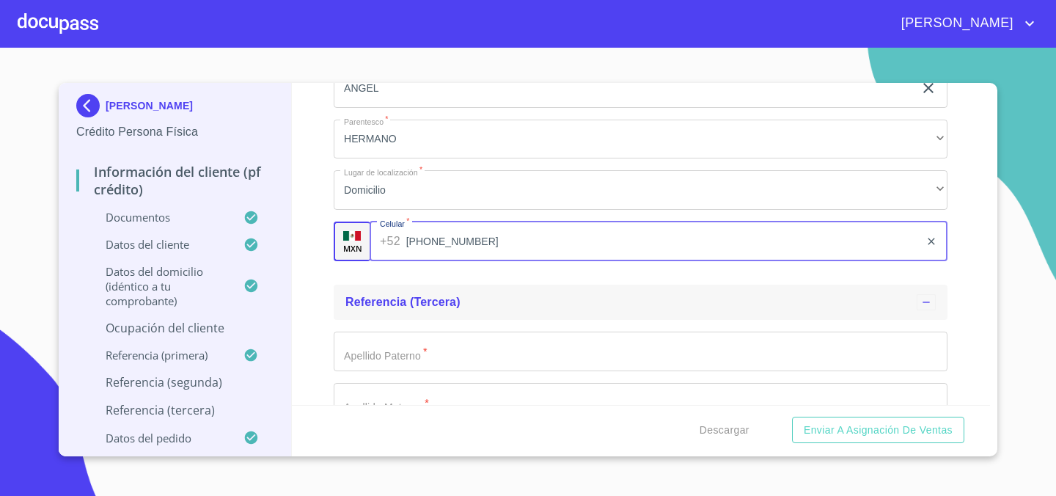
type input "[PHONE_NUMBER]"
click at [555, 291] on div "Referencia (tercera)" at bounding box center [641, 302] width 614 height 35
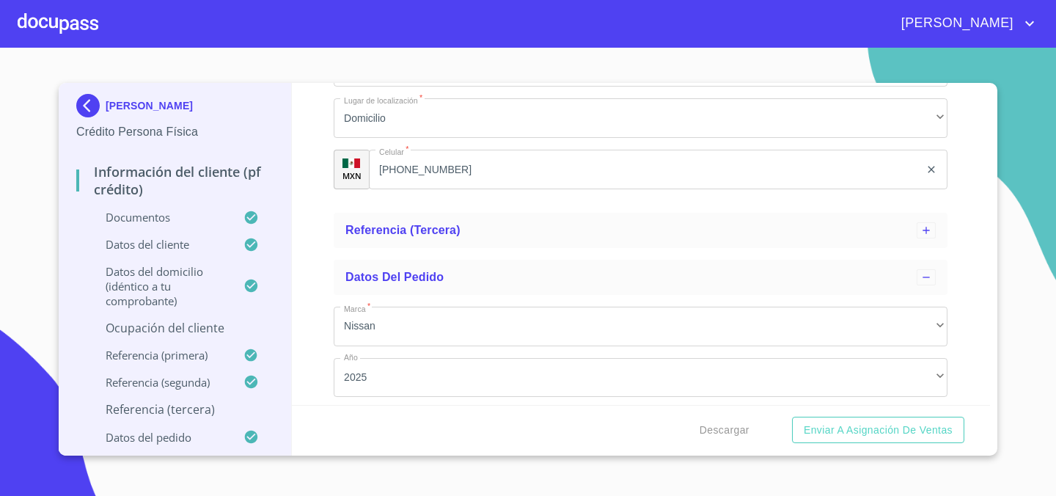
scroll to position [7999, 0]
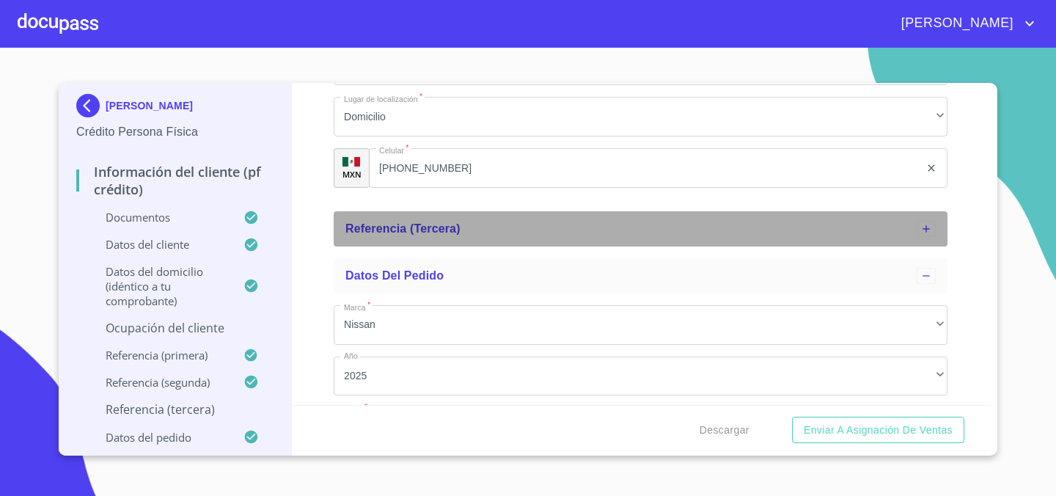
click at [490, 217] on div "Referencia (tercera)" at bounding box center [641, 228] width 614 height 35
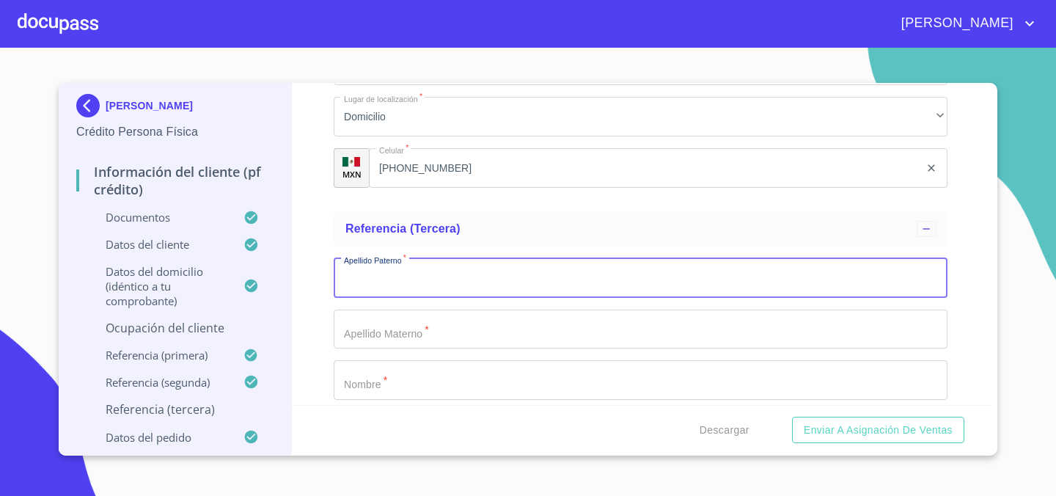
click at [459, 277] on input "Documento de identificación.   *" at bounding box center [641, 278] width 614 height 40
type input "[PERSON_NAME]"
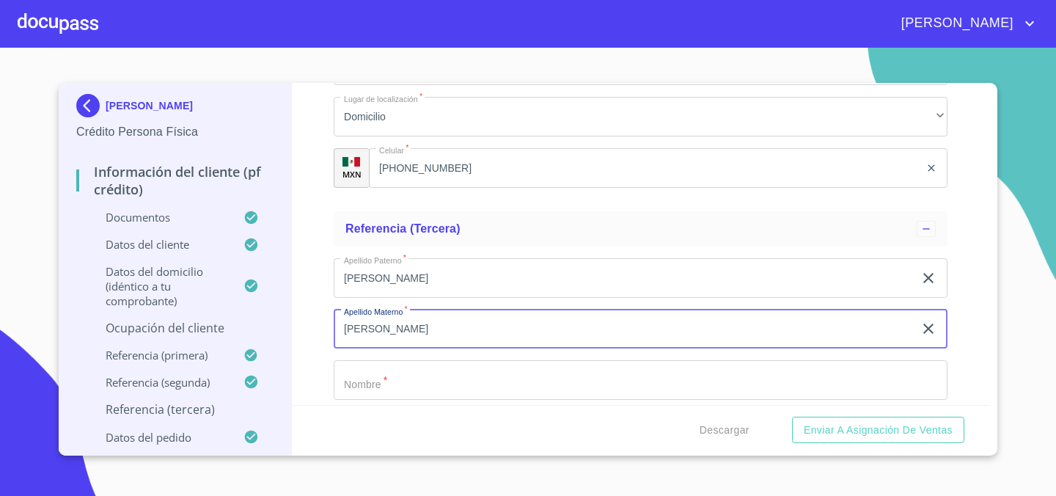
type input "[PERSON_NAME]"
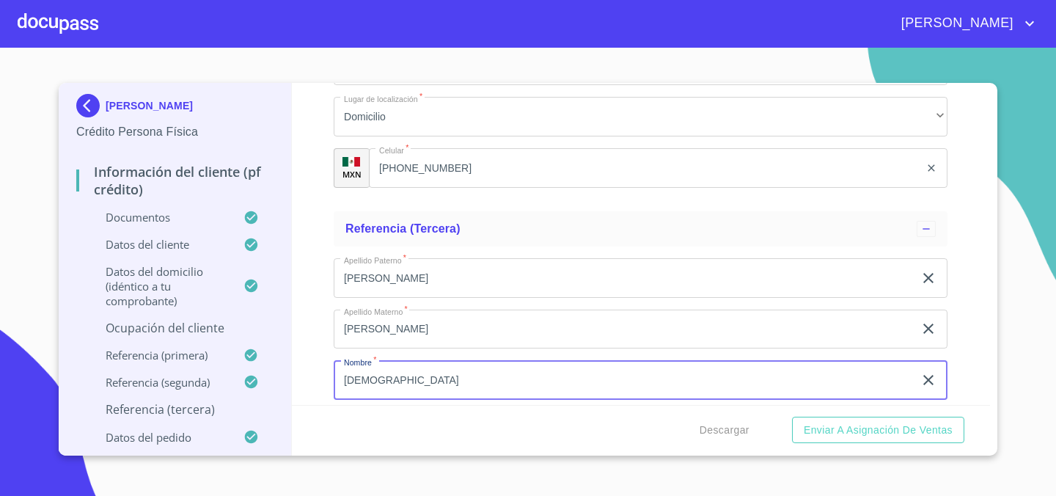
type input "[DEMOGRAPHIC_DATA]"
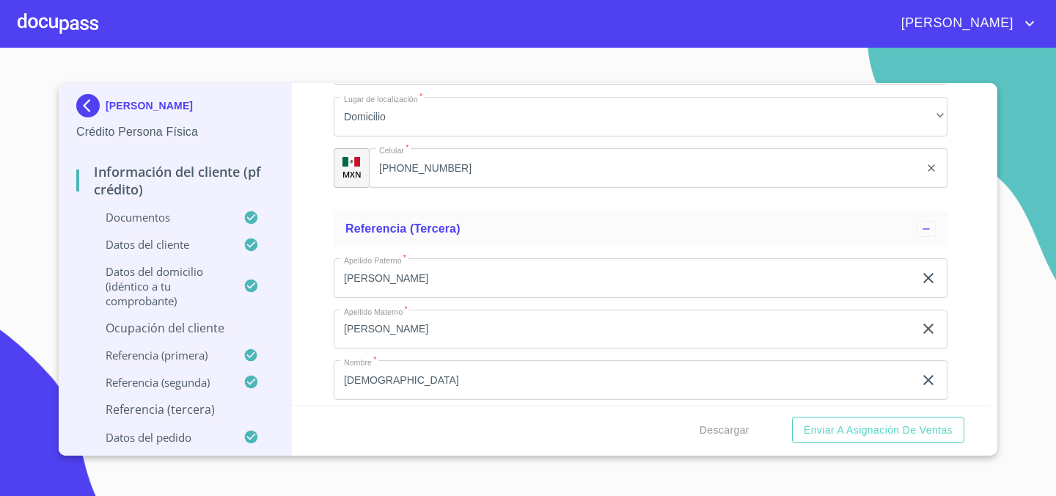
scroll to position [8186, 0]
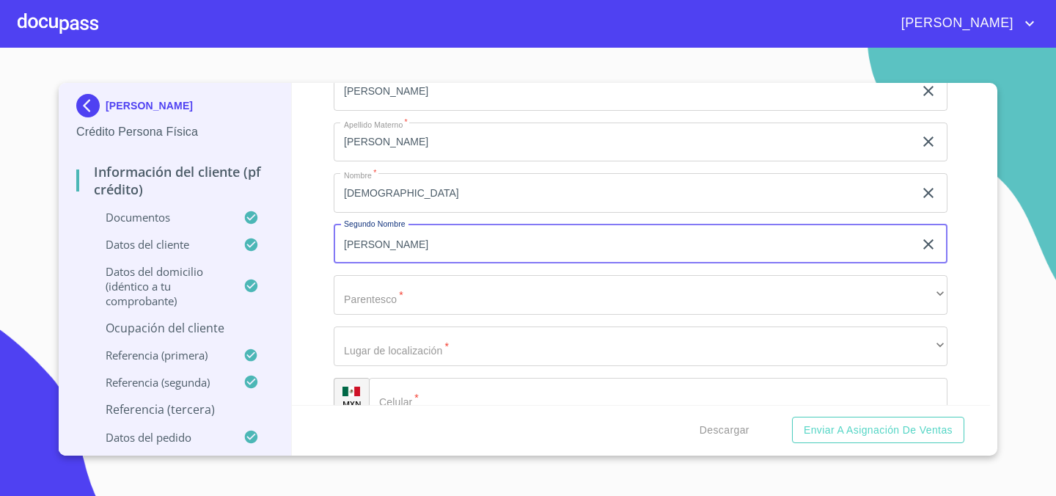
type input "[PERSON_NAME]"
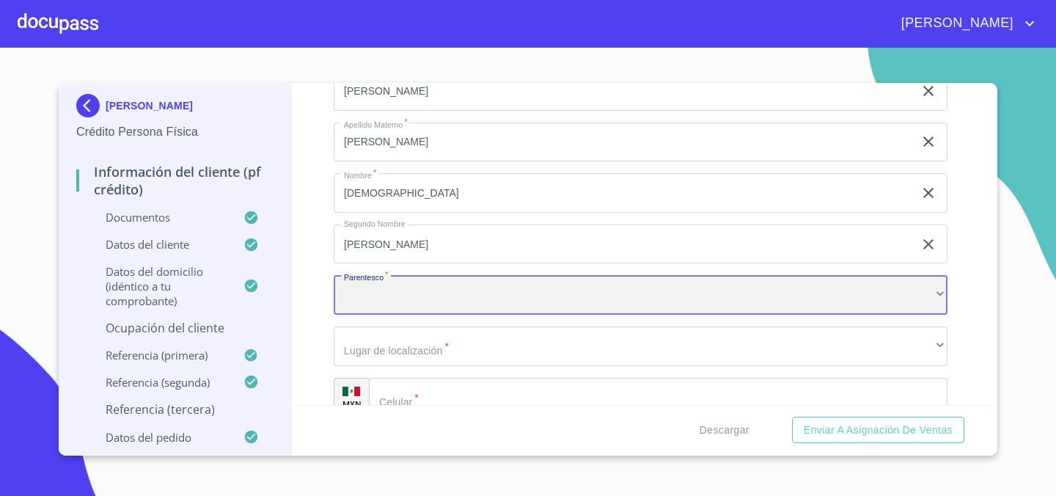
click at [484, 295] on div "​" at bounding box center [641, 295] width 614 height 40
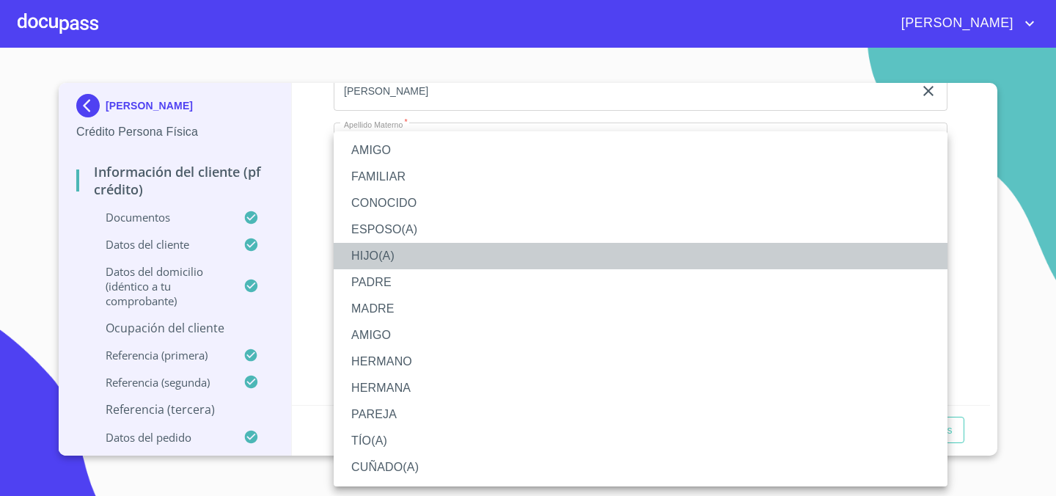
click at [428, 252] on li "HIJO(A)" at bounding box center [641, 256] width 614 height 26
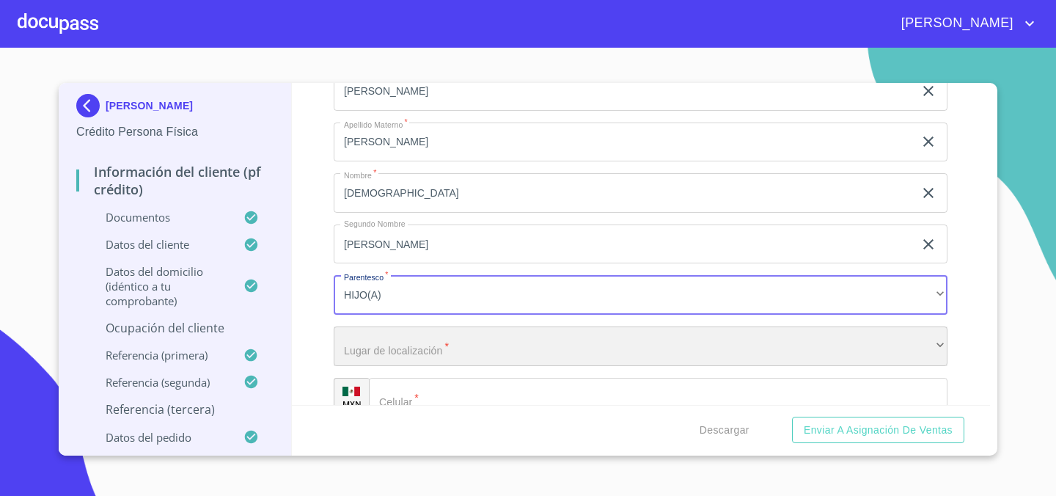
click at [421, 351] on div "​" at bounding box center [641, 346] width 614 height 40
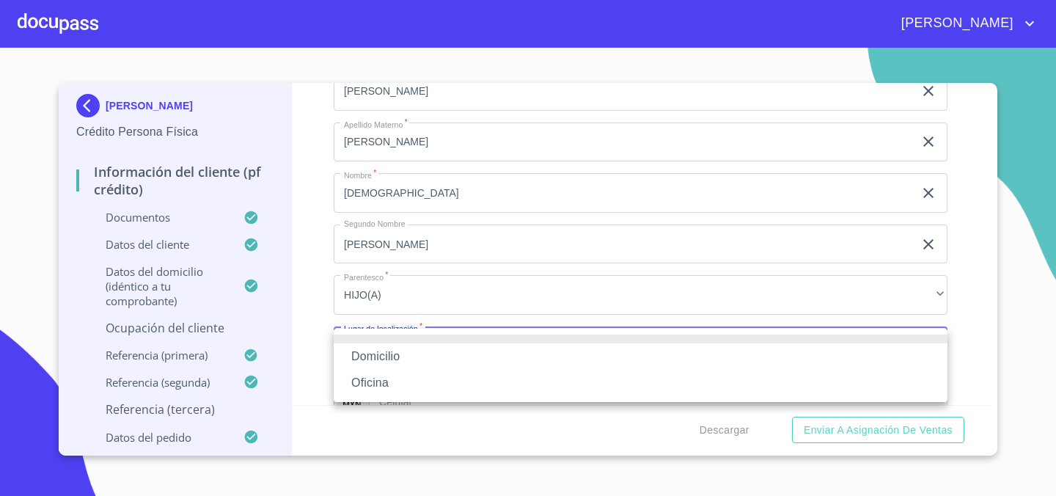
click at [420, 353] on li "Domicilio" at bounding box center [641, 356] width 614 height 26
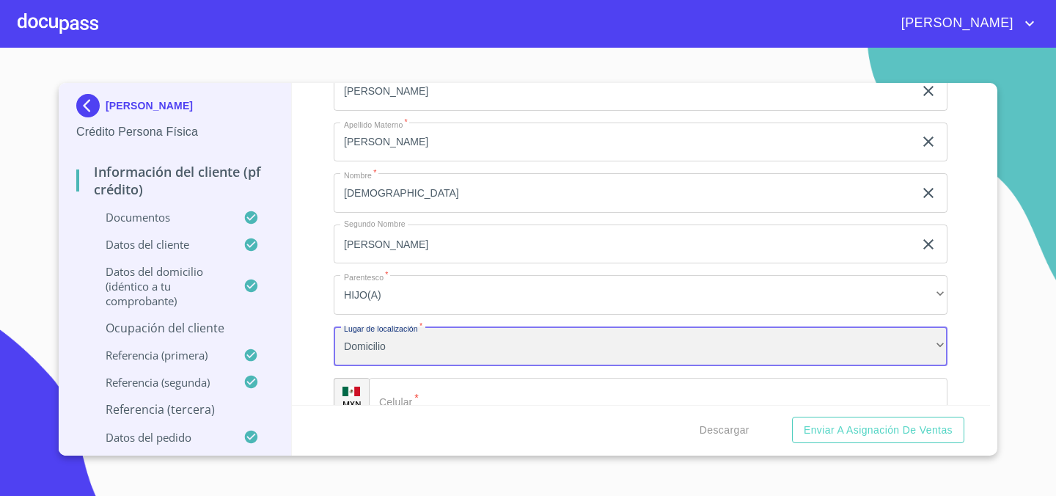
scroll to position [8268, 0]
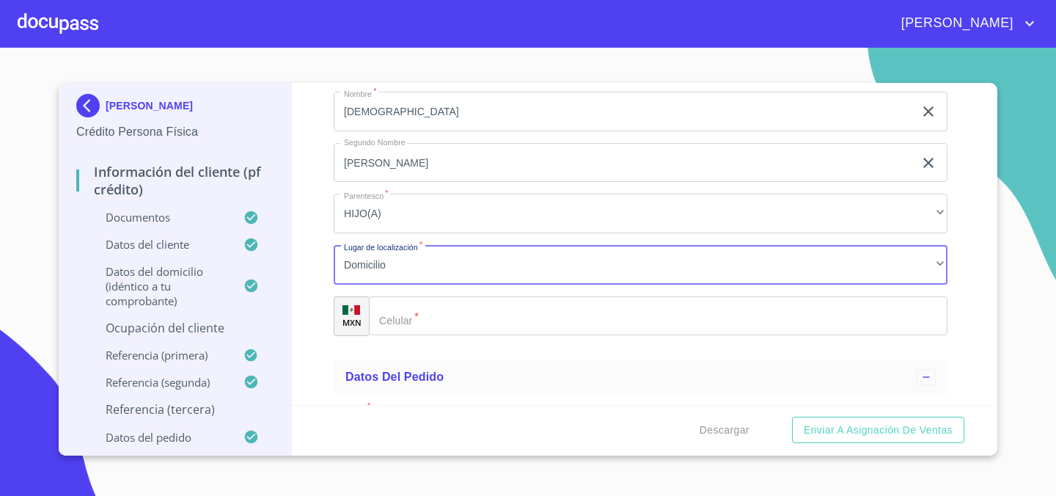
click at [441, 326] on input "Documento de identificación.   *" at bounding box center [658, 316] width 579 height 40
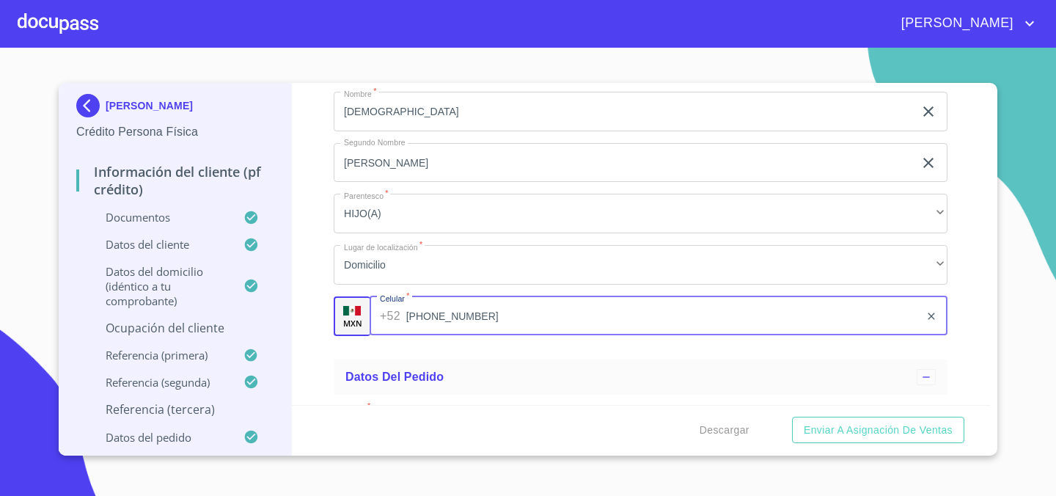
type input "[PHONE_NUMBER]"
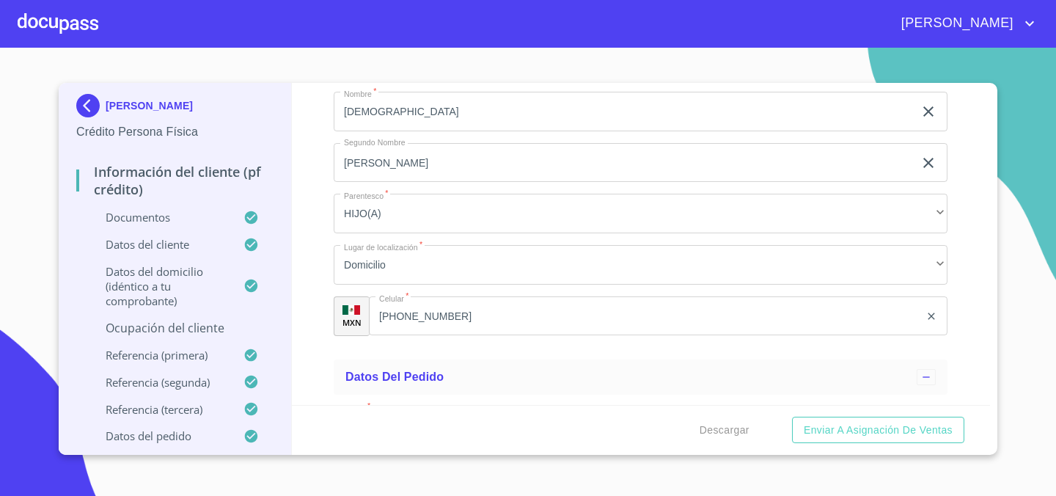
click at [321, 291] on div "Información del cliente (PF crédito) Documentos Documento de identificación.   …" at bounding box center [641, 244] width 699 height 322
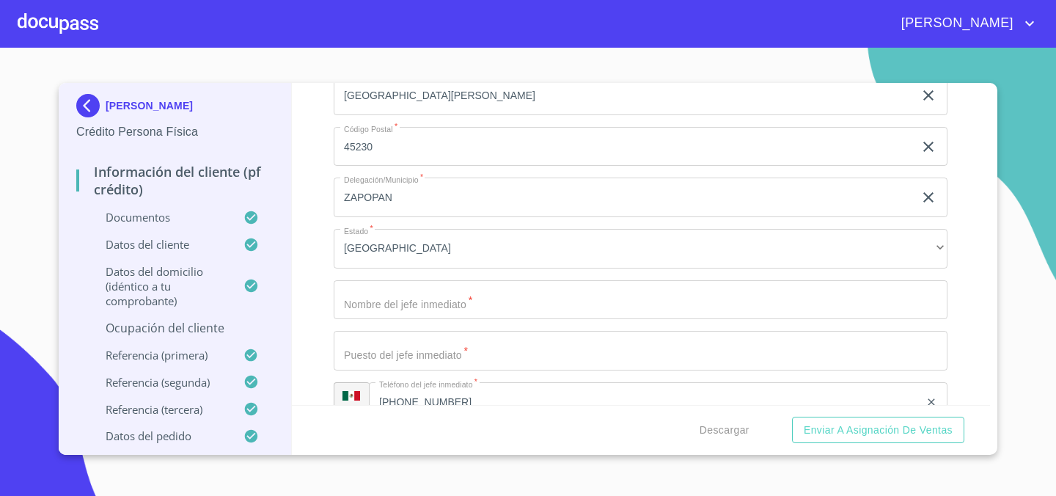
scroll to position [6883, 0]
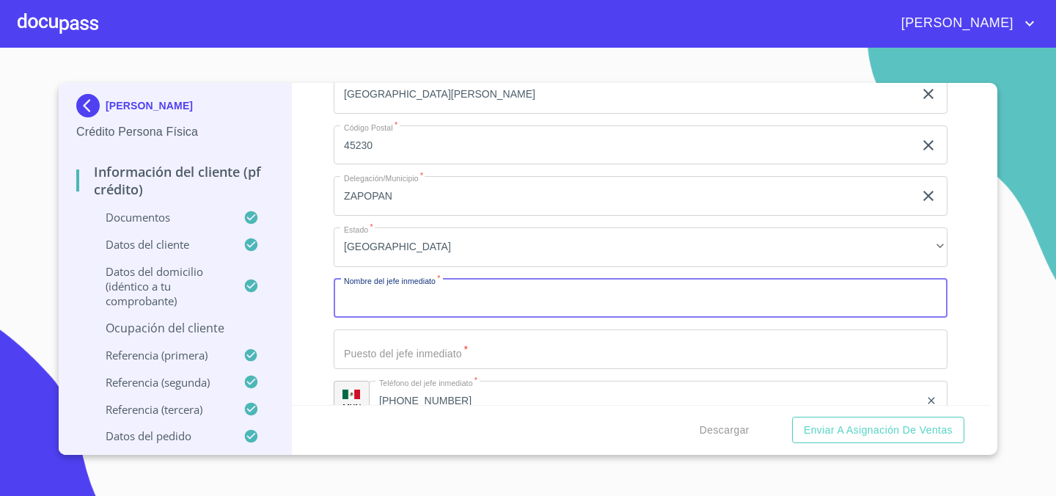
click at [497, 293] on input "Documento de identificación.   *" at bounding box center [641, 299] width 614 height 40
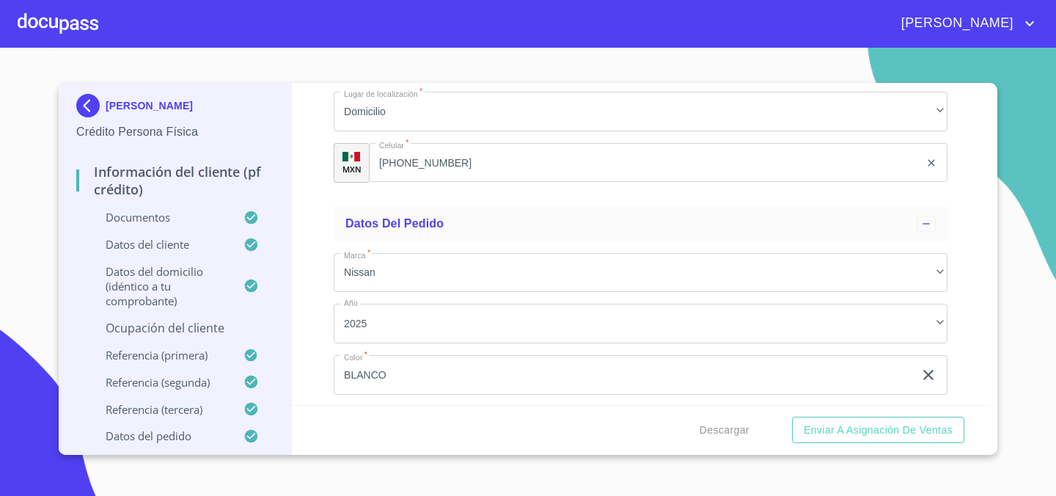
scroll to position [8530, 0]
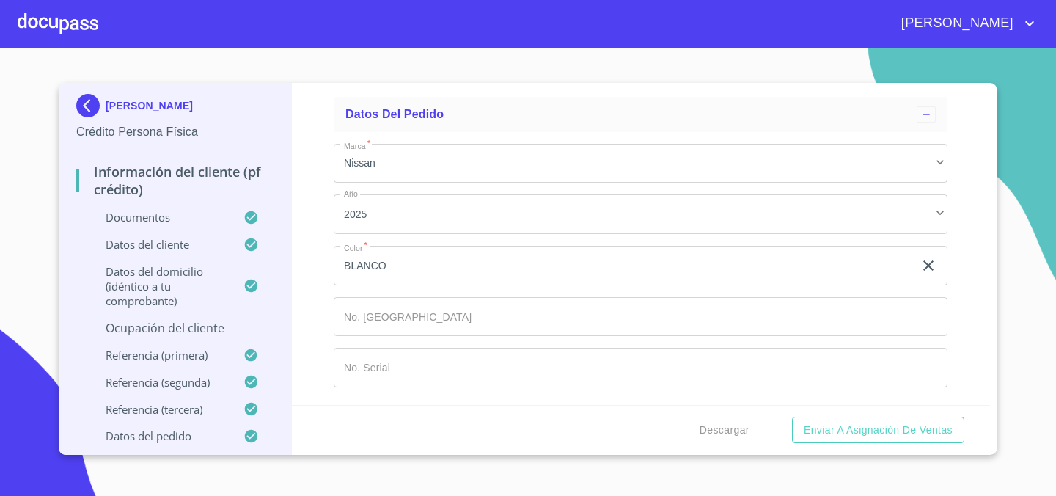
type input "[PERSON_NAME]"
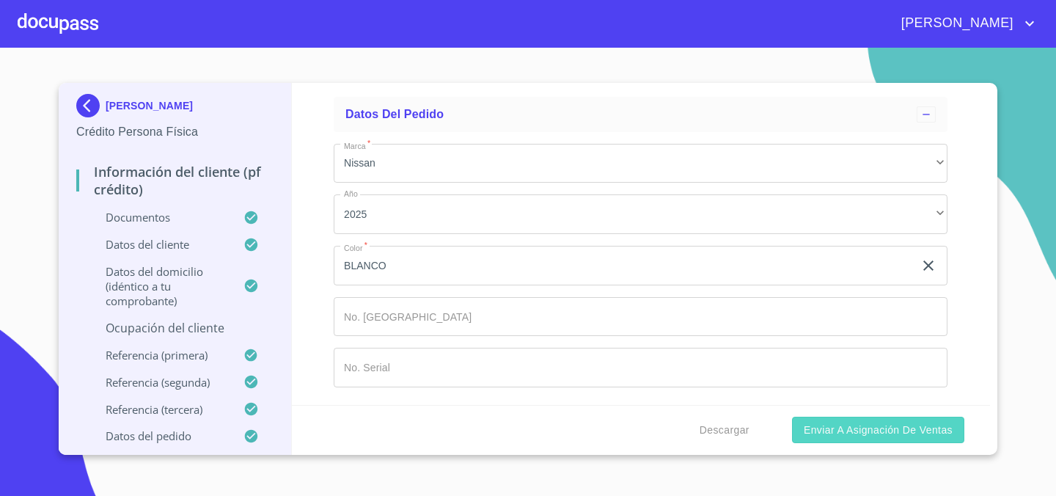
click at [813, 428] on span "Enviar a Asignación de Ventas" at bounding box center [878, 430] width 149 height 18
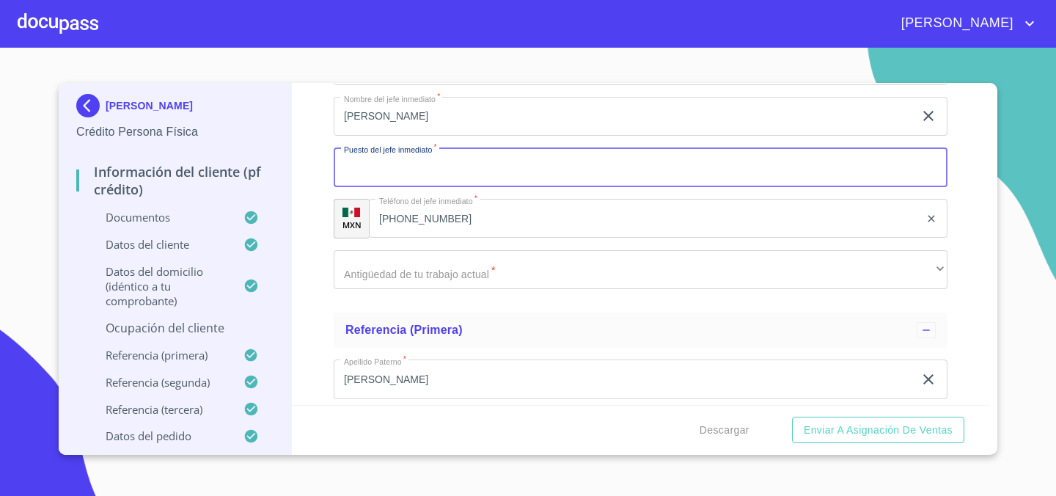
scroll to position [7054, 0]
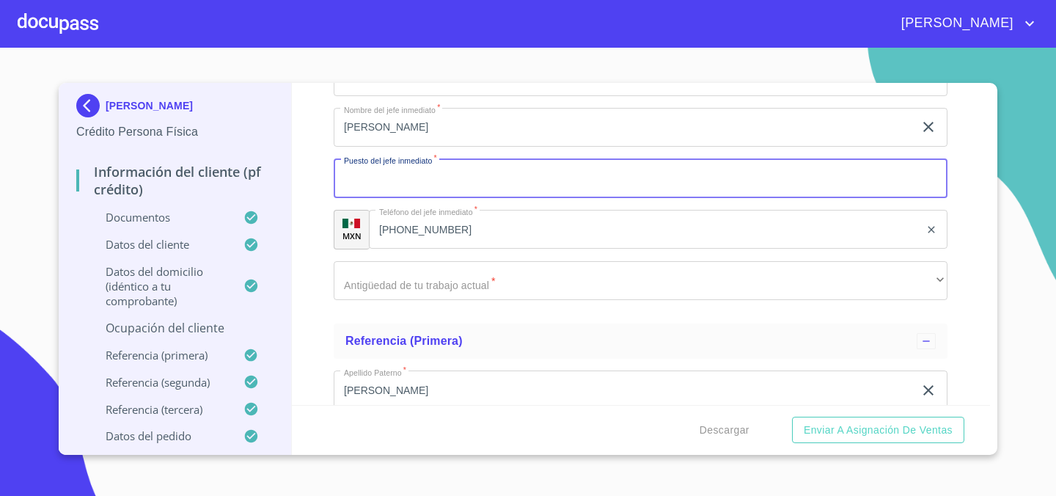
click at [513, 183] on input "Documento de identificación.   *" at bounding box center [641, 178] width 614 height 40
type input "l"
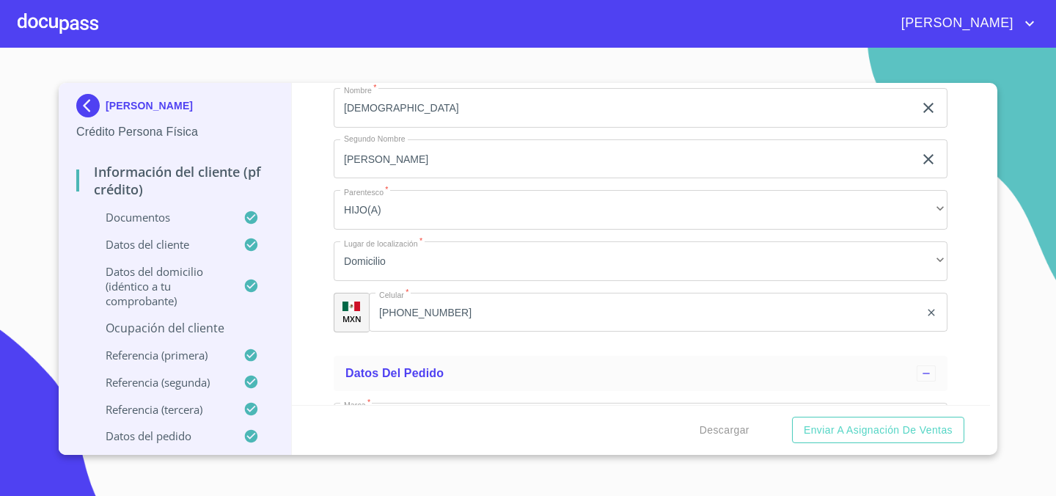
scroll to position [8530, 0]
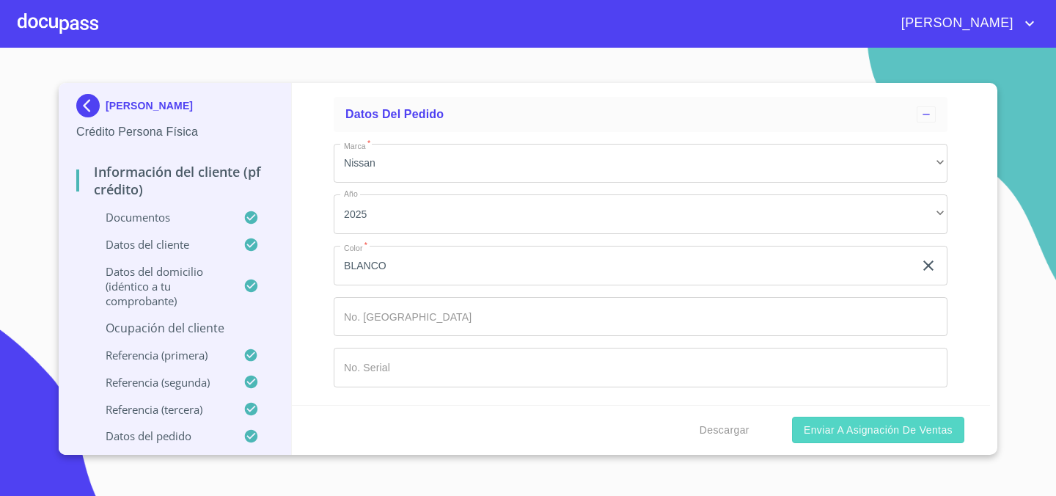
type input "[PERSON_NAME]"
click at [889, 428] on span "Enviar a Asignación de Ventas" at bounding box center [878, 430] width 149 height 18
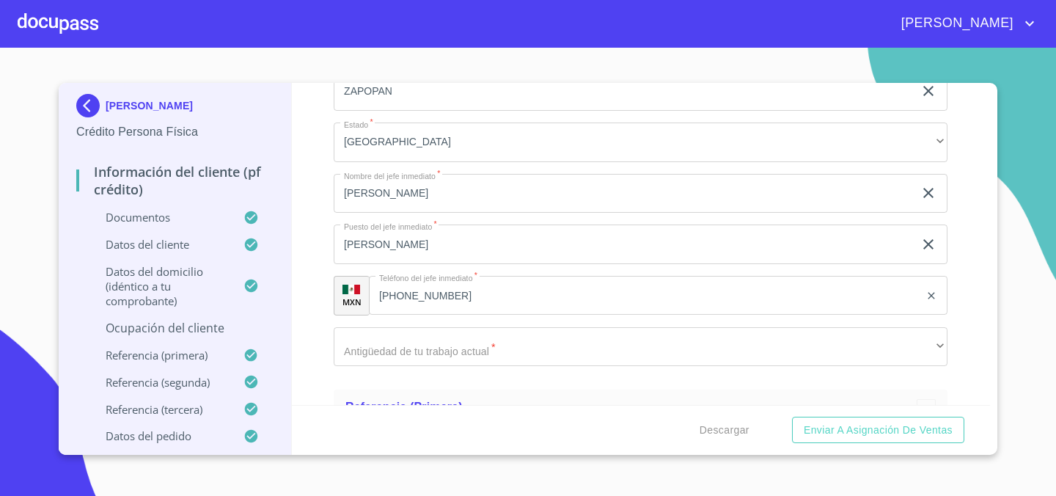
scroll to position [6982, 0]
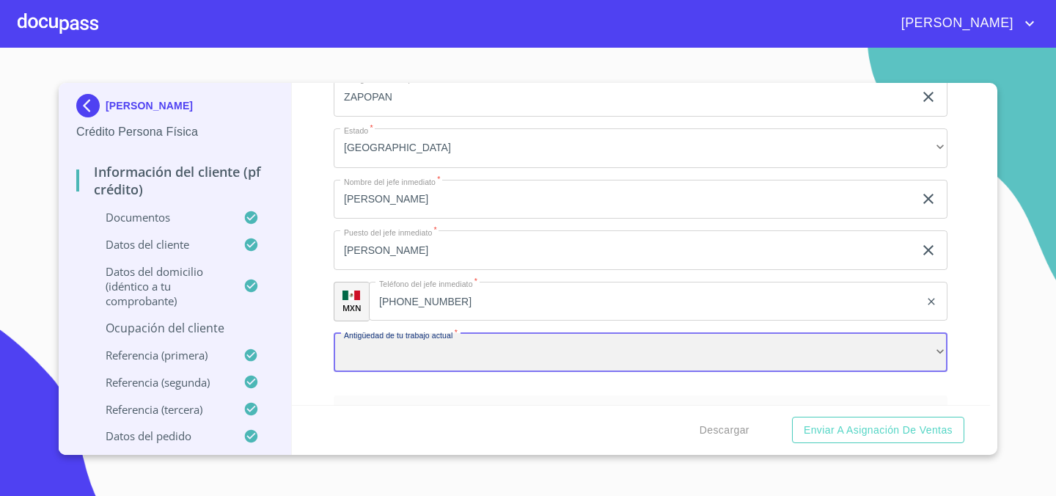
click at [557, 343] on div "​" at bounding box center [641, 353] width 614 height 40
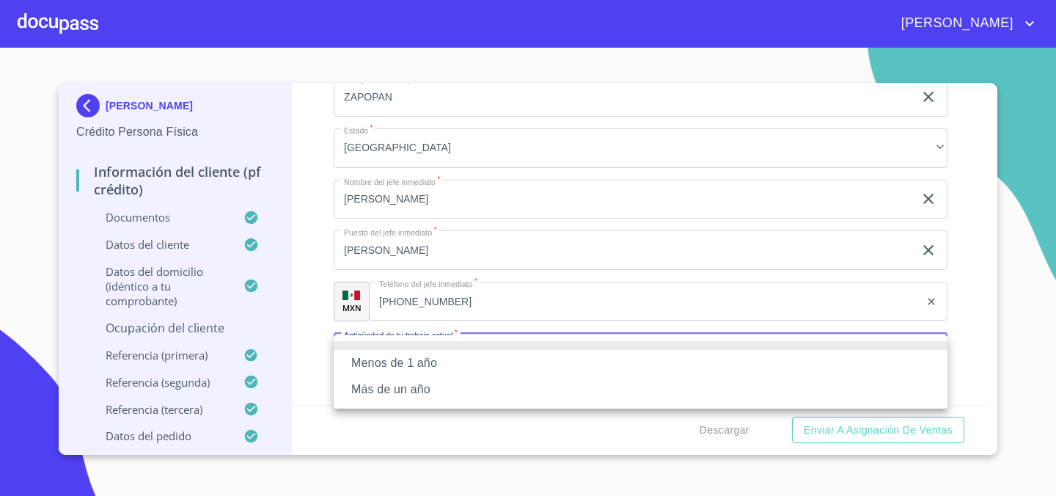
click at [504, 390] on li "Más de un año" at bounding box center [641, 389] width 614 height 26
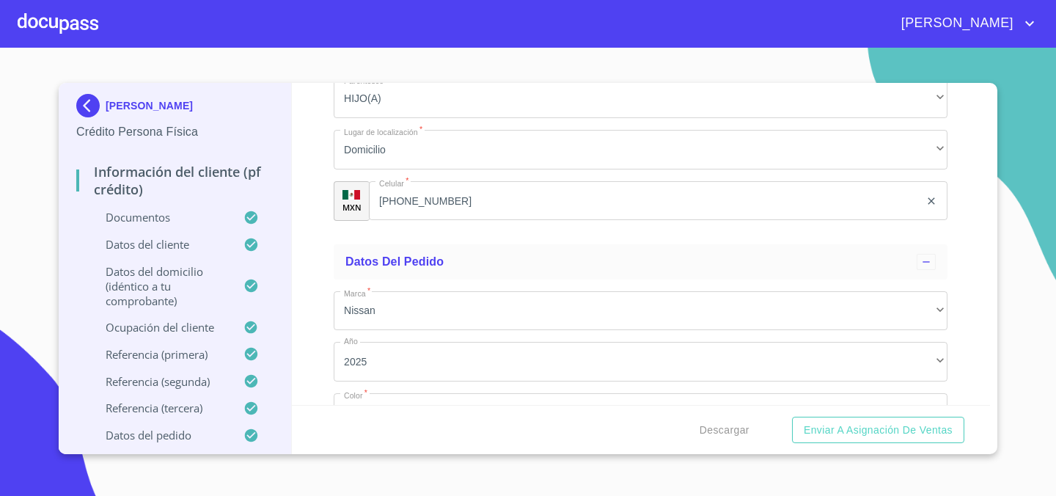
scroll to position [8530, 0]
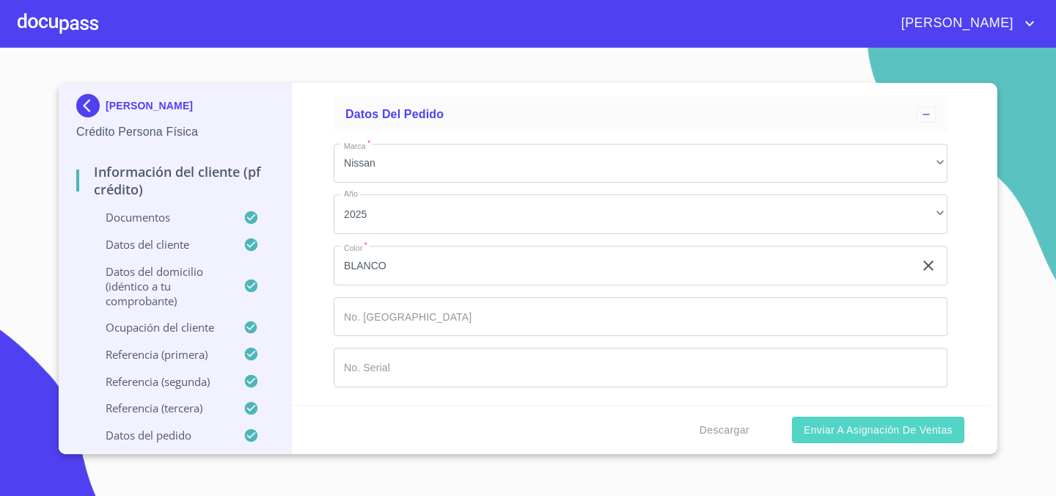
click at [938, 432] on span "Enviar a Asignación de Ventas" at bounding box center [878, 430] width 149 height 18
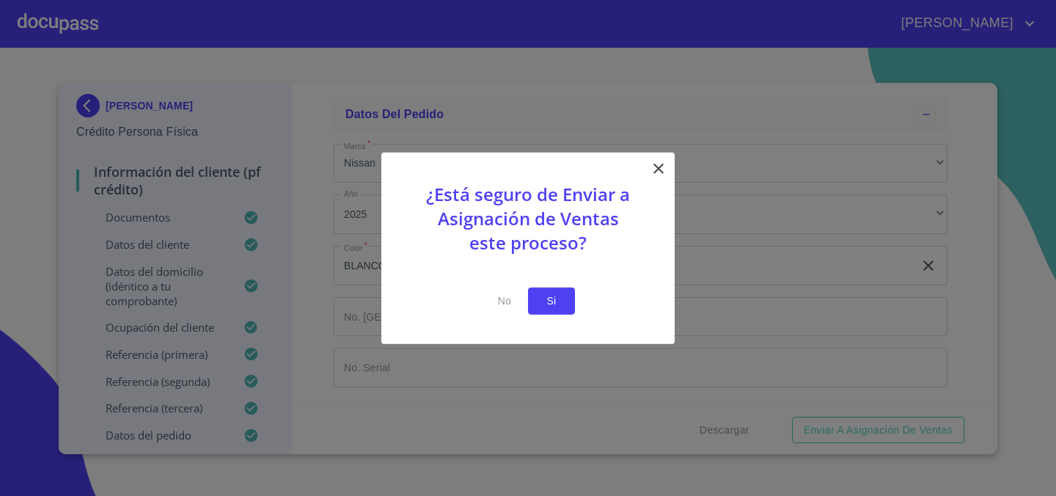
click at [555, 296] on span "Si" at bounding box center [551, 301] width 23 height 18
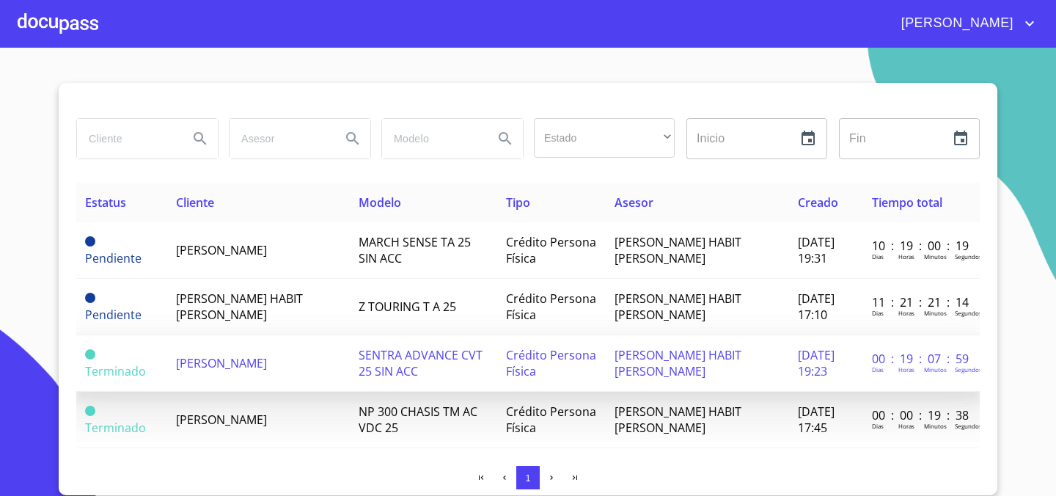
click at [320, 348] on td "[PERSON_NAME]" at bounding box center [258, 363] width 183 height 56
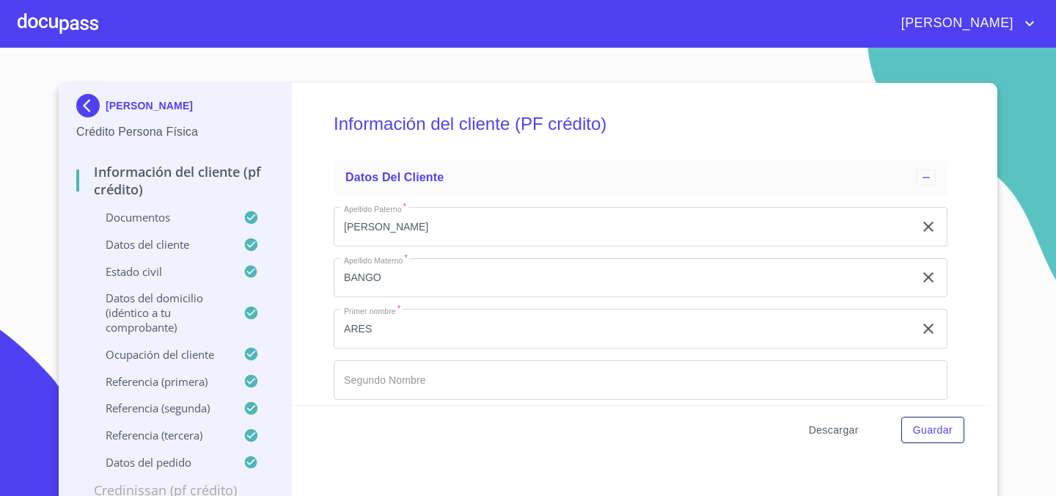
click at [829, 436] on span "Descargar" at bounding box center [834, 430] width 50 height 18
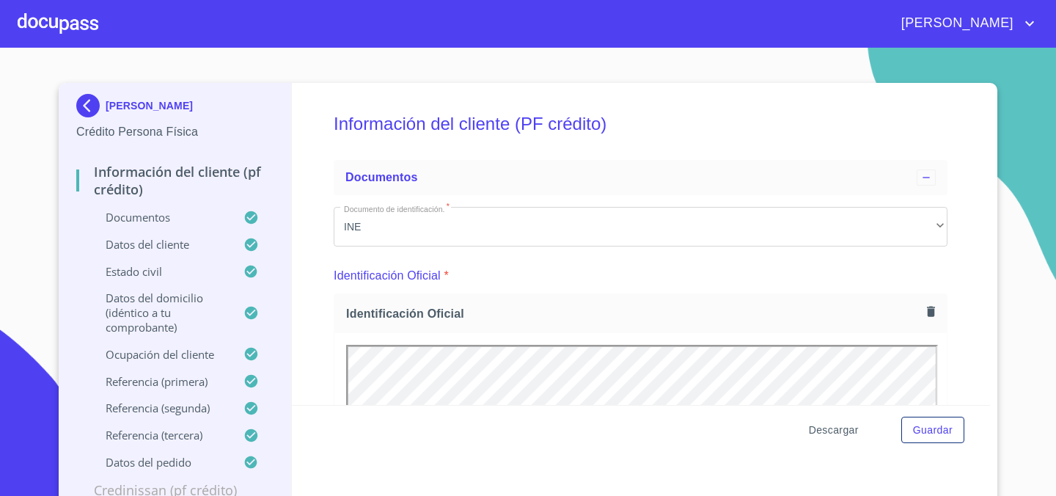
click at [820, 426] on span "Descargar" at bounding box center [834, 430] width 50 height 18
